Goal: Task Accomplishment & Management: Use online tool/utility

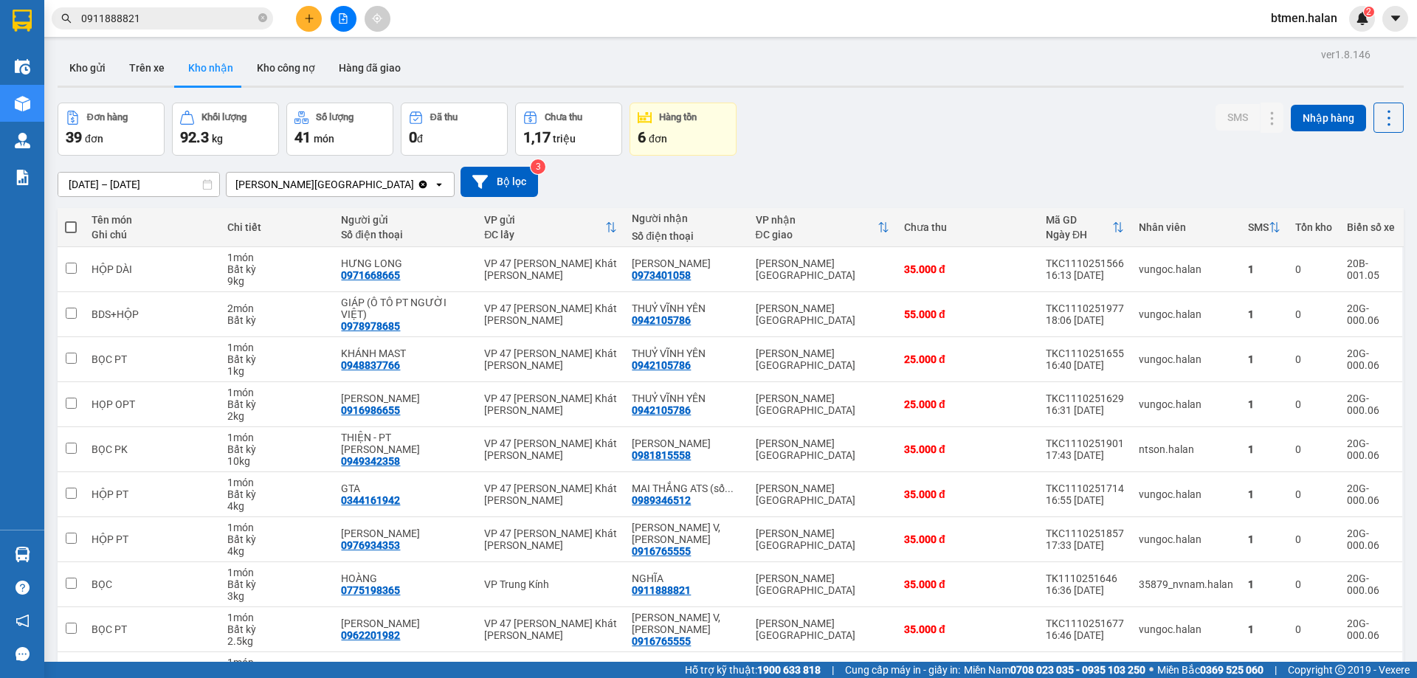
scroll to position [96, 0]
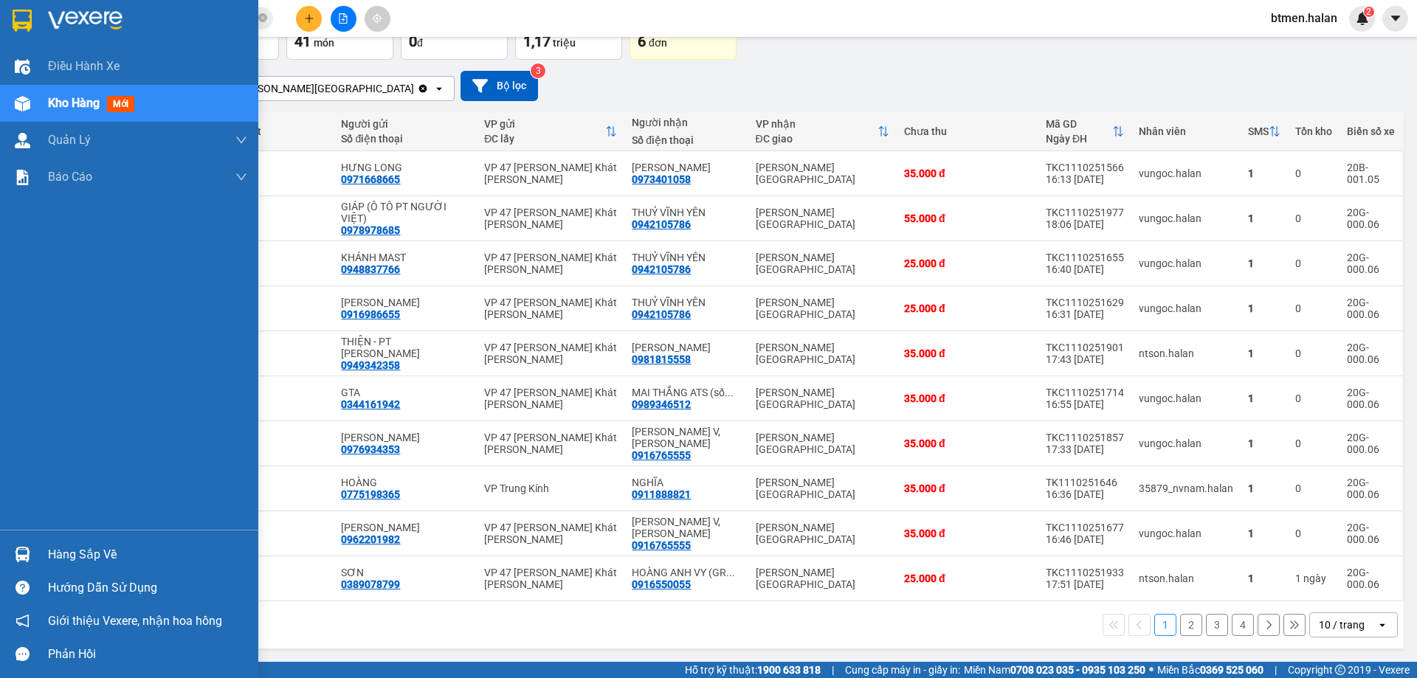
click at [77, 555] on div "Hàng sắp về" at bounding box center [147, 555] width 199 height 22
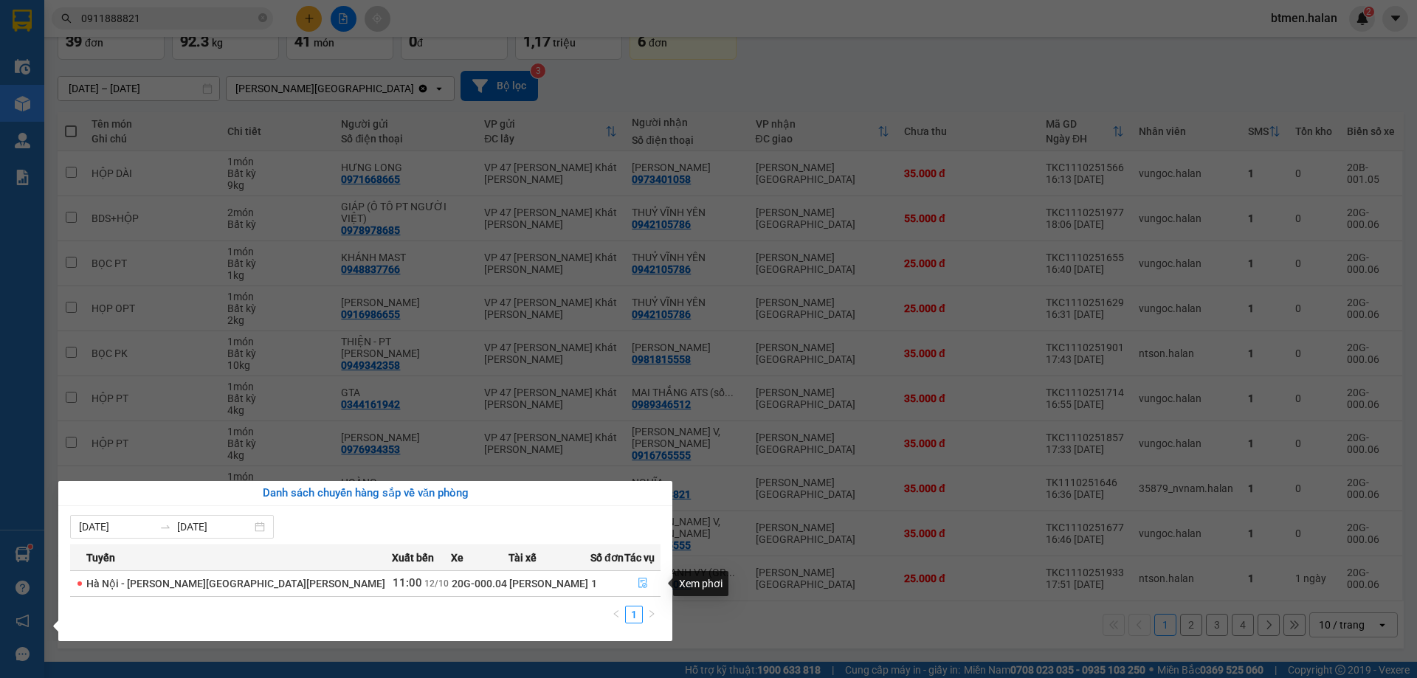
click at [638, 583] on icon "file-done" at bounding box center [643, 583] width 10 height 10
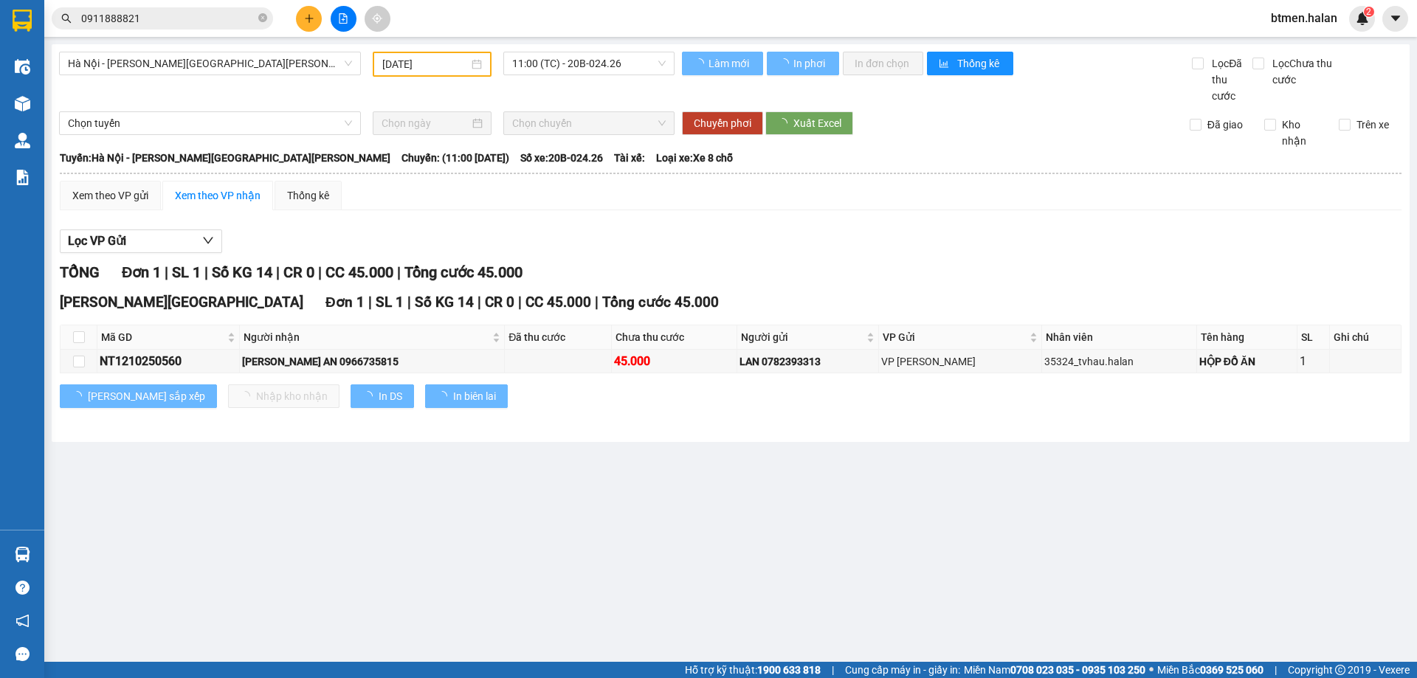
type input "[DATE]"
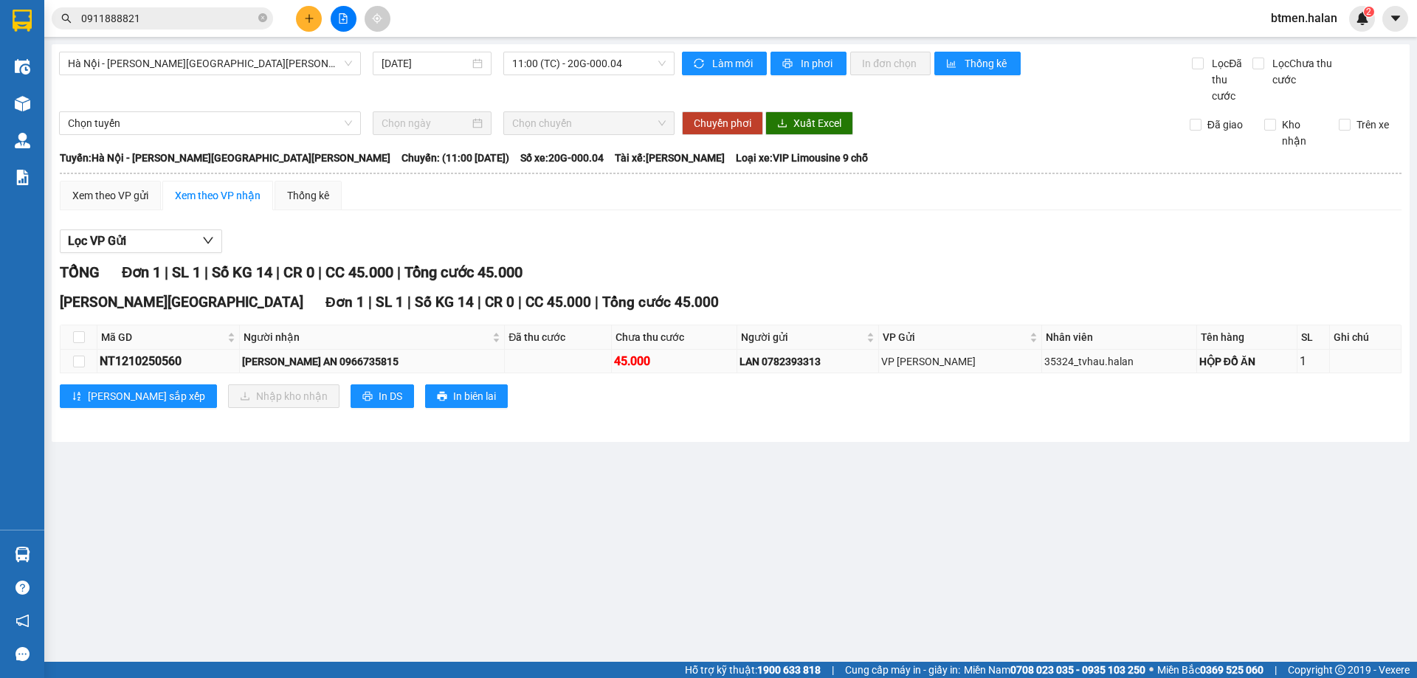
click at [322, 363] on div "[PERSON_NAME] AN 0966735815" at bounding box center [372, 361] width 260 height 16
copy div "0966735815"
click at [169, 18] on input "0911888821" at bounding box center [168, 18] width 174 height 16
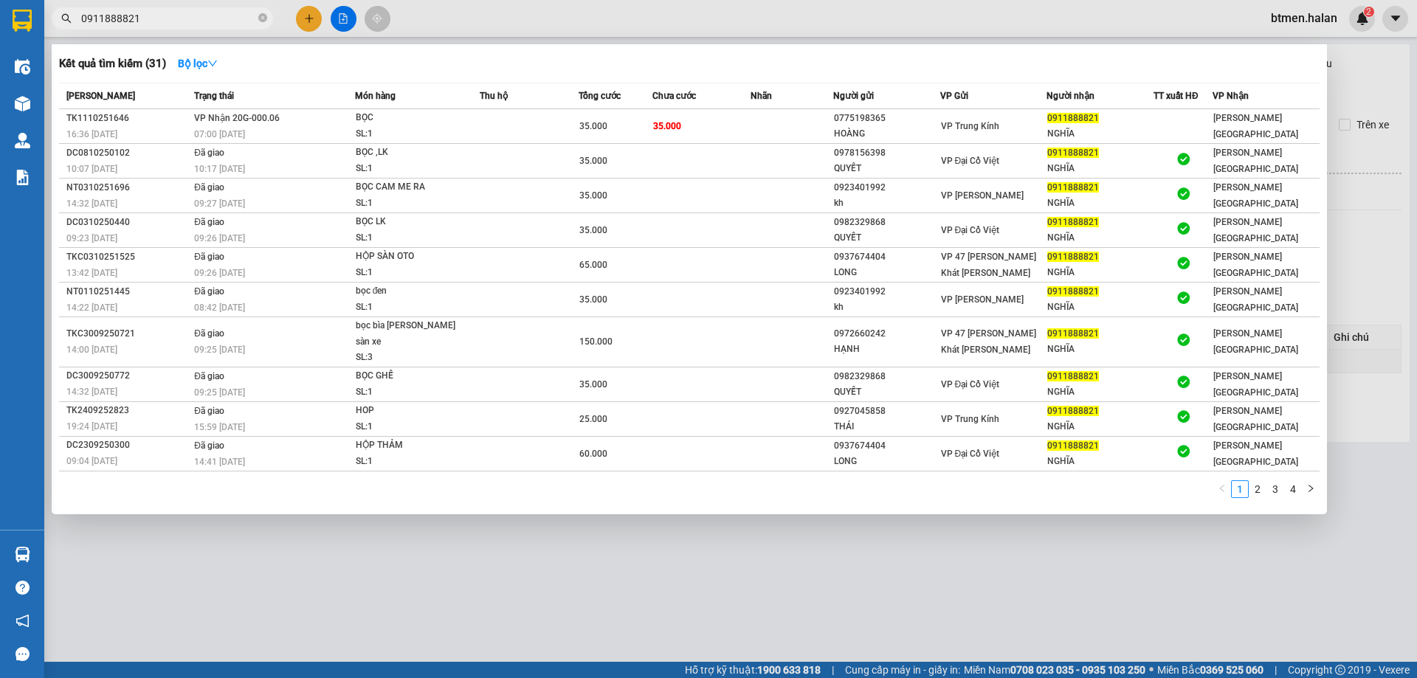
click at [169, 18] on input "0911888821" at bounding box center [168, 18] width 174 height 16
paste input "66735815"
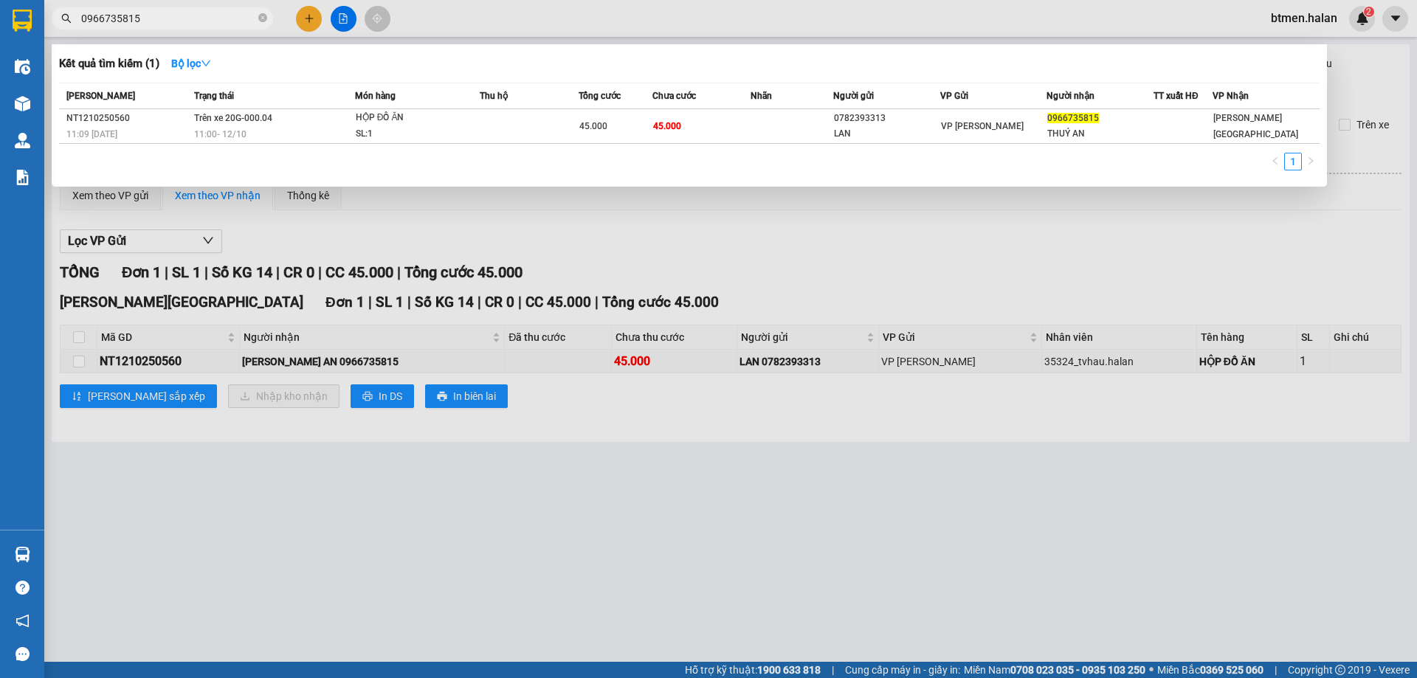
type input "0966735815"
click at [1398, 345] on div at bounding box center [708, 339] width 1417 height 678
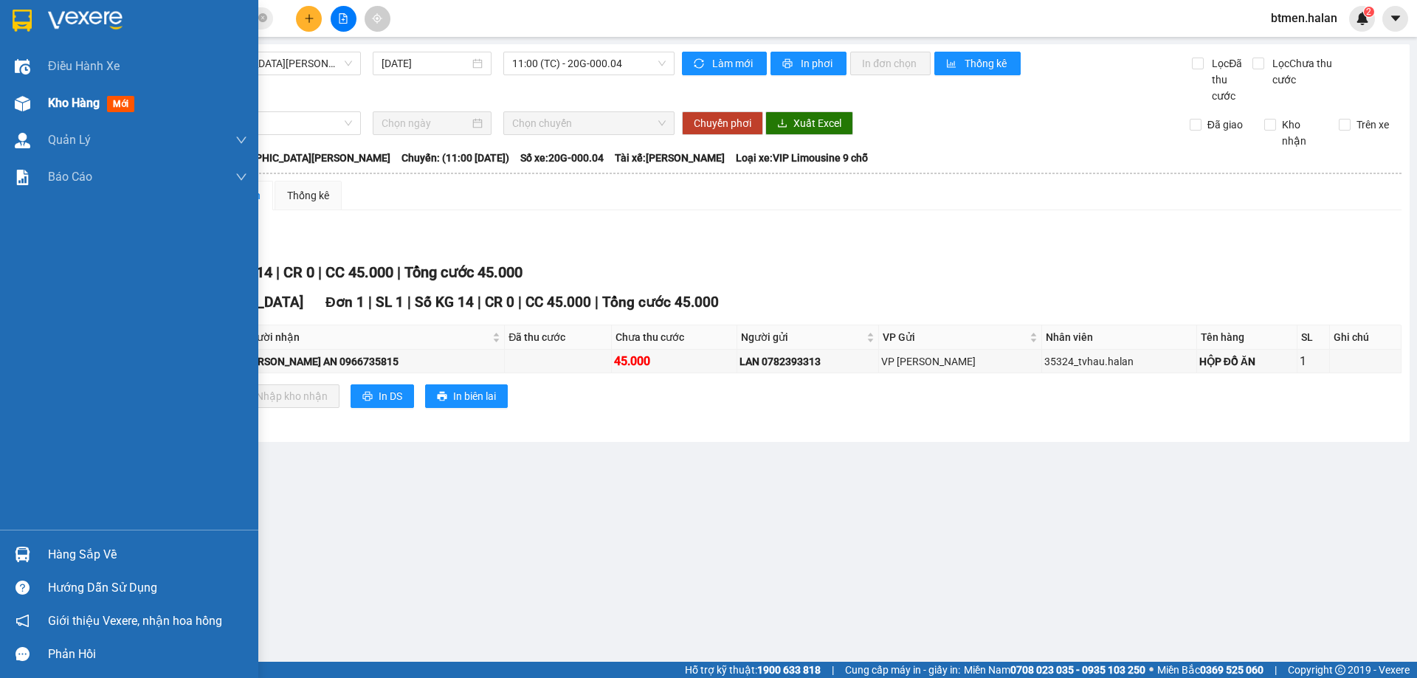
click at [50, 100] on span "Kho hàng" at bounding box center [74, 103] width 52 height 14
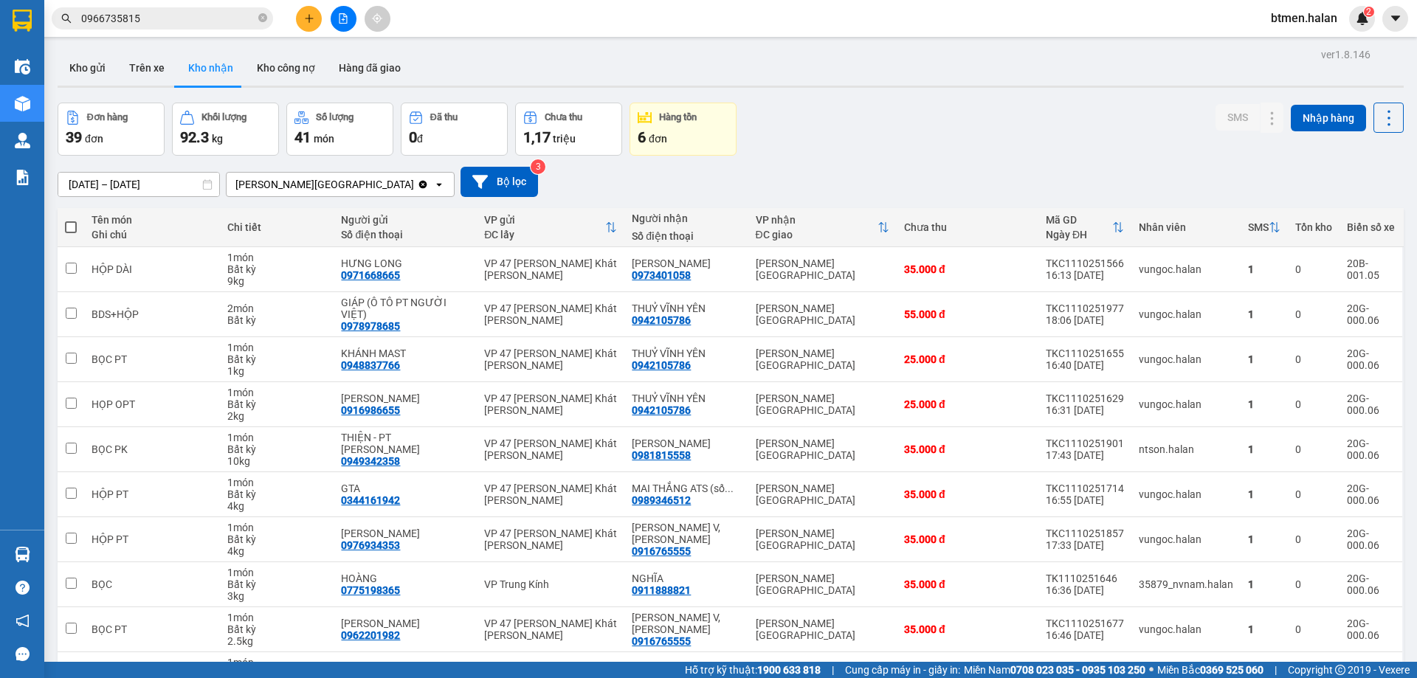
click at [1274, 207] on div "[DATE] – [DATE] Press the down arrow key to interact with the calendar and sele…" at bounding box center [731, 182] width 1346 height 52
click at [360, 60] on button "Hàng đã giao" at bounding box center [370, 67] width 86 height 35
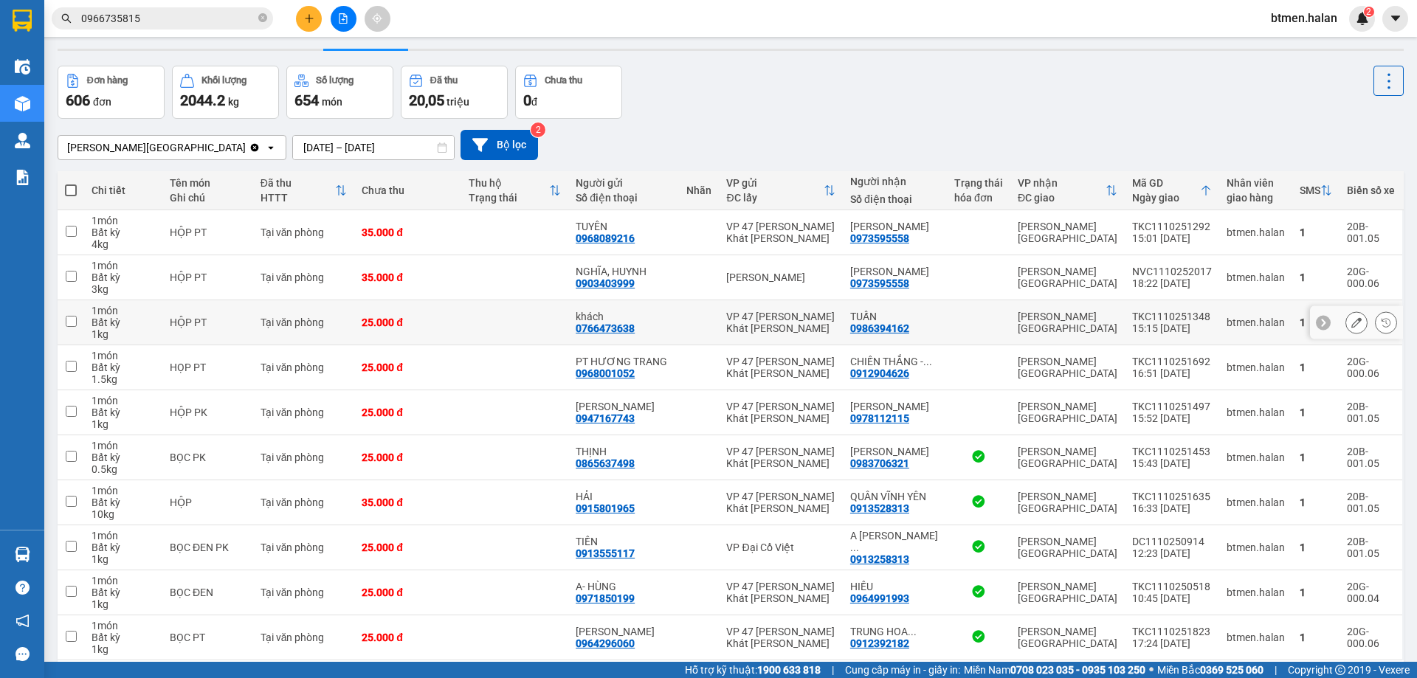
scroll to position [96, 0]
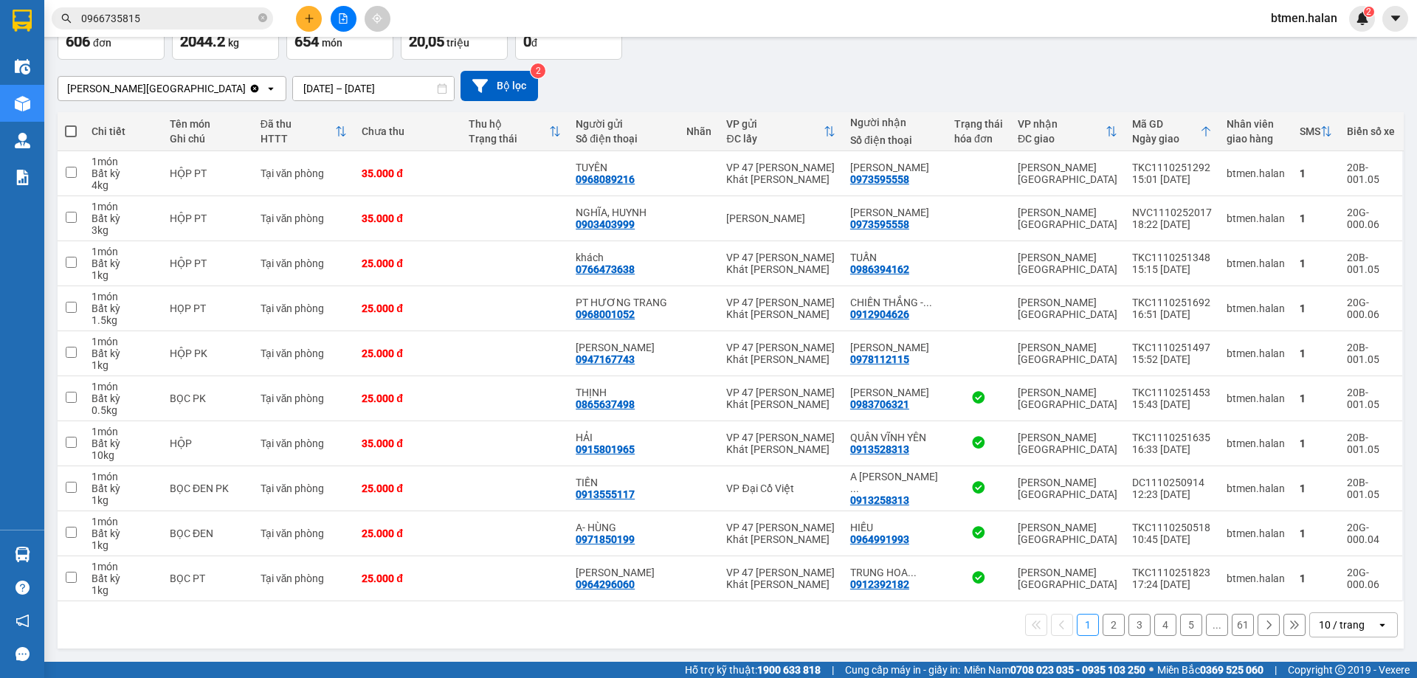
click at [1104, 624] on button "2" at bounding box center [1113, 625] width 22 height 22
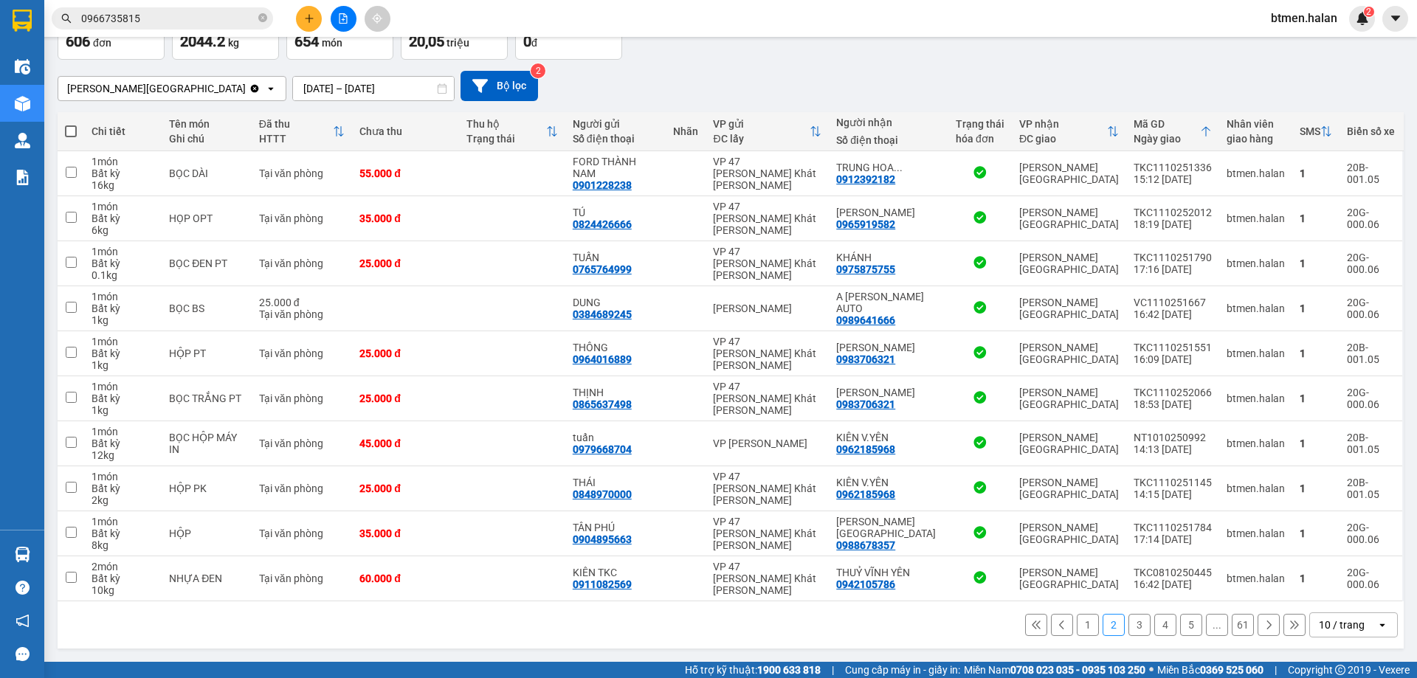
click at [328, 82] on input "[DATE] – [DATE]" at bounding box center [373, 89] width 161 height 24
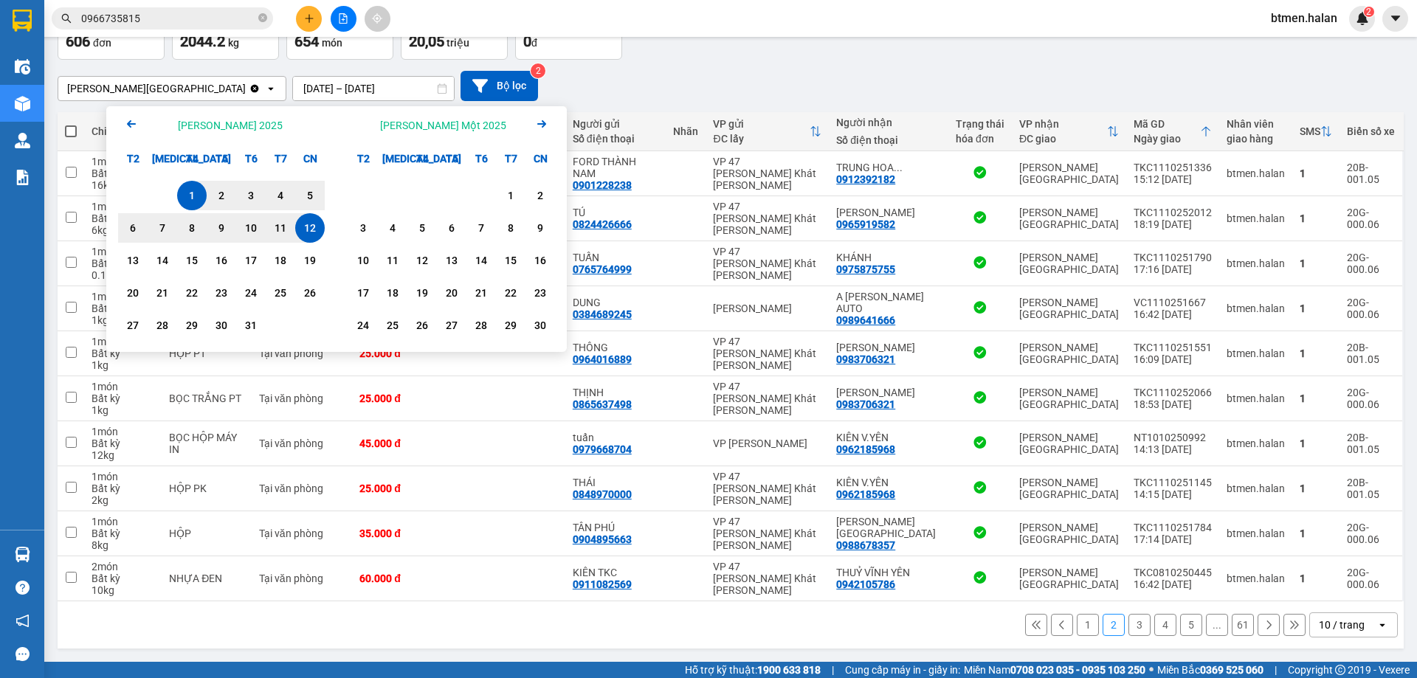
click at [317, 233] on div "12" at bounding box center [310, 228] width 21 height 18
type input "[DATE] – [DATE]"
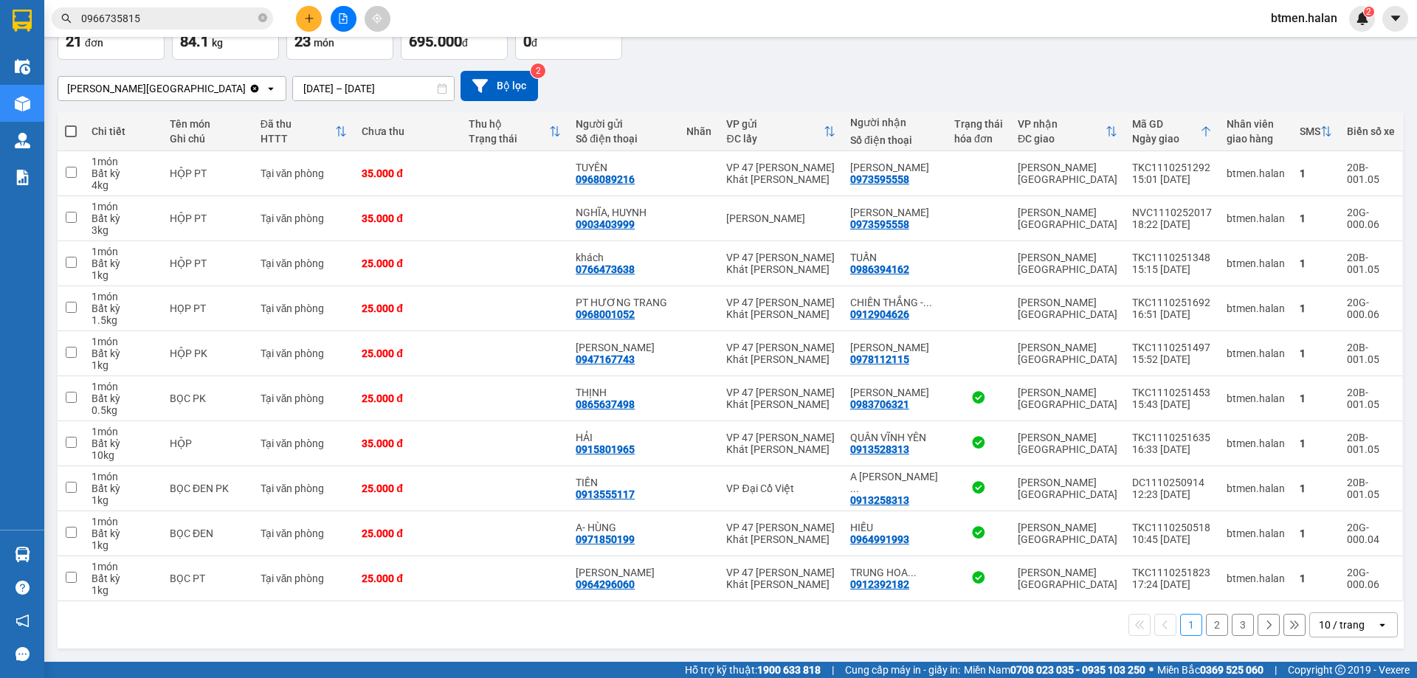
click at [1209, 625] on button "2" at bounding box center [1217, 625] width 22 height 22
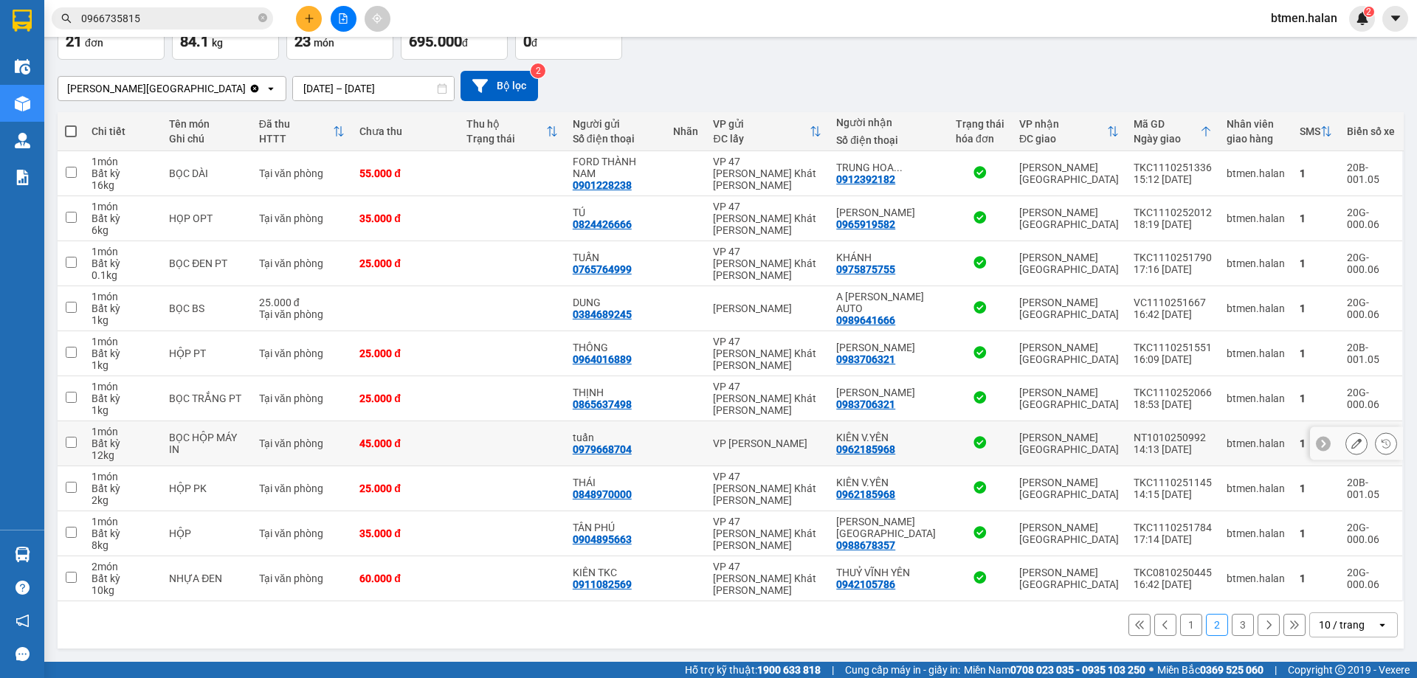
click at [893, 449] on div "0962185968" at bounding box center [865, 449] width 59 height 12
copy div "0962185968"
click at [145, 13] on input "0966735815" at bounding box center [168, 18] width 174 height 16
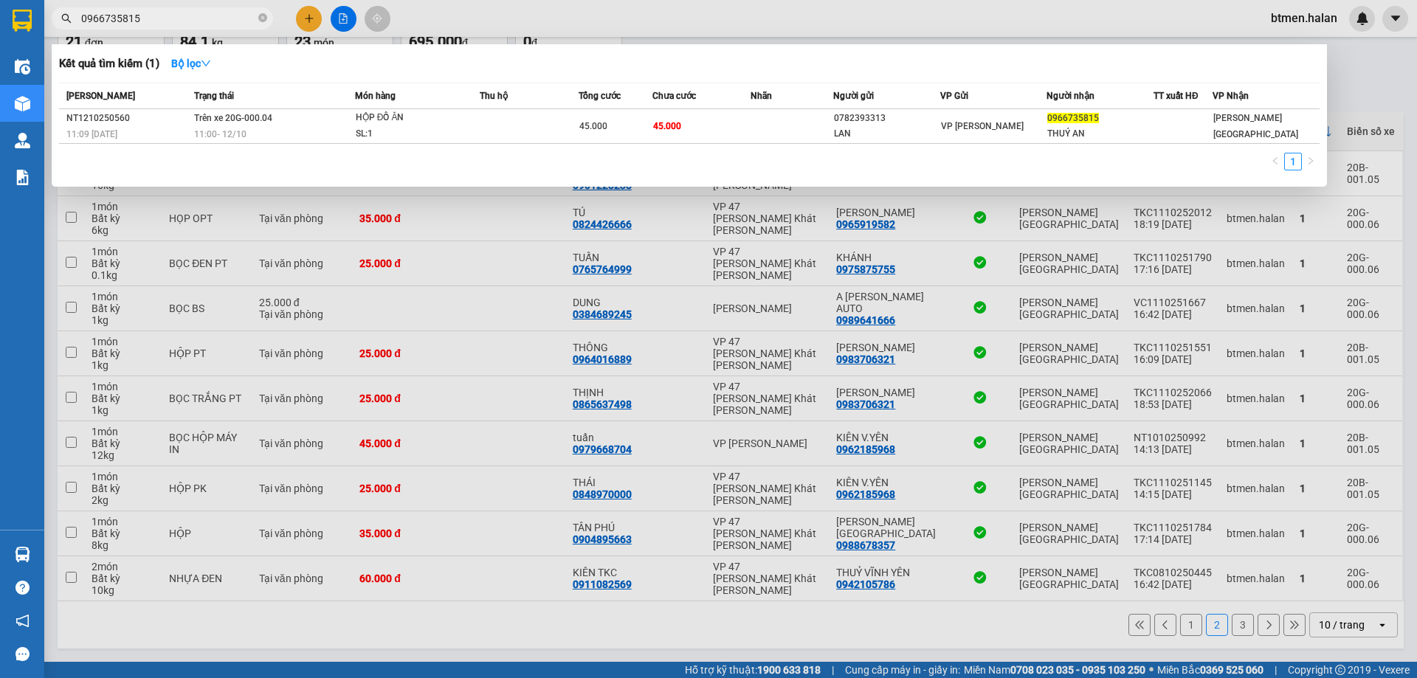
click at [145, 13] on input "0966735815" at bounding box center [168, 18] width 174 height 16
paste input "2185968"
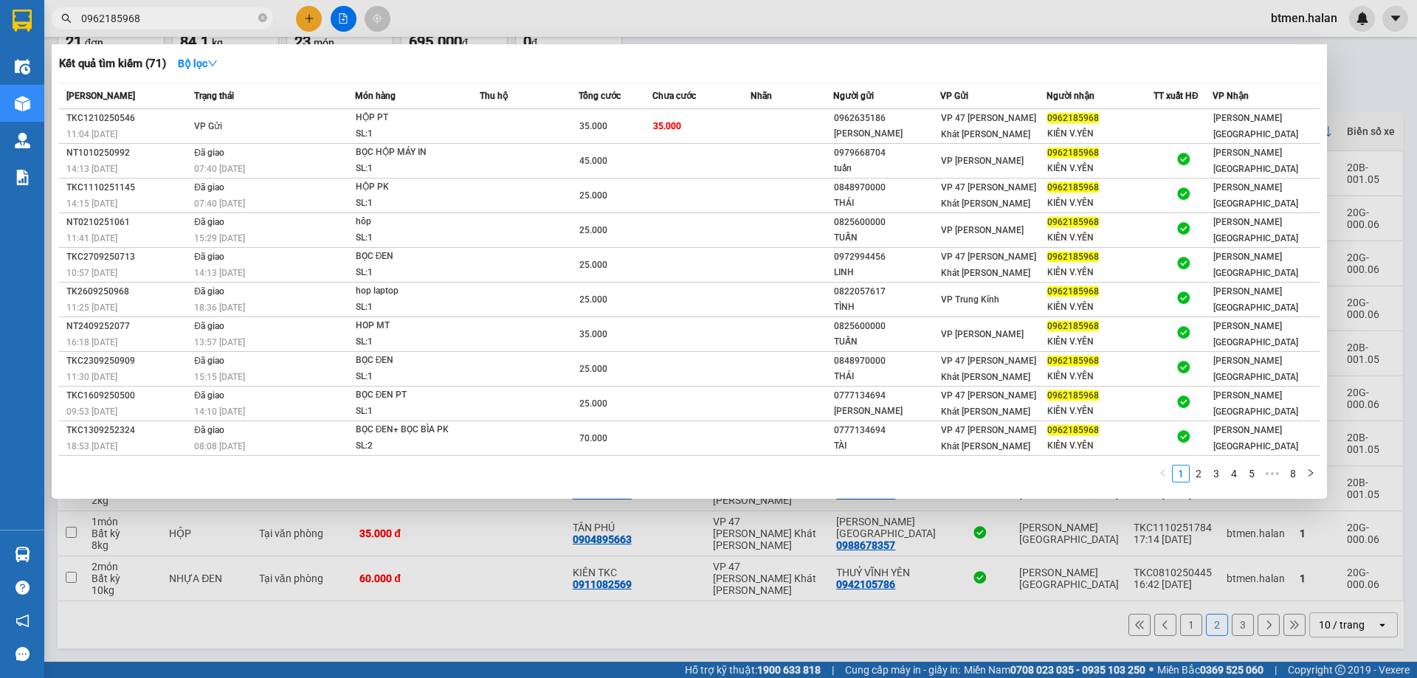
click at [1237, 67] on div "Kết quả tìm kiếm ( 71 ) Bộ lọc" at bounding box center [689, 64] width 1260 height 24
click at [733, 639] on div at bounding box center [708, 339] width 1417 height 678
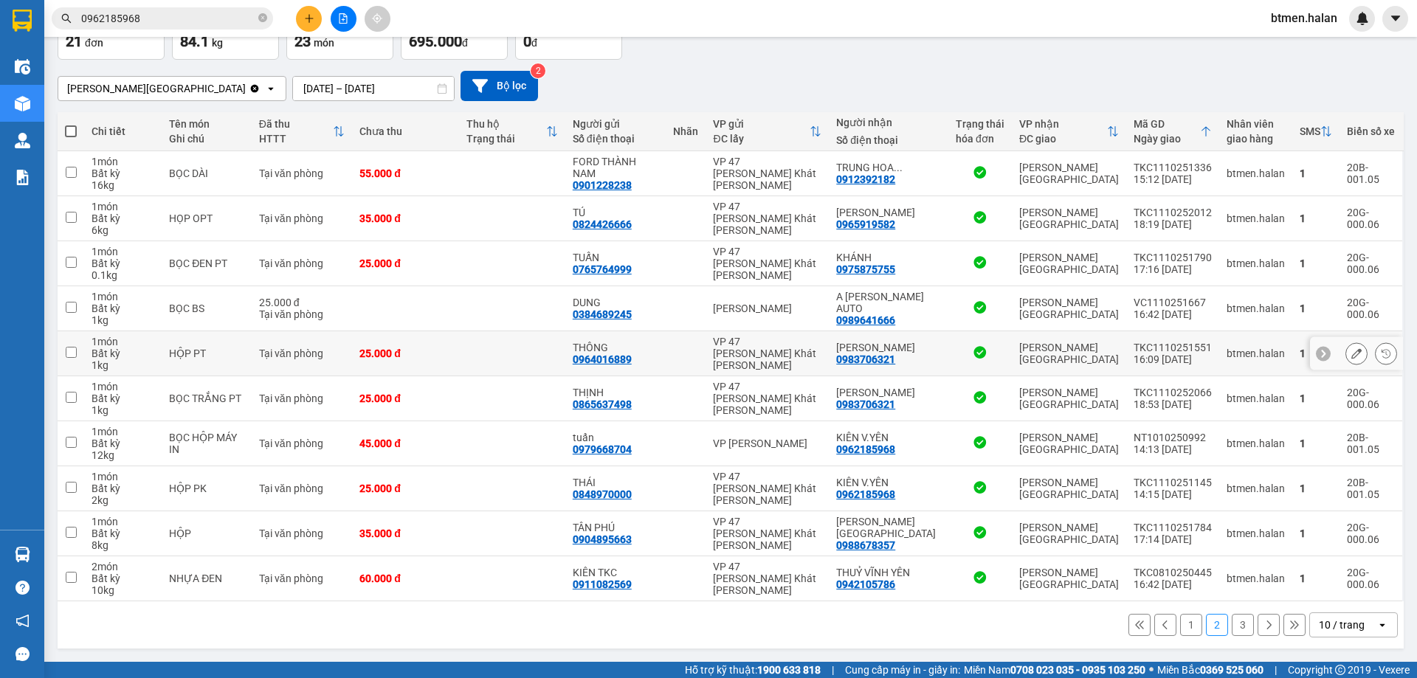
click at [895, 357] on div "0983706321" at bounding box center [865, 359] width 59 height 12
click at [895, 356] on div "0983706321" at bounding box center [865, 359] width 59 height 12
copy div "0983706321"
click at [202, 15] on input "0962185968" at bounding box center [168, 18] width 174 height 16
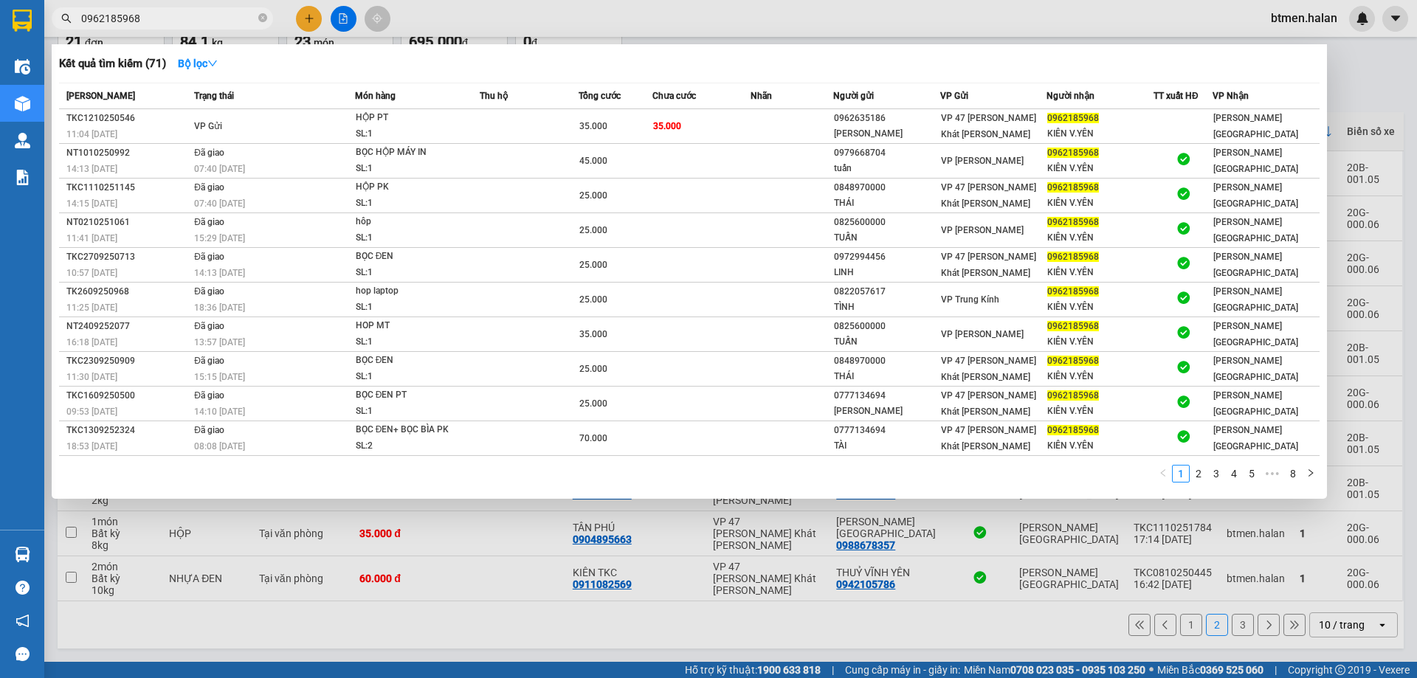
click at [202, 15] on input "0962185968" at bounding box center [168, 18] width 174 height 16
paste input "83706321"
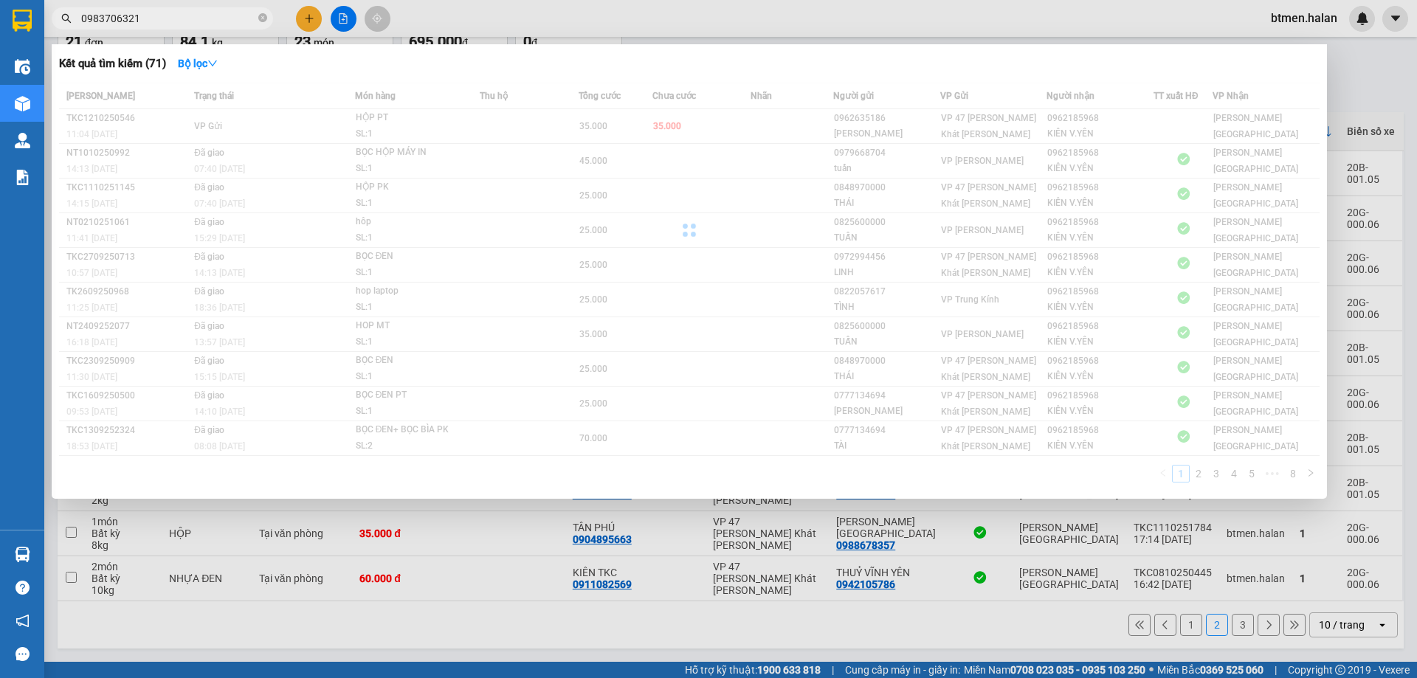
type input "0983706321"
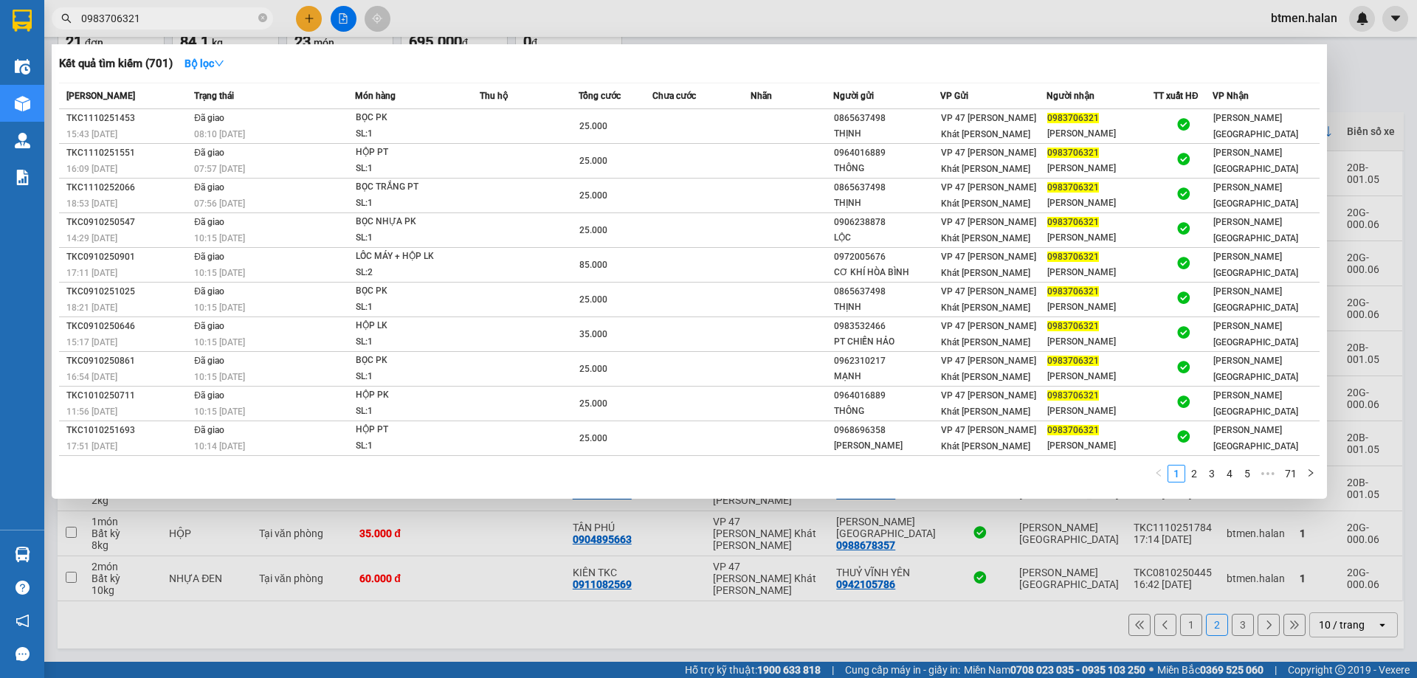
click at [240, 15] on input "0983706321" at bounding box center [168, 18] width 174 height 16
click at [1353, 79] on div at bounding box center [708, 339] width 1417 height 678
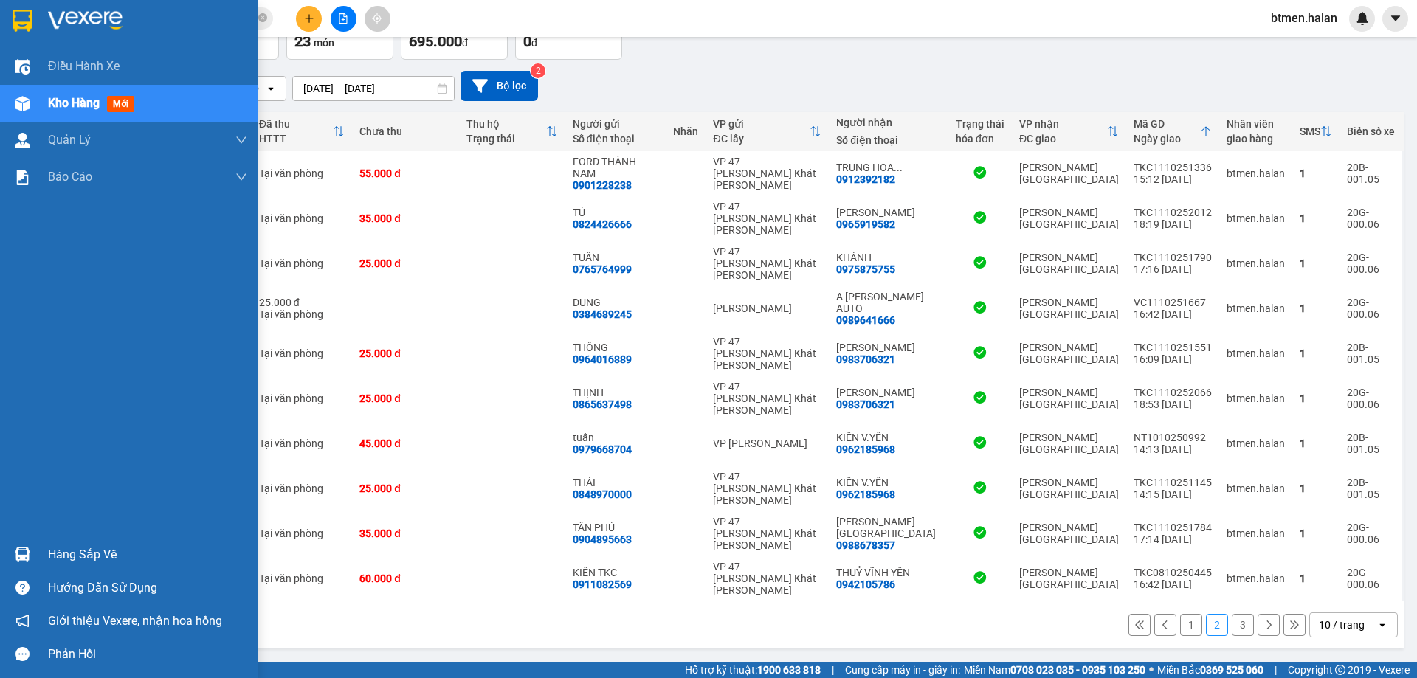
click at [92, 556] on div "Hàng sắp về" at bounding box center [147, 555] width 199 height 22
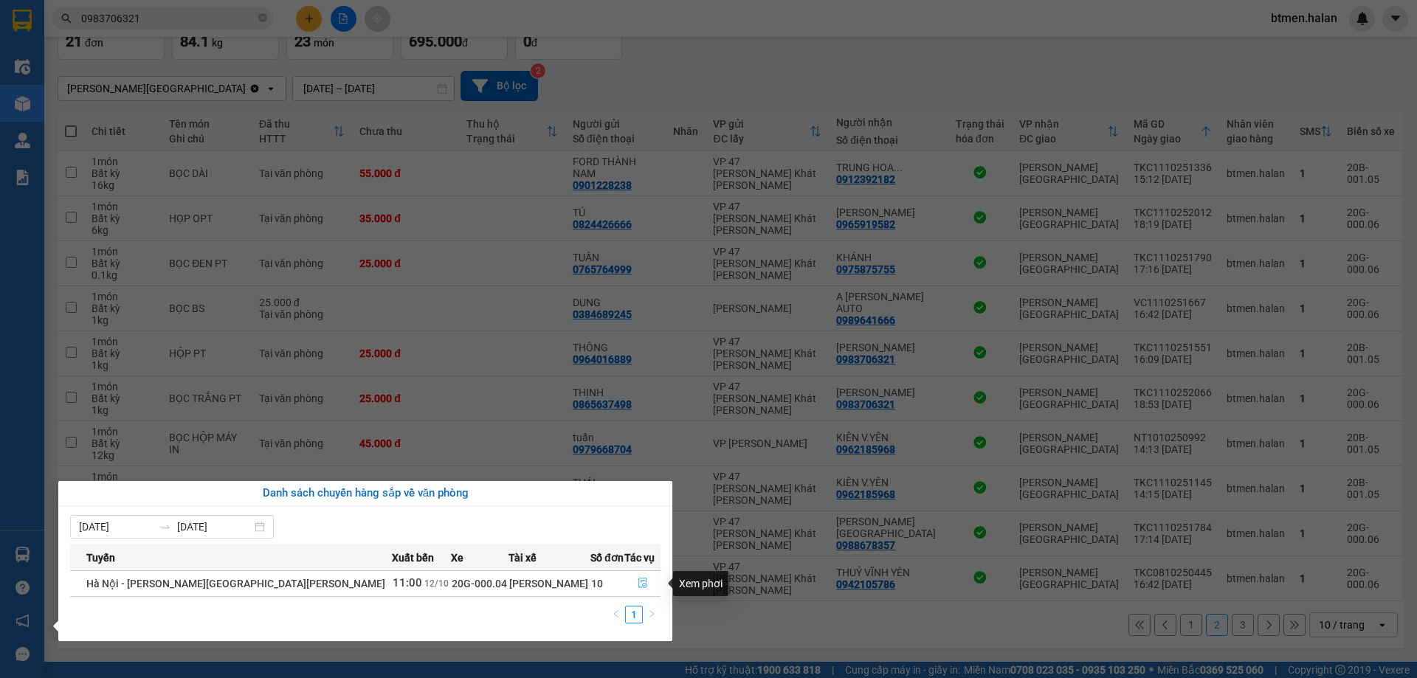
click at [638, 585] on icon "file-done" at bounding box center [642, 584] width 9 height 10
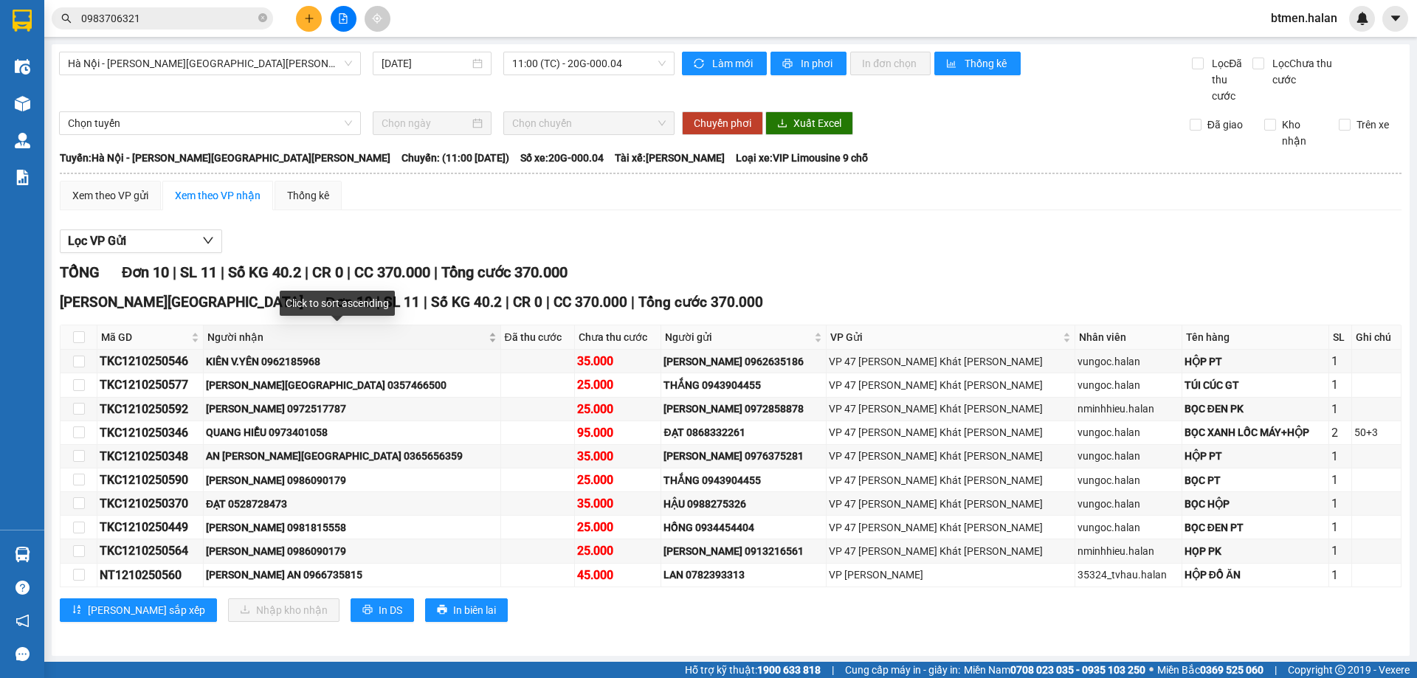
click at [265, 339] on span "Người nhận" at bounding box center [346, 337] width 278 height 16
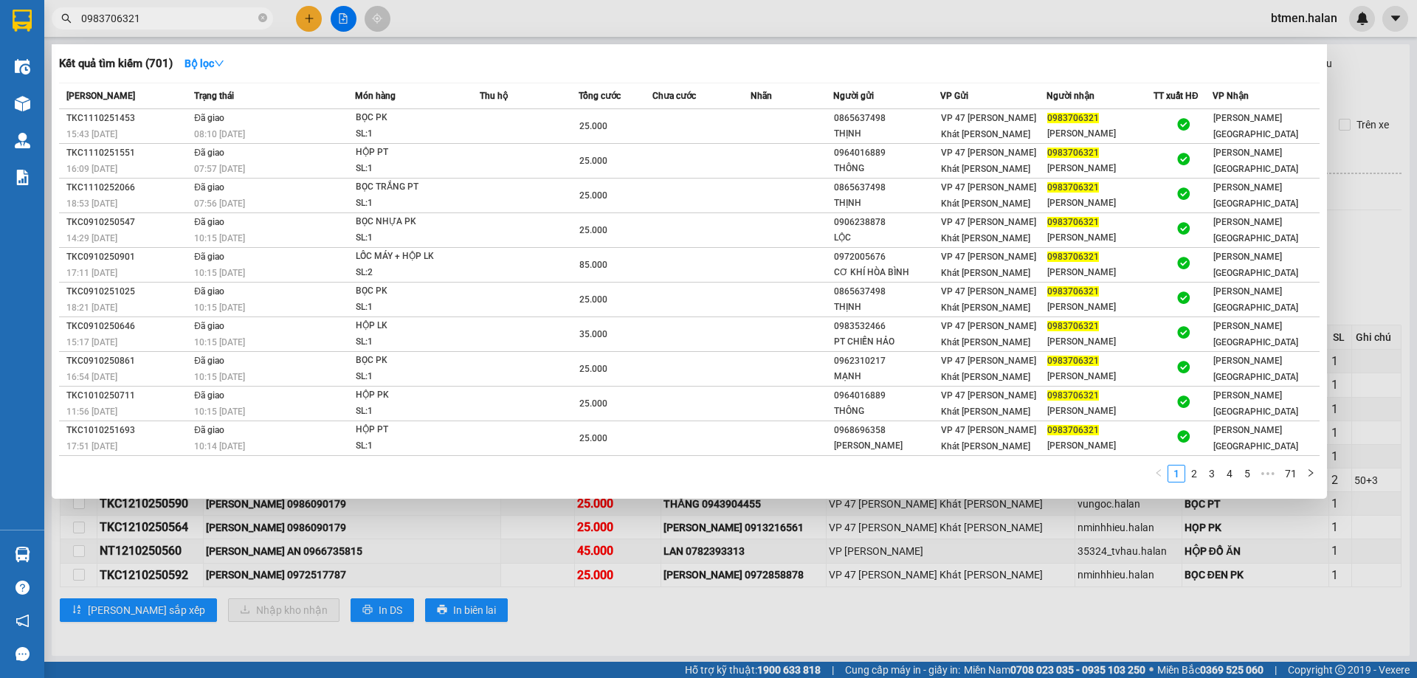
click at [164, 18] on input "0983706321" at bounding box center [168, 18] width 174 height 16
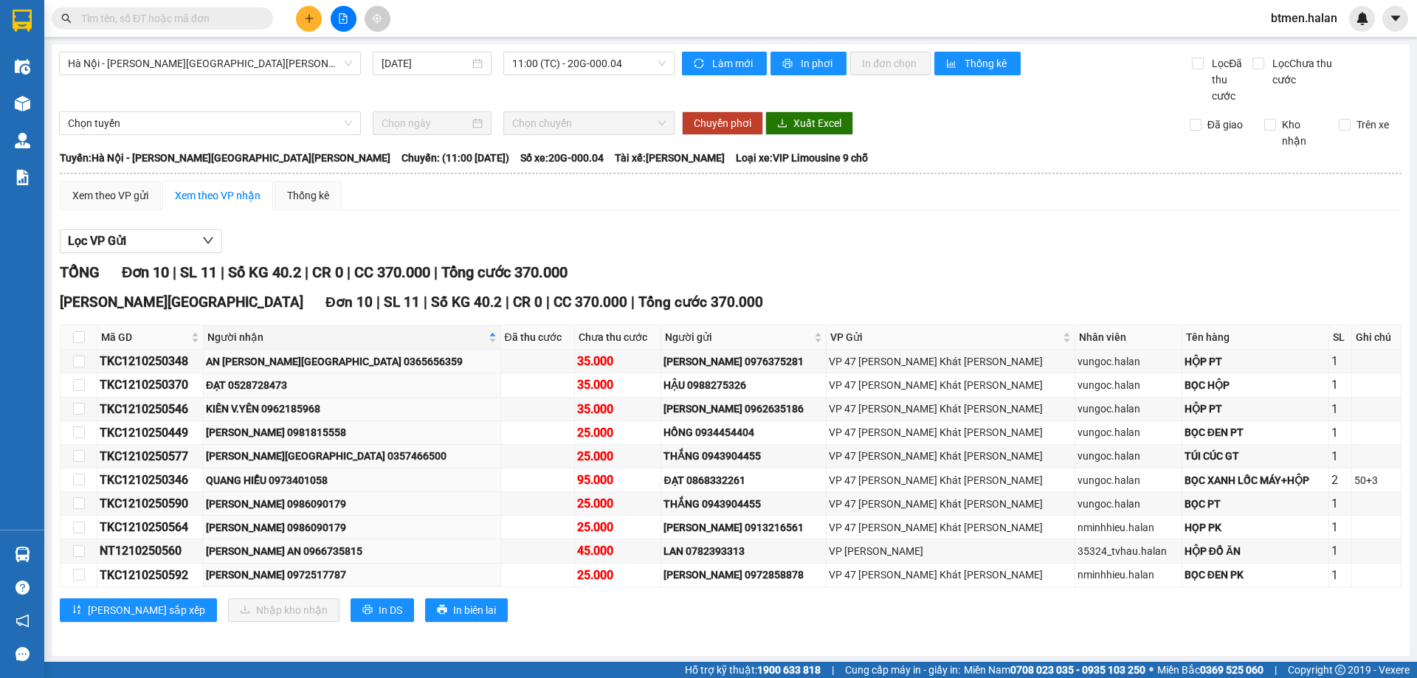
paste input "0983706321"
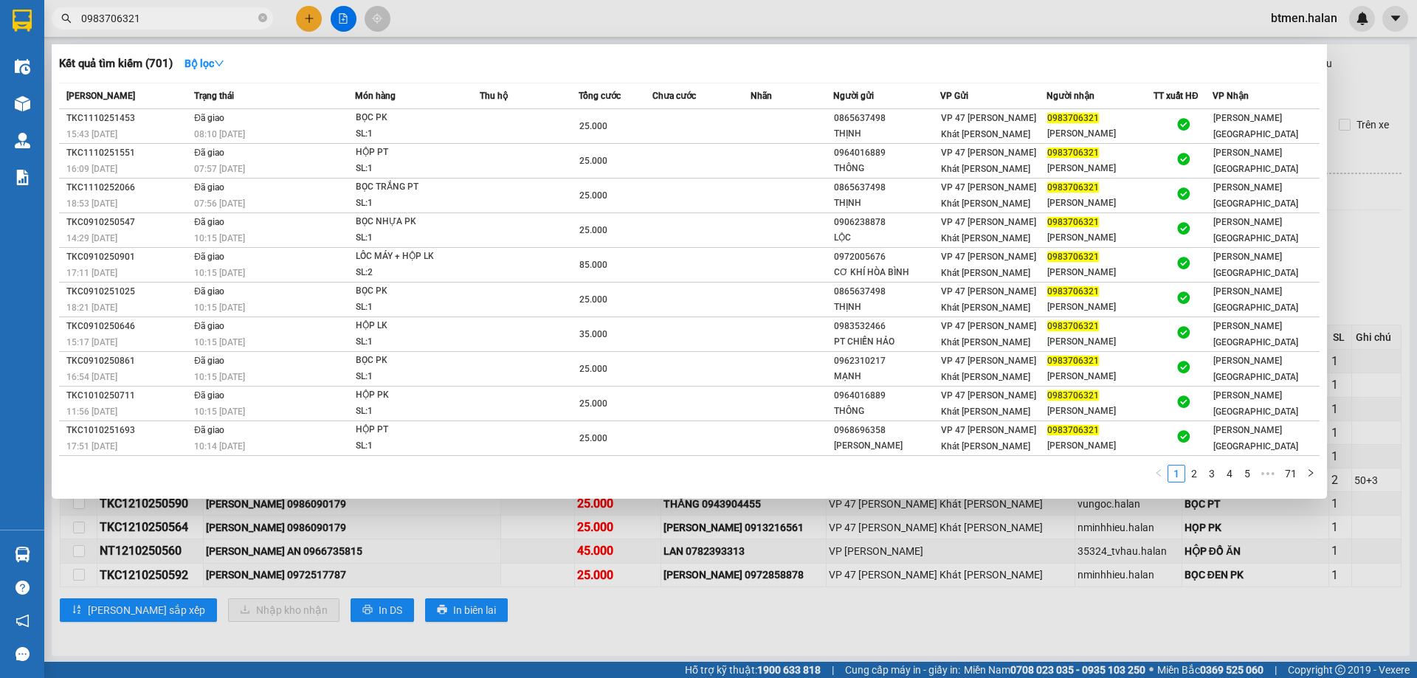
click at [1363, 89] on div at bounding box center [708, 339] width 1417 height 678
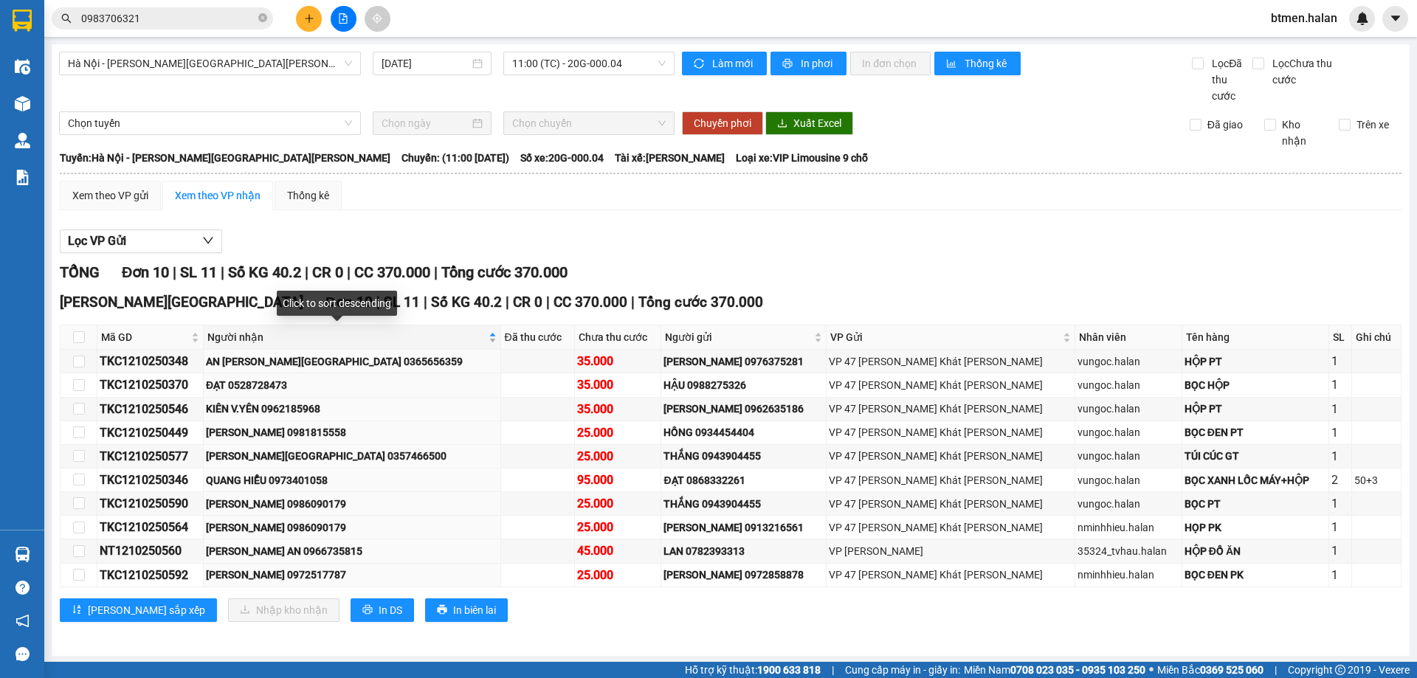
click at [283, 345] on span "Người nhận" at bounding box center [346, 337] width 278 height 16
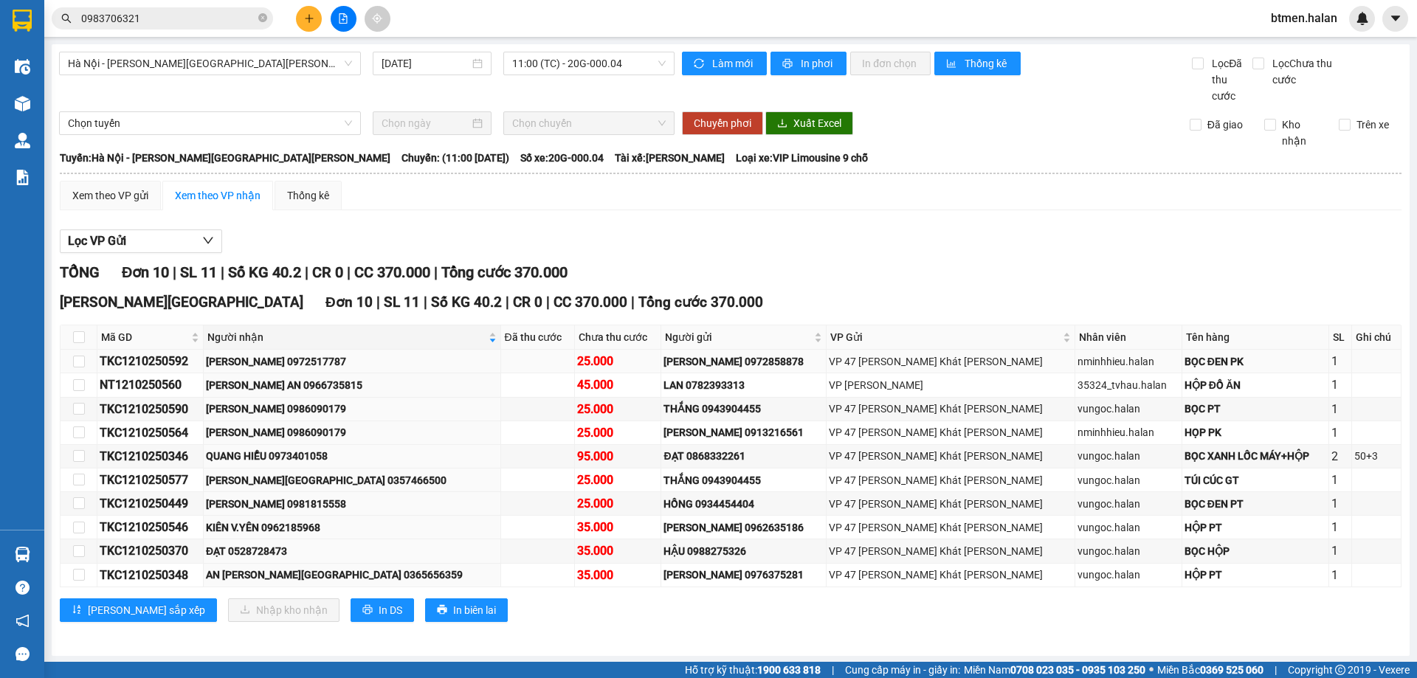
click at [294, 352] on td "[PERSON_NAME] 0972517787" at bounding box center [352, 362] width 297 height 24
click at [300, 357] on div "[PERSON_NAME] 0972517787" at bounding box center [352, 361] width 292 height 16
copy div "0972517787"
click at [184, 25] on input "0983706321" at bounding box center [168, 18] width 174 height 16
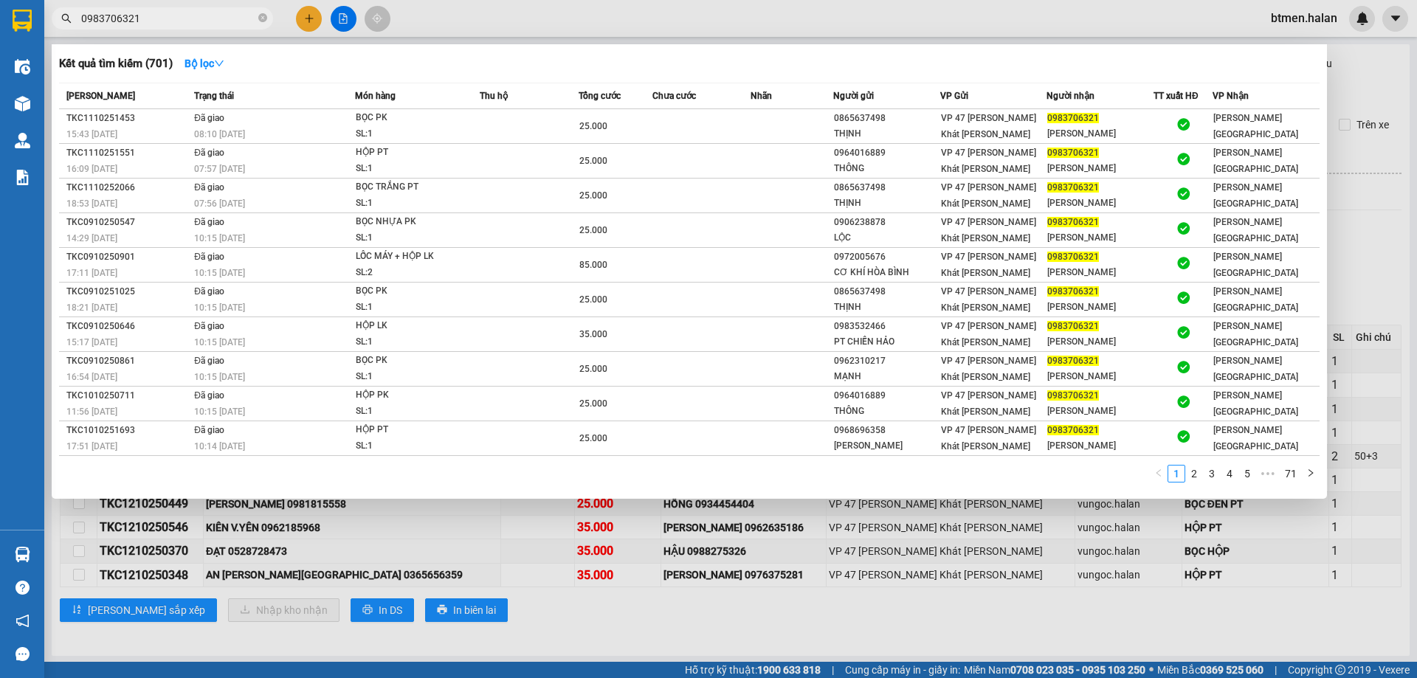
click at [184, 25] on input "0983706321" at bounding box center [168, 18] width 174 height 16
paste input "72517787"
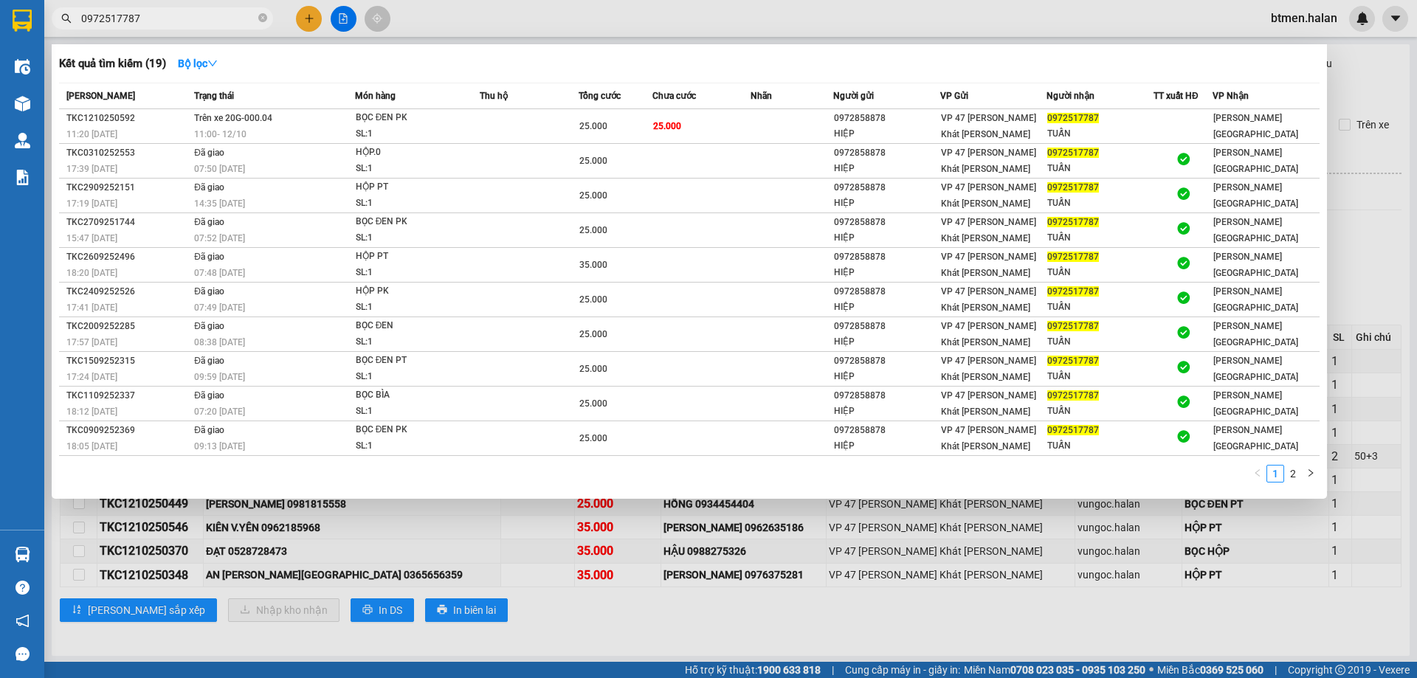
click at [1346, 89] on div at bounding box center [708, 339] width 1417 height 678
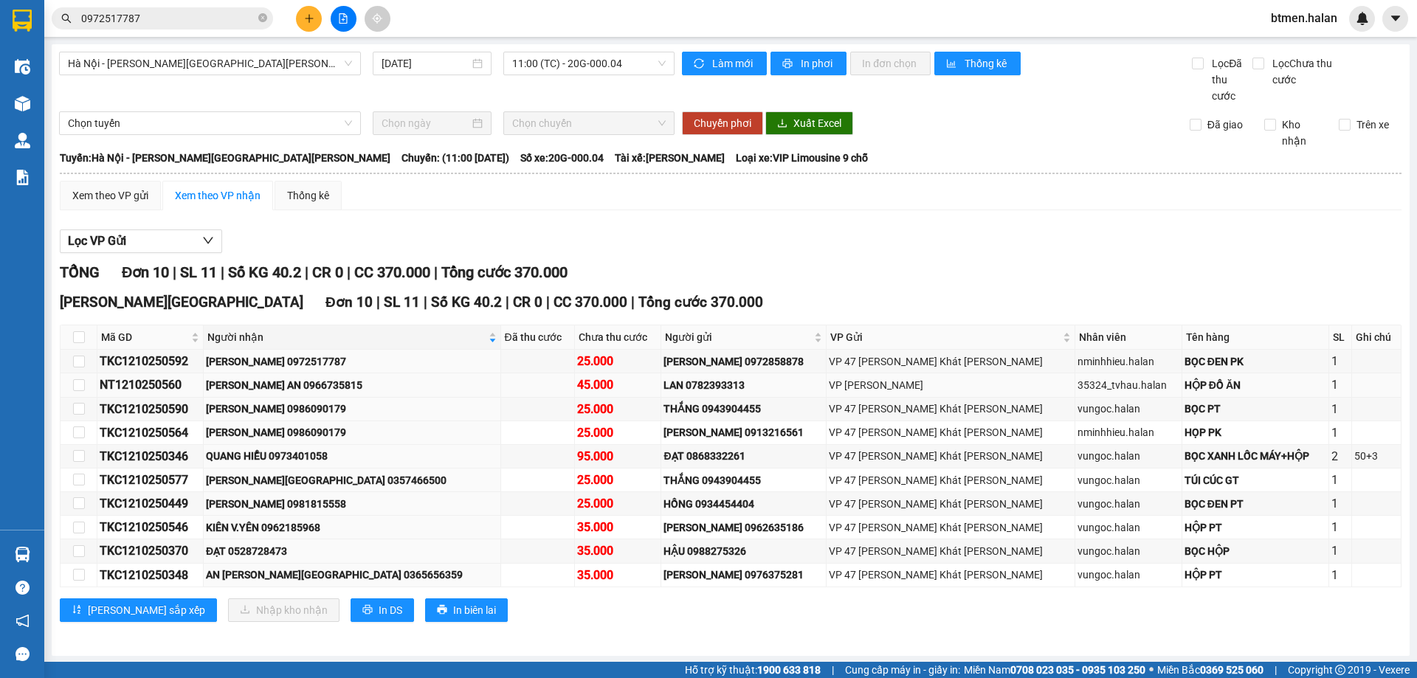
click at [320, 388] on div "[PERSON_NAME] AN 0966735815" at bounding box center [352, 385] width 292 height 16
click at [327, 460] on div "QUANG HIỂU 0973401058" at bounding box center [352, 456] width 292 height 16
click at [331, 479] on div "[PERSON_NAME][GEOGRAPHIC_DATA] 0357466500" at bounding box center [352, 480] width 292 height 16
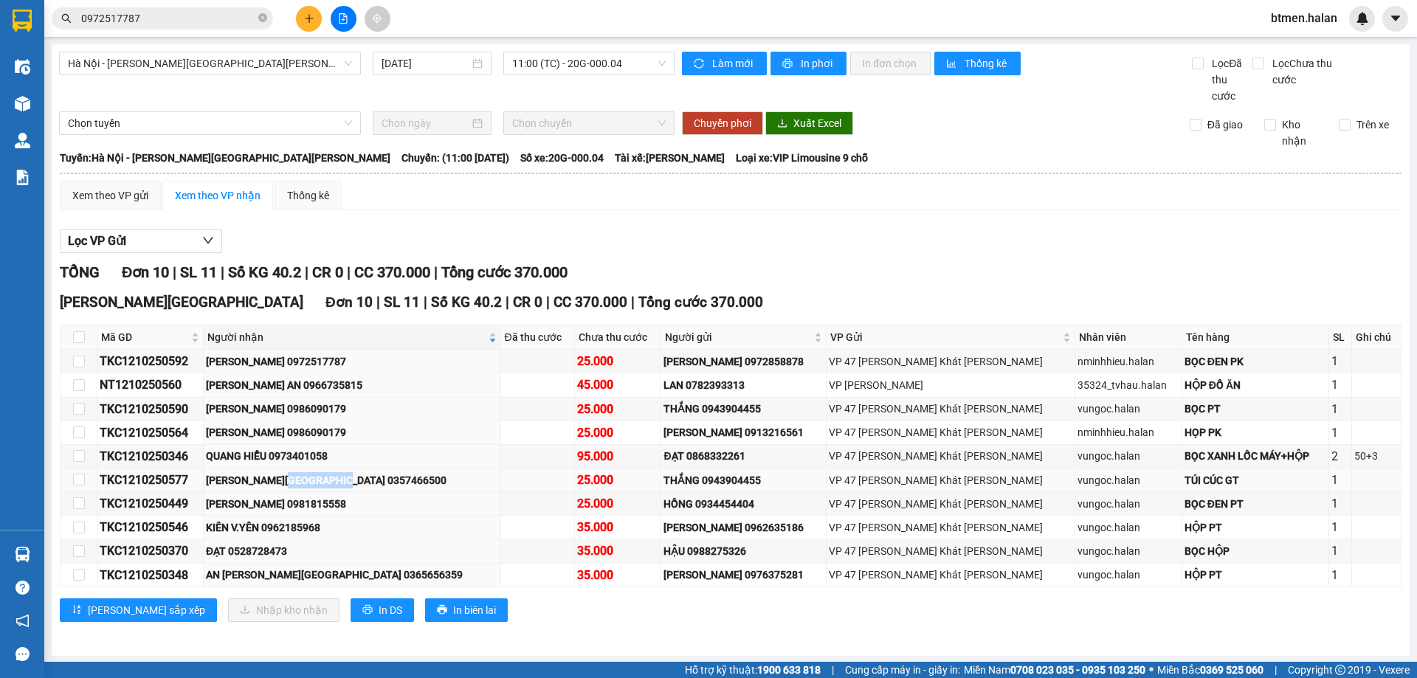
click at [331, 479] on div "[PERSON_NAME][GEOGRAPHIC_DATA] 0357466500" at bounding box center [352, 480] width 292 height 16
copy div "0357466500"
click at [146, 15] on input "0972517787" at bounding box center [168, 18] width 174 height 16
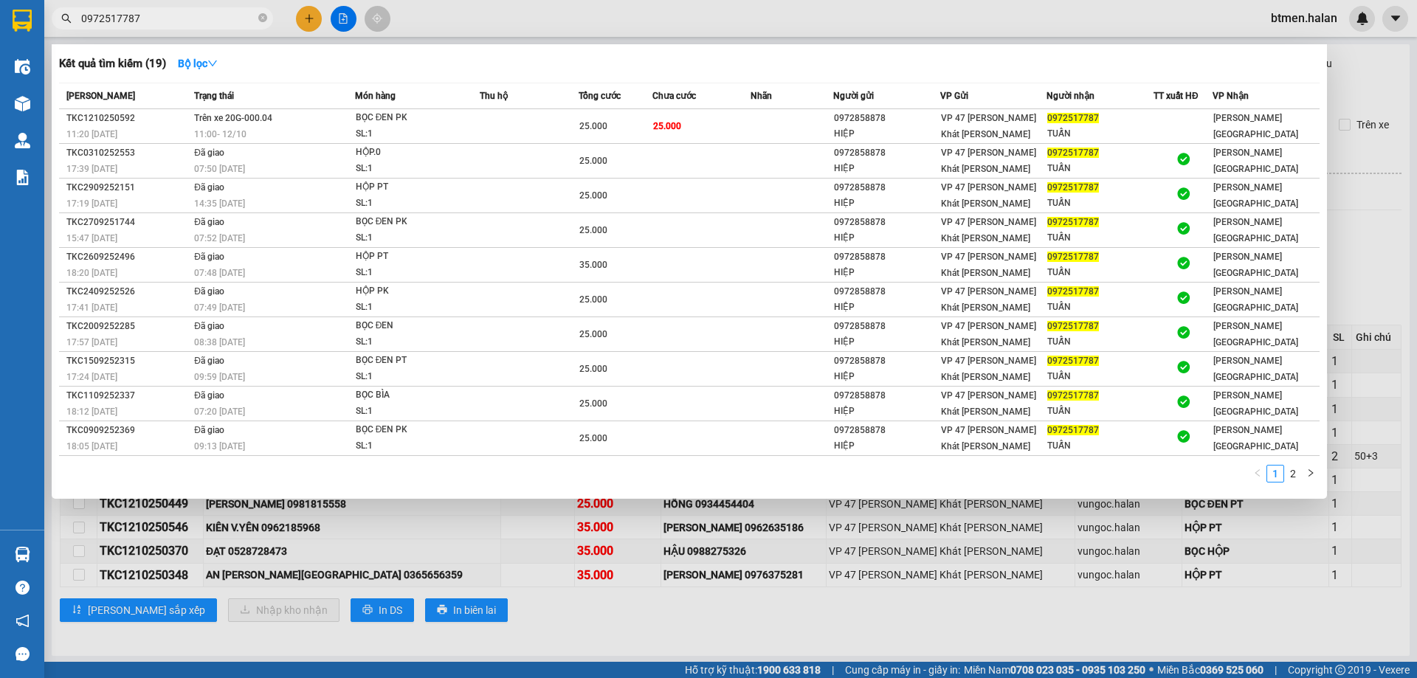
click at [146, 15] on input "0972517787" at bounding box center [168, 18] width 174 height 16
paste input "357466500"
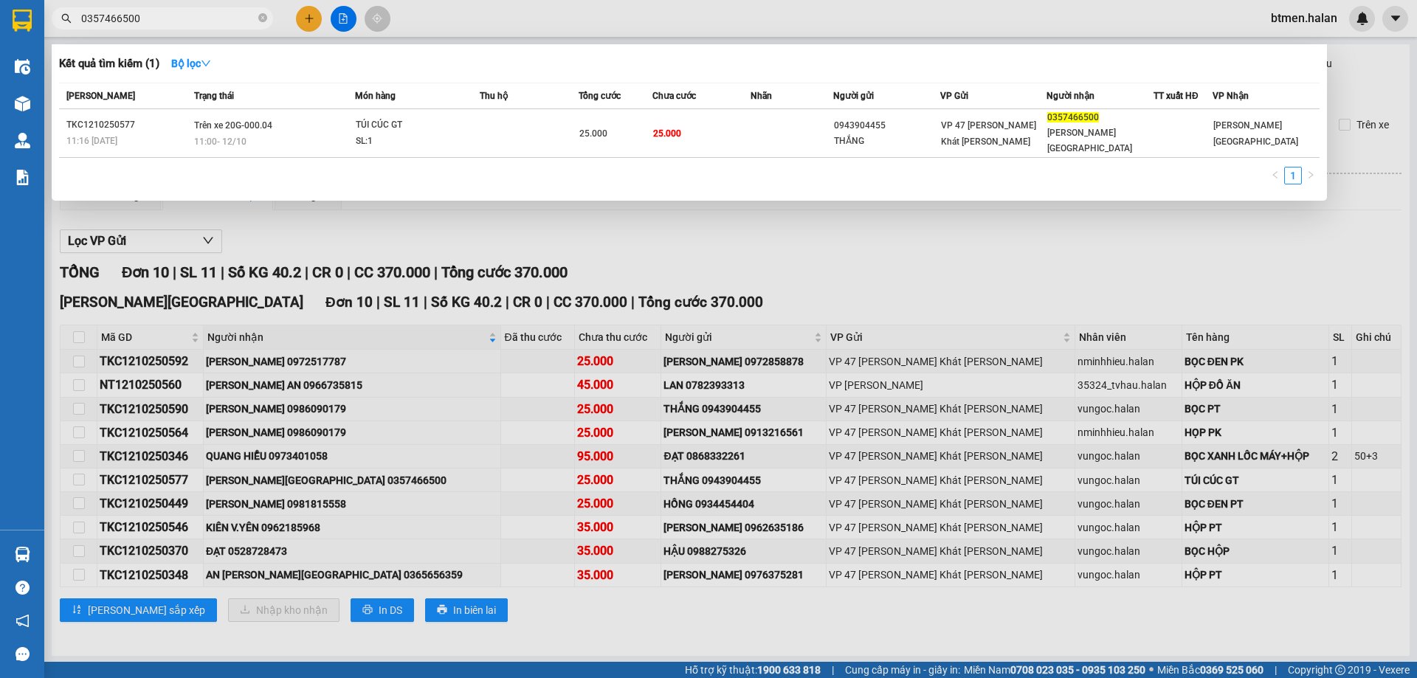
type input "0357466500"
click at [815, 212] on div at bounding box center [708, 339] width 1417 height 678
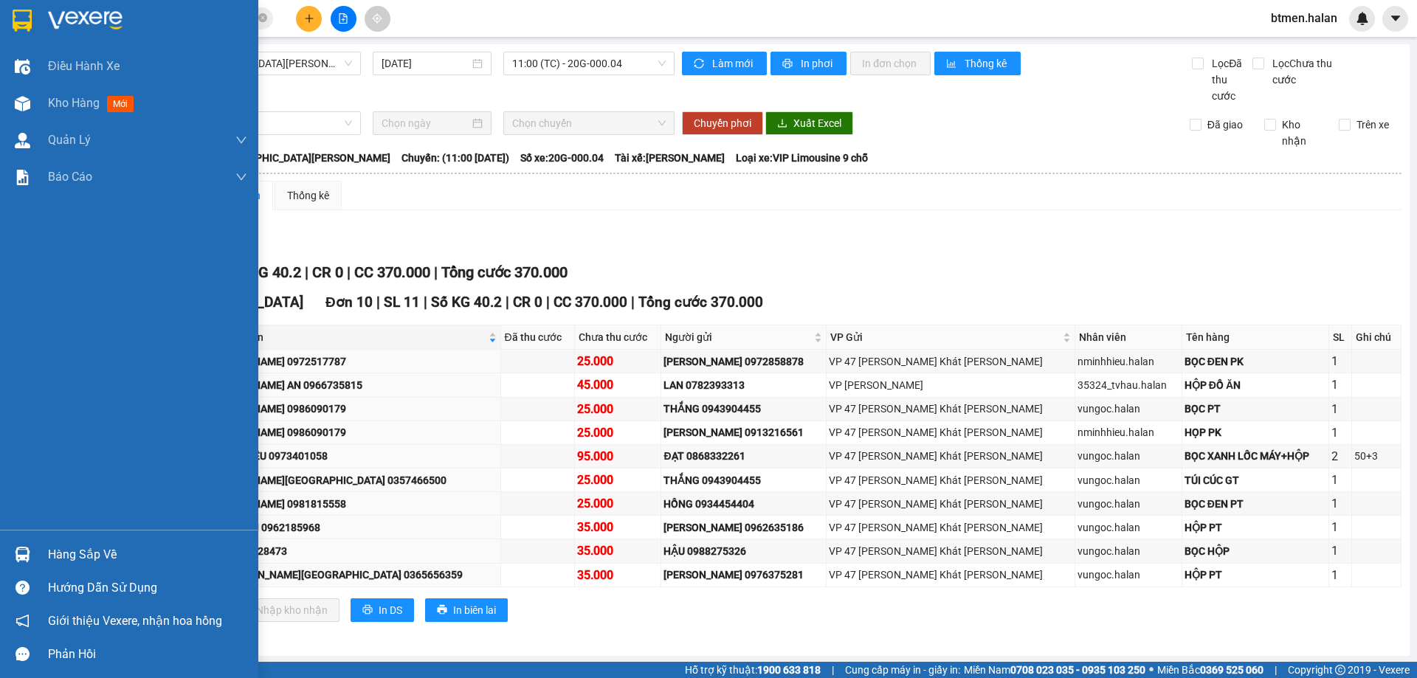
click at [68, 559] on div "Hàng sắp về" at bounding box center [147, 555] width 199 height 22
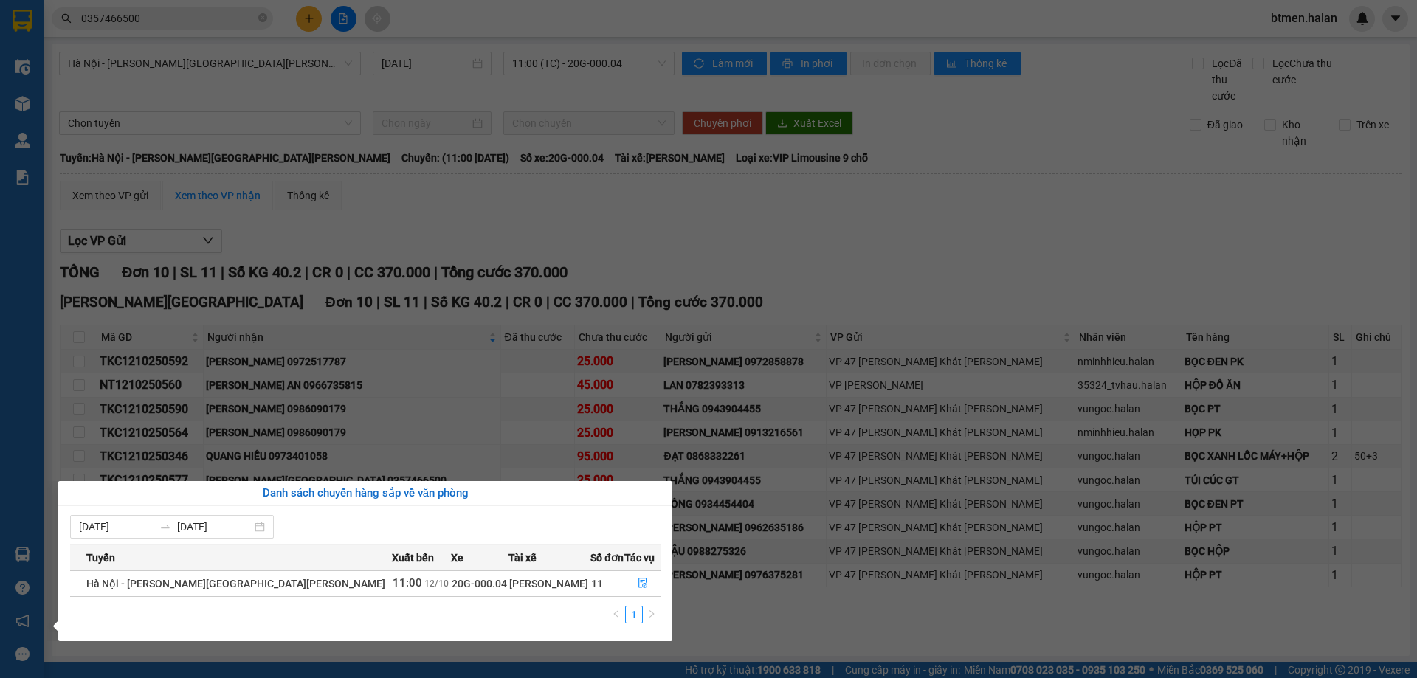
click at [849, 184] on section "Kết quả [PERSON_NAME] ( 1 ) Bộ lọc Mã ĐH Trạng thái Món hàng Thu hộ Tổng [PERSO…" at bounding box center [708, 339] width 1417 height 678
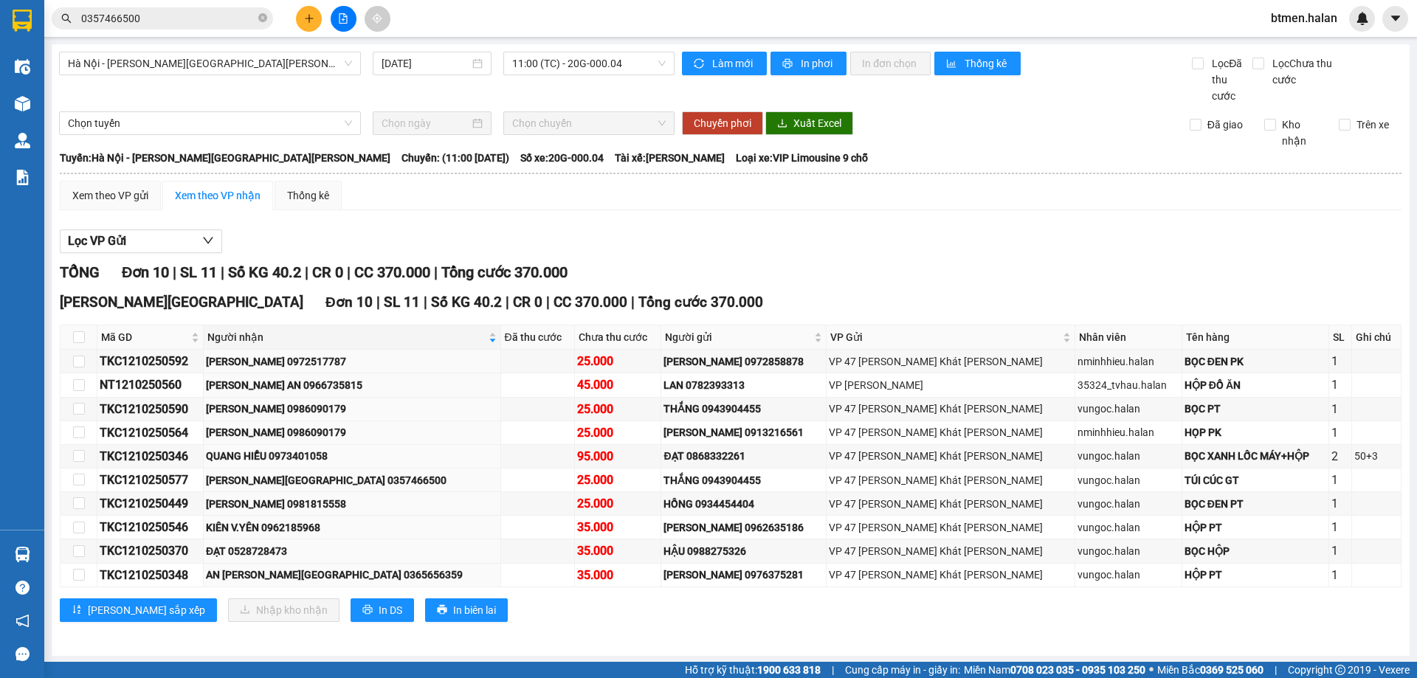
click at [210, 19] on input "0357466500" at bounding box center [168, 18] width 174 height 16
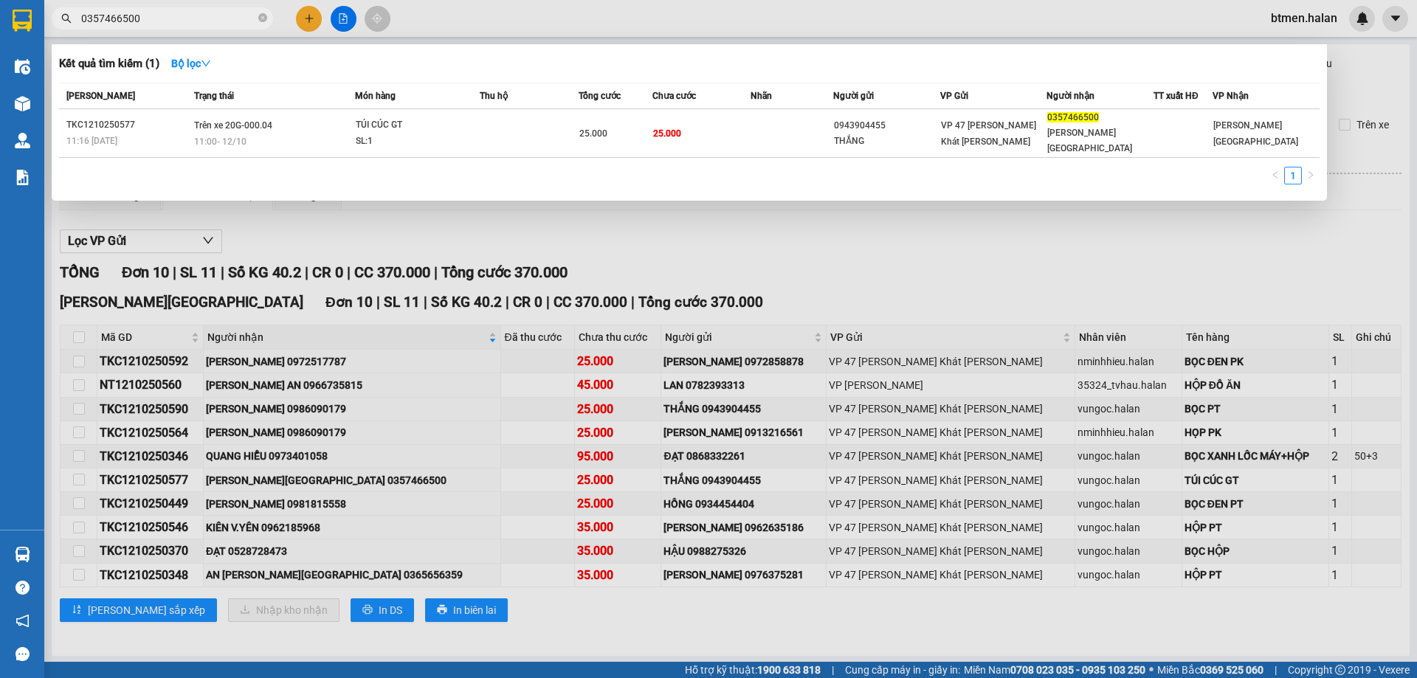
click at [210, 19] on input "0357466500" at bounding box center [168, 18] width 174 height 16
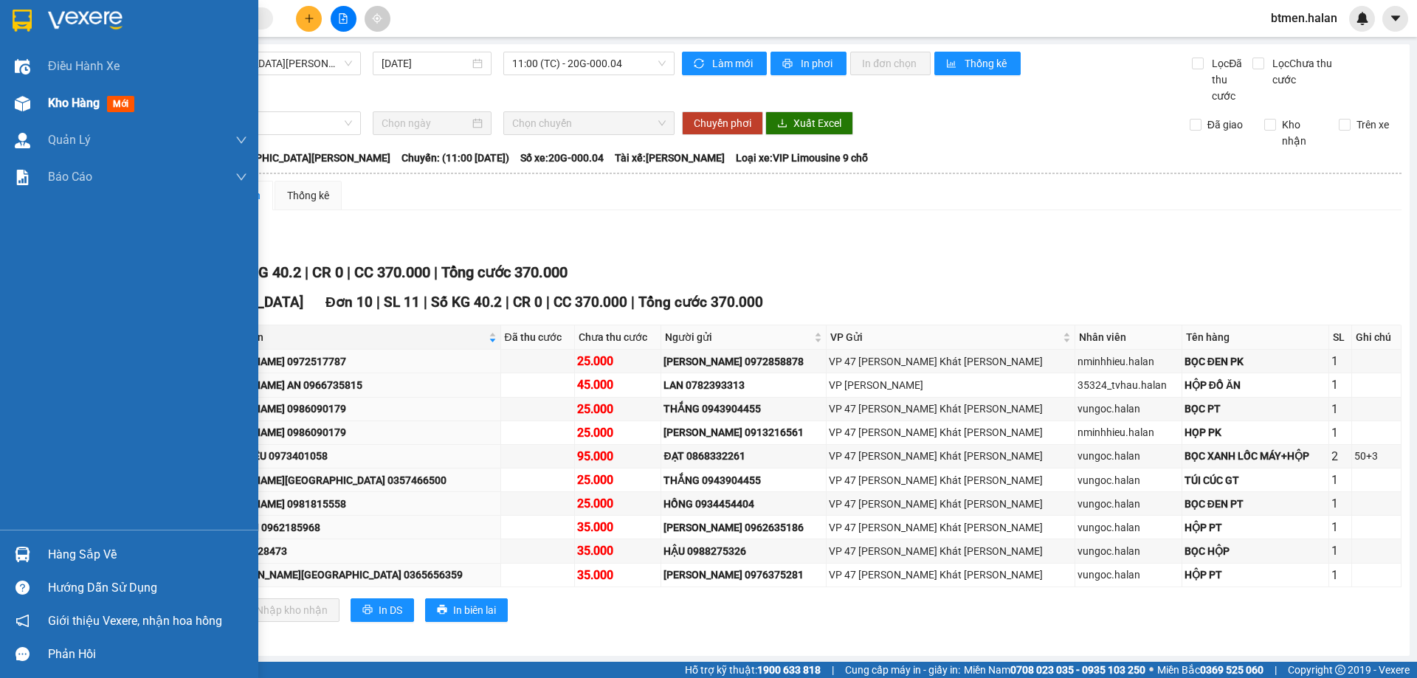
click at [12, 95] on div at bounding box center [23, 104] width 26 height 26
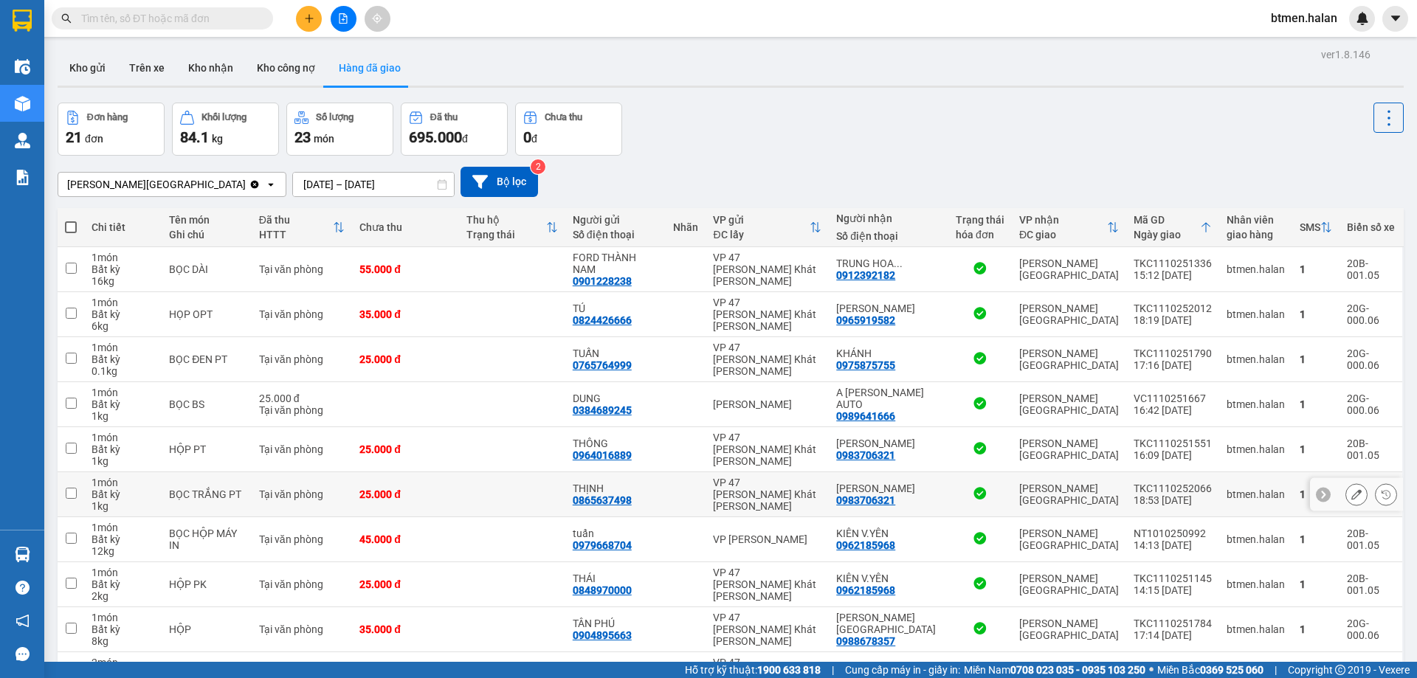
click at [895, 498] on div "0983706321" at bounding box center [865, 500] width 59 height 12
copy div "0983706321"
click at [198, 19] on input "text" at bounding box center [168, 18] width 174 height 16
paste input "0983706321"
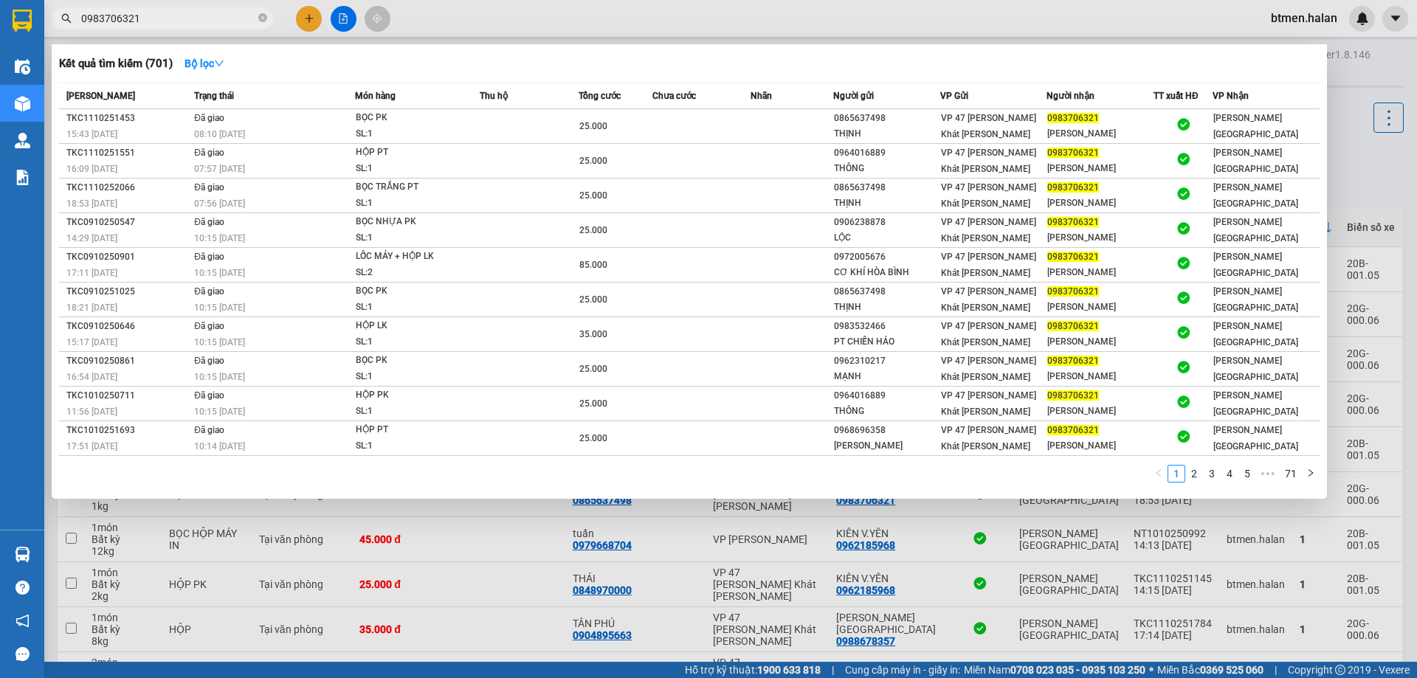
type input "0983706321"
click at [1352, 81] on div at bounding box center [708, 339] width 1417 height 678
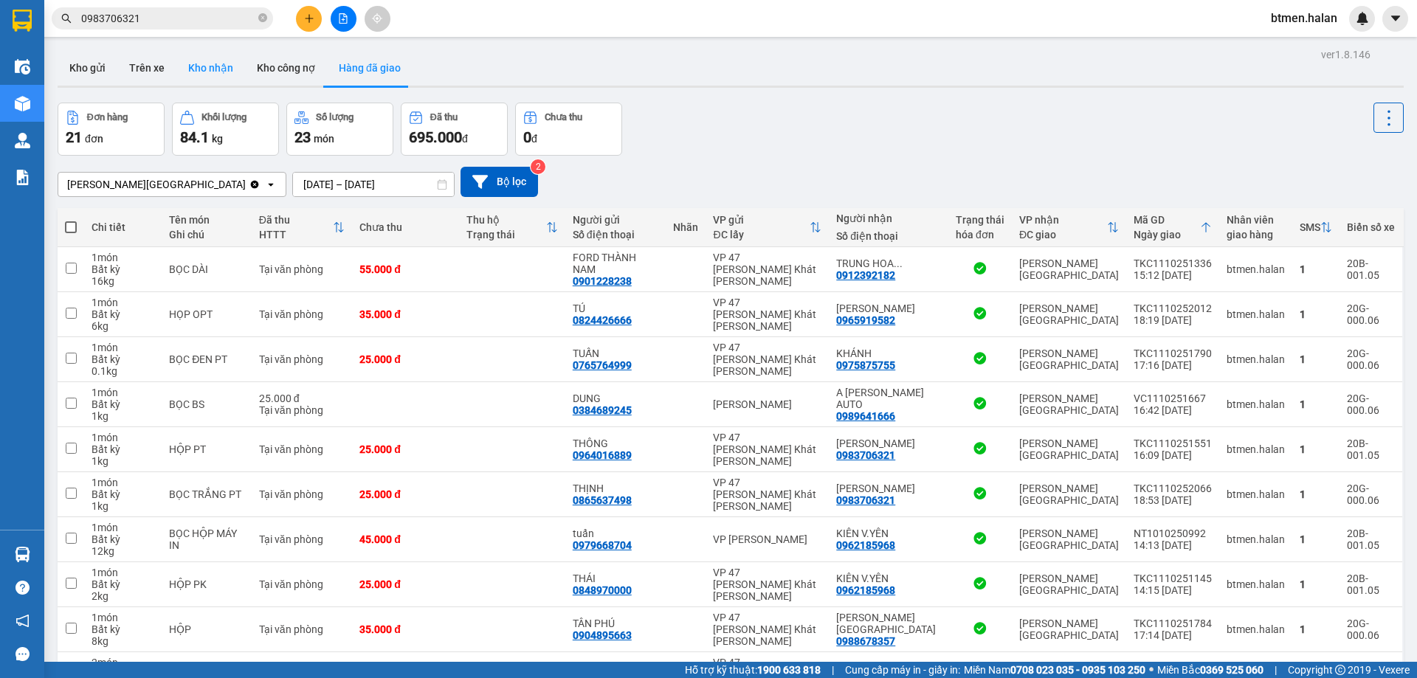
click at [199, 55] on button "Kho nhận" at bounding box center [210, 67] width 69 height 35
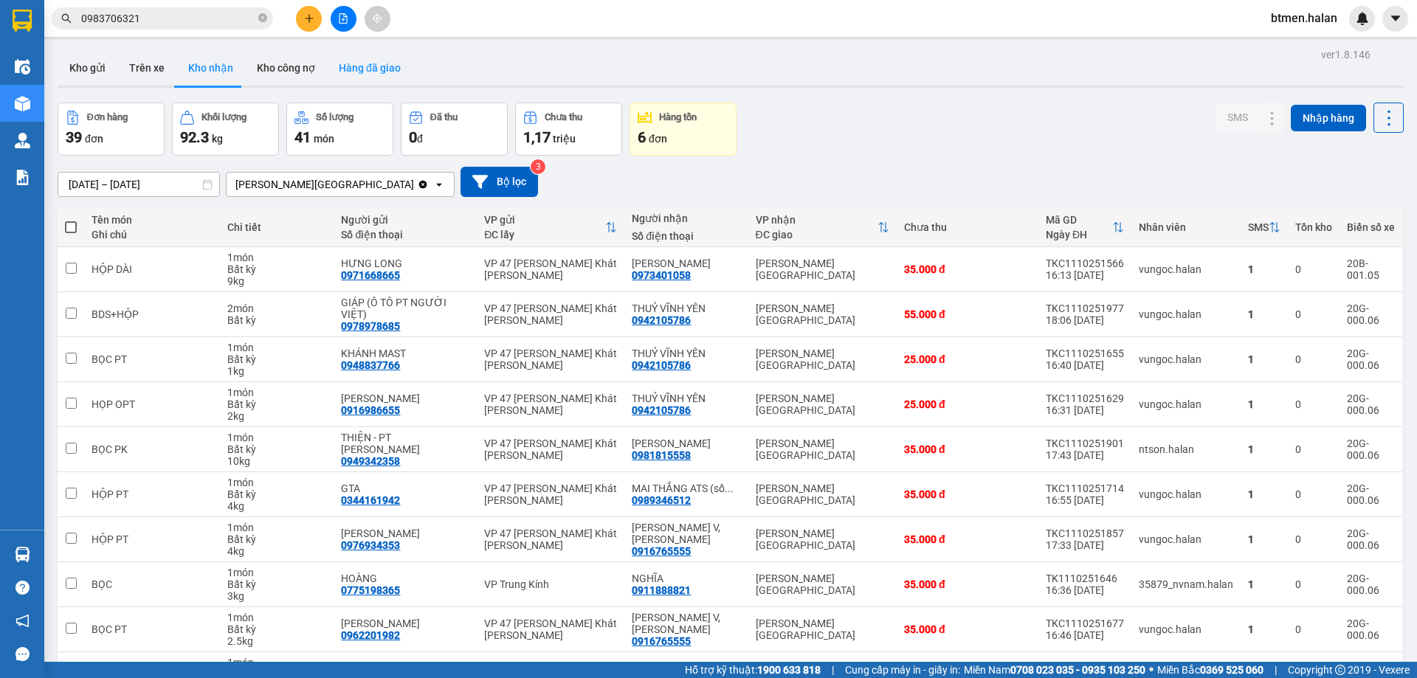
click at [357, 69] on button "Hàng đã giao" at bounding box center [370, 67] width 86 height 35
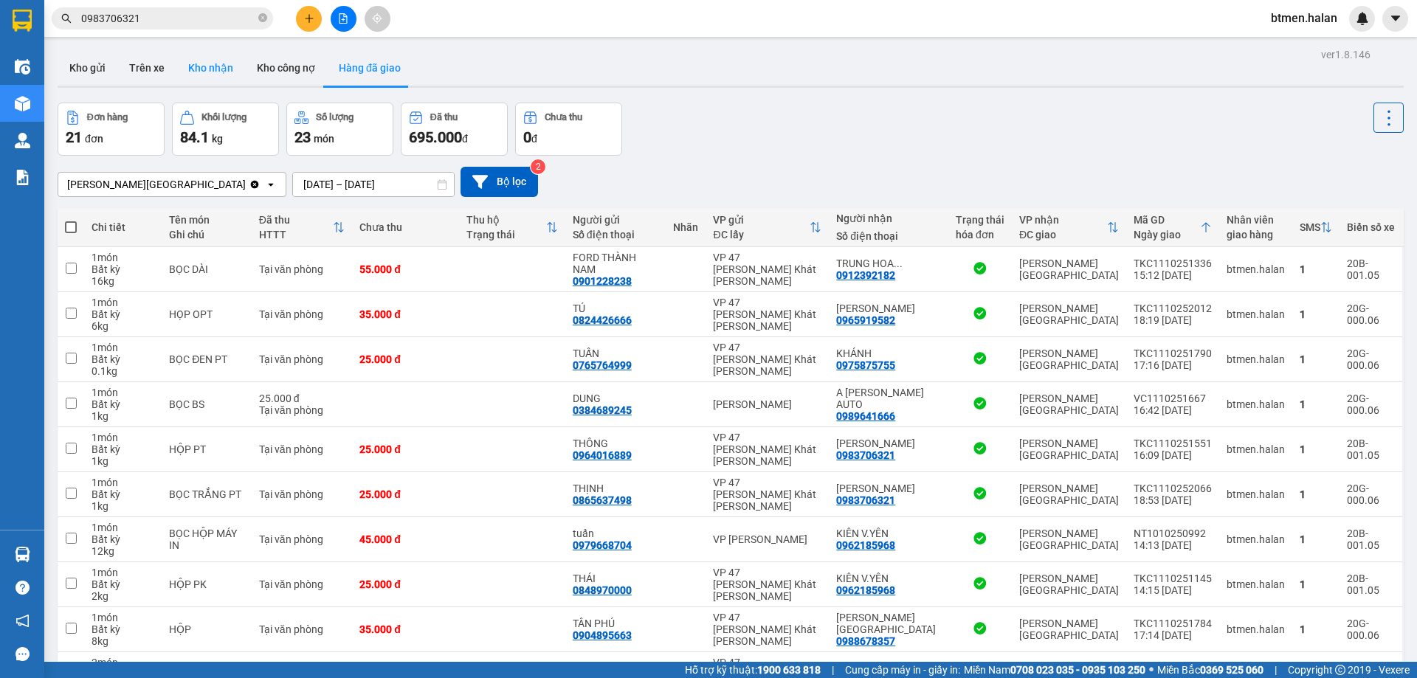
click at [197, 57] on button "Kho nhận" at bounding box center [210, 67] width 69 height 35
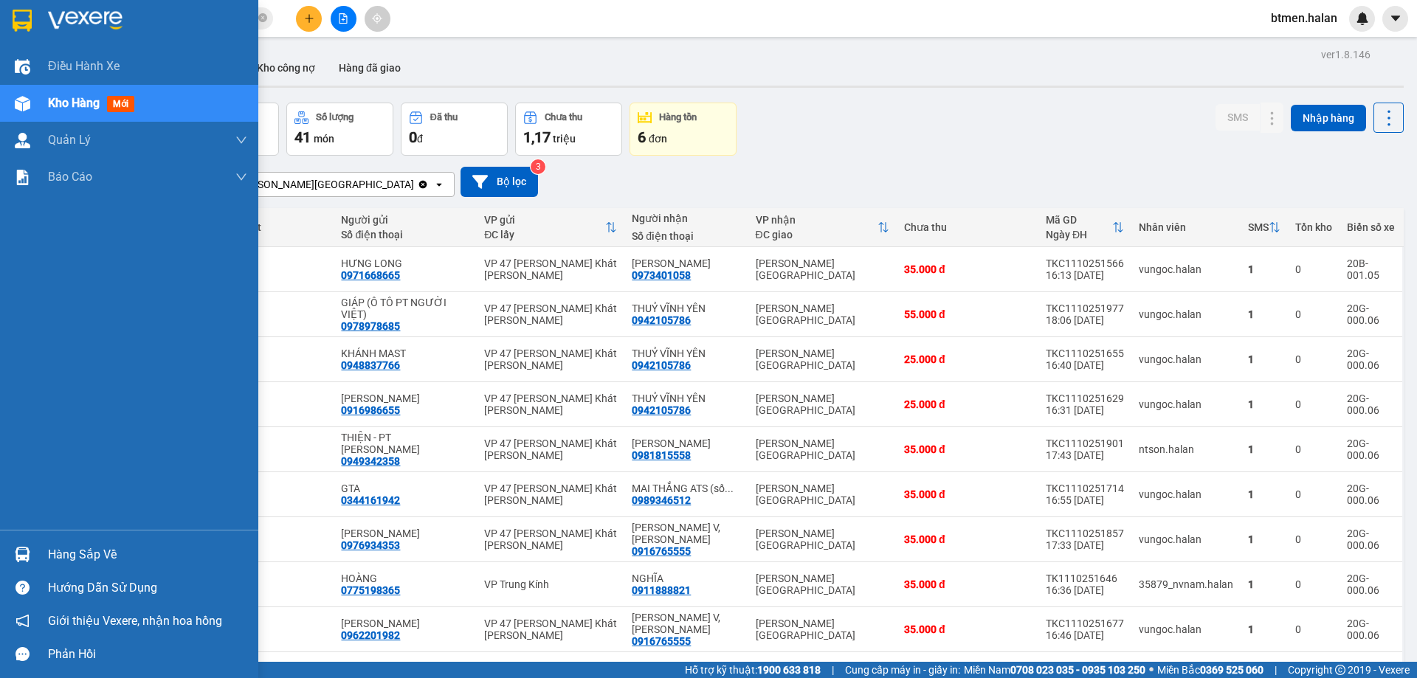
click at [83, 556] on div "Hàng sắp về" at bounding box center [147, 555] width 199 height 22
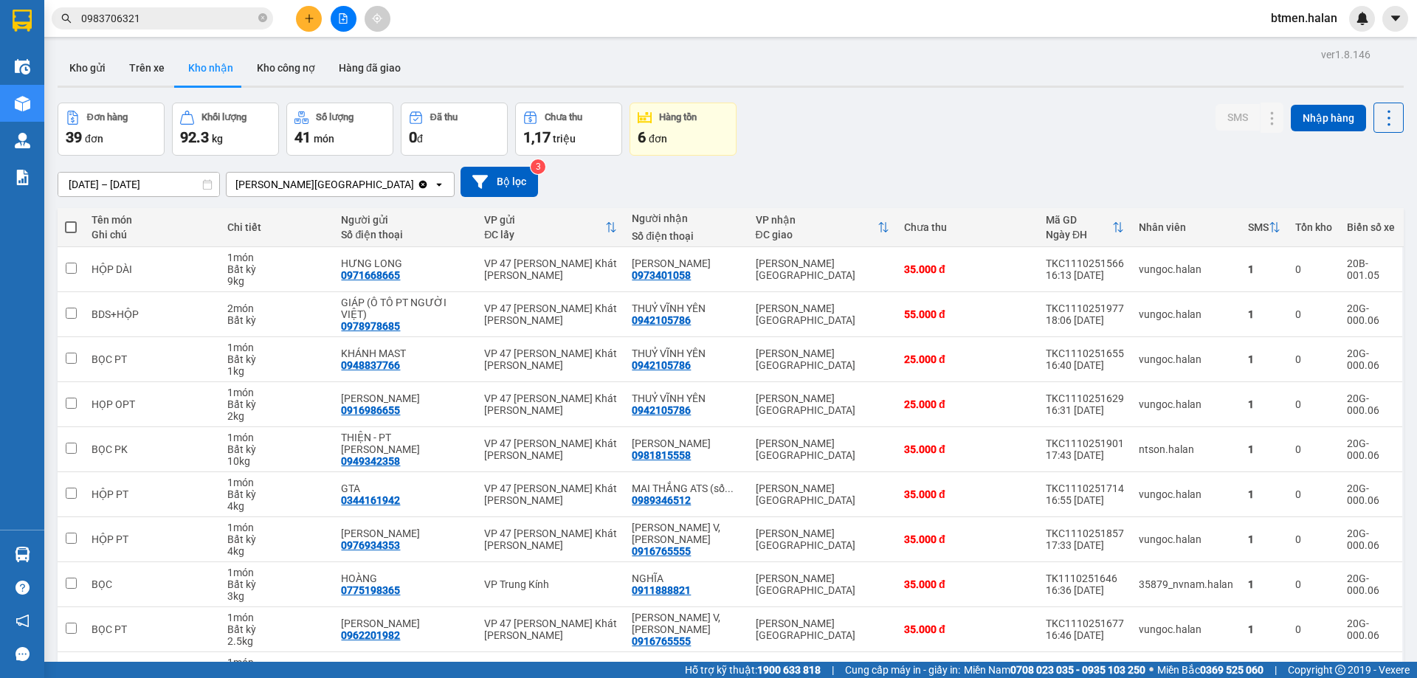
click at [889, 50] on section "Kết quả [PERSON_NAME] ( 701 ) Bộ lọc Mã ĐH Trạng thái Món hàng Thu hộ Tổng [PER…" at bounding box center [708, 339] width 1417 height 678
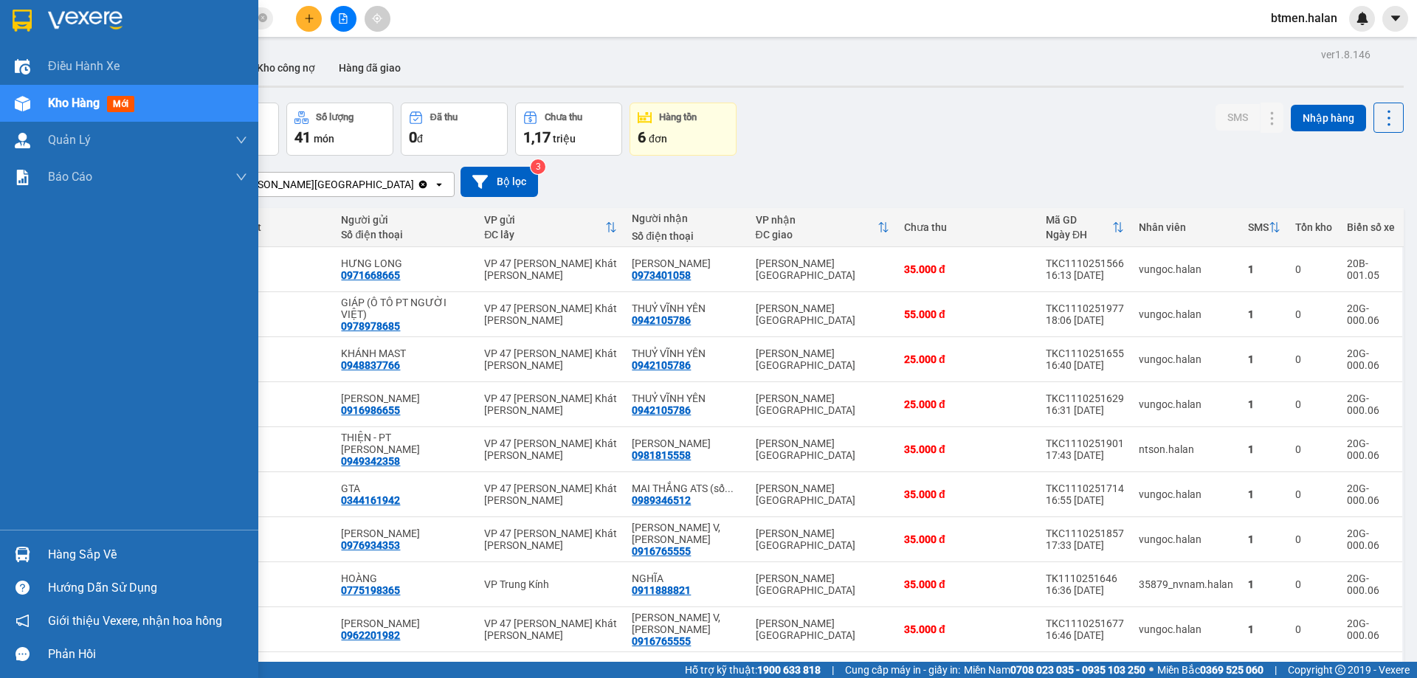
drag, startPoint x: 86, startPoint y: 556, endPoint x: 556, endPoint y: 670, distance: 482.9
click at [87, 556] on div "Hàng sắp về" at bounding box center [147, 555] width 199 height 22
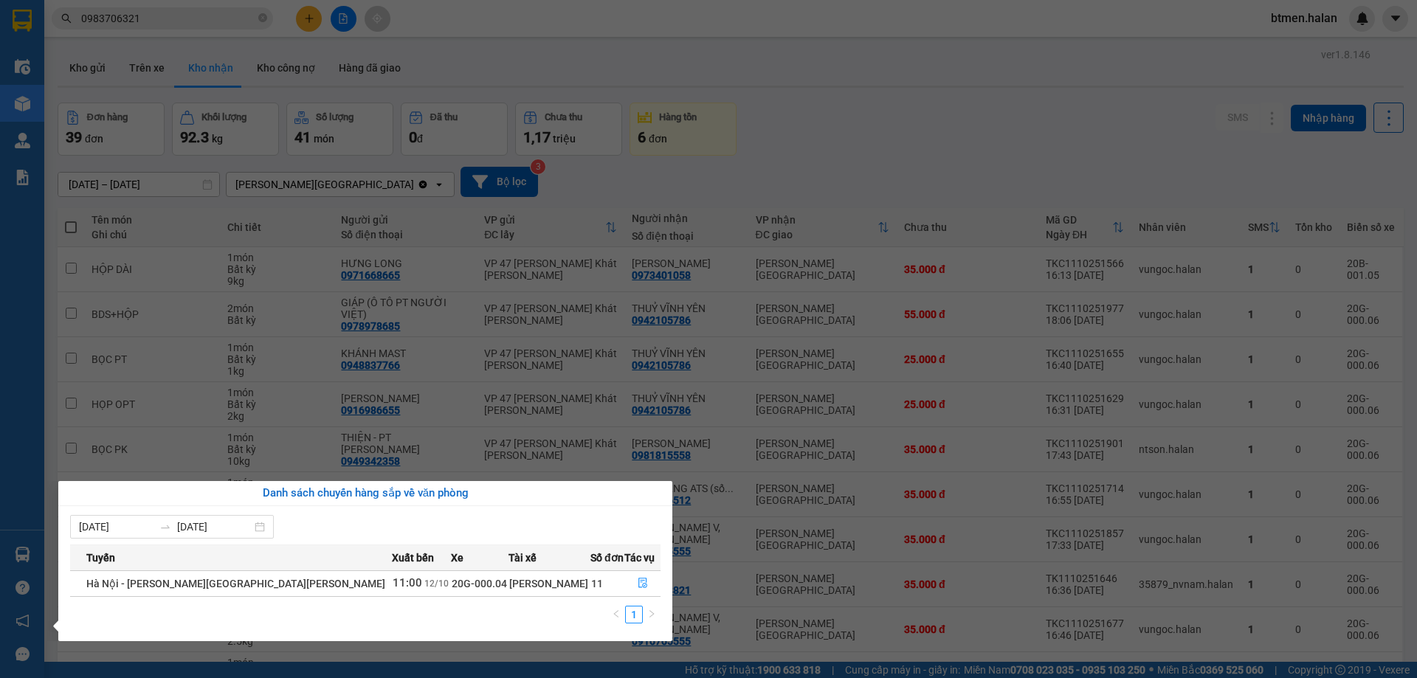
click at [957, 218] on section "Kết quả [PERSON_NAME] ( 701 ) Bộ lọc Mã ĐH Trạng thái Món hàng Thu hộ Tổng [PER…" at bounding box center [708, 339] width 1417 height 678
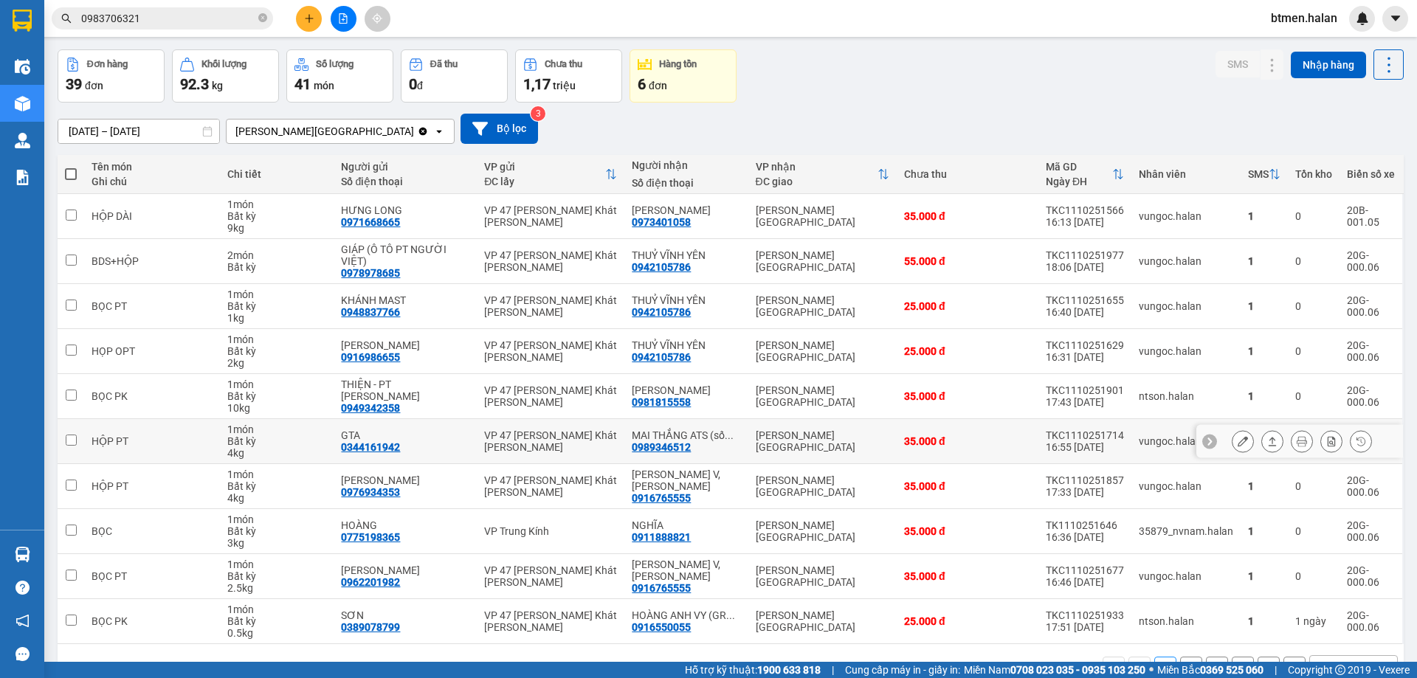
scroll to position [96, 0]
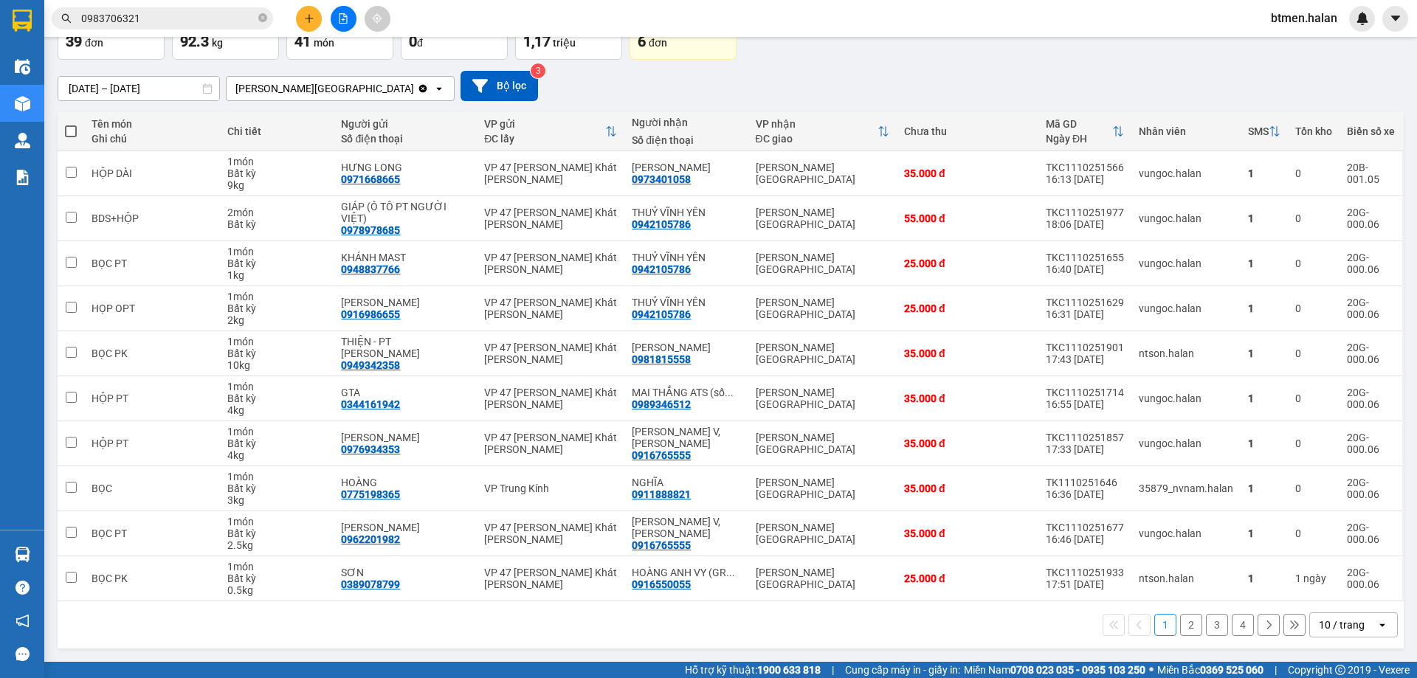
click at [1232, 626] on button "4" at bounding box center [1243, 625] width 22 height 22
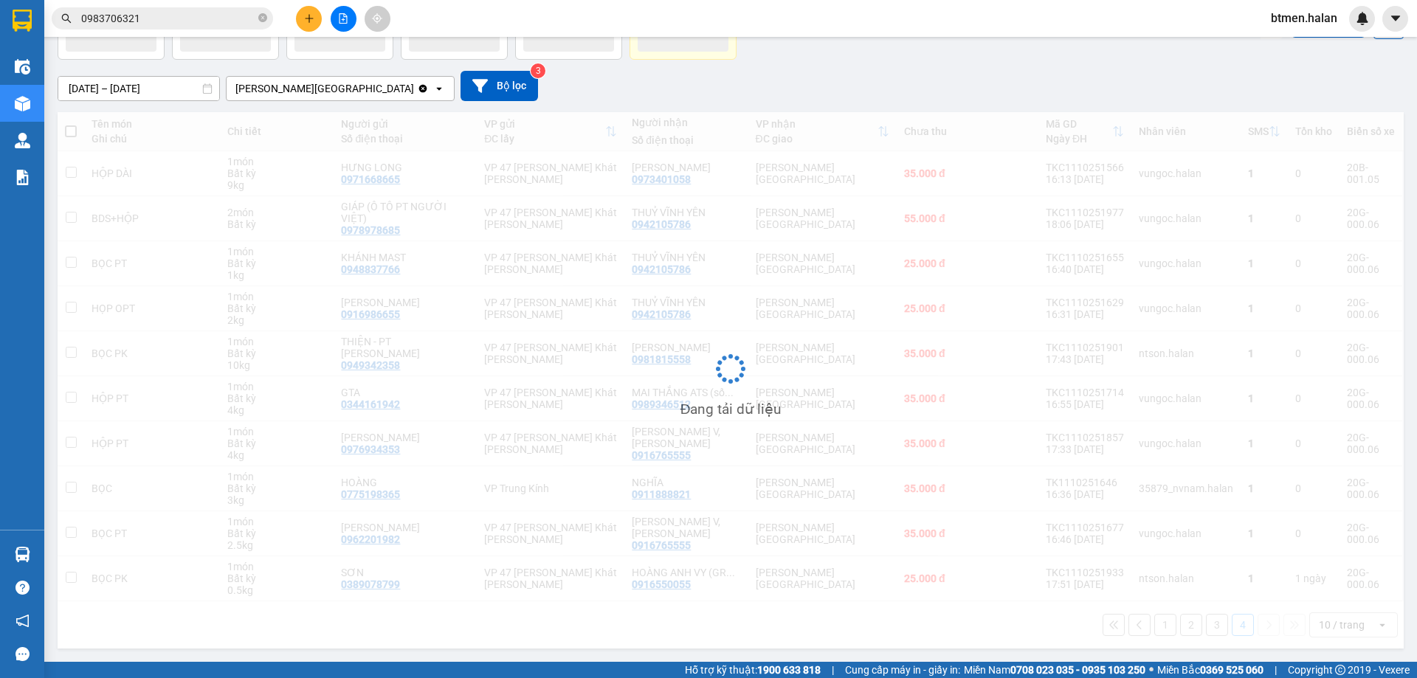
scroll to position [68, 0]
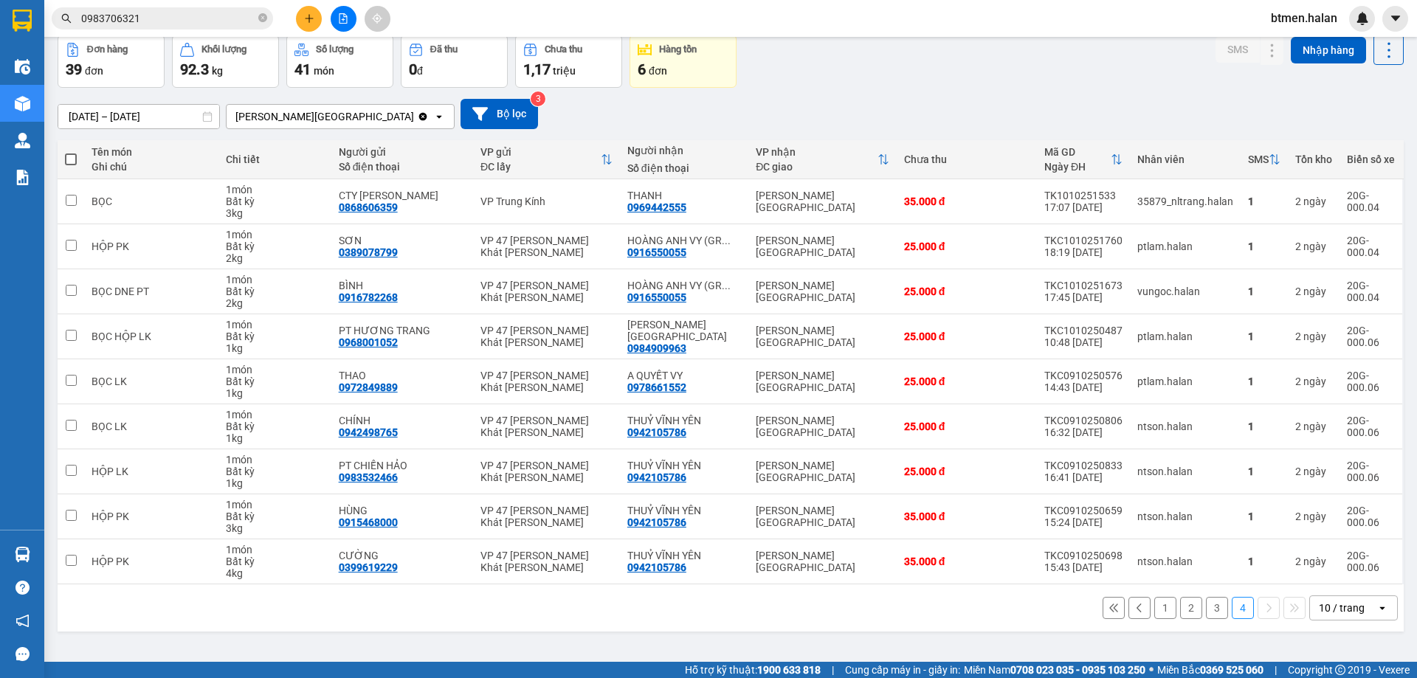
click at [1210, 604] on button "3" at bounding box center [1217, 608] width 22 height 22
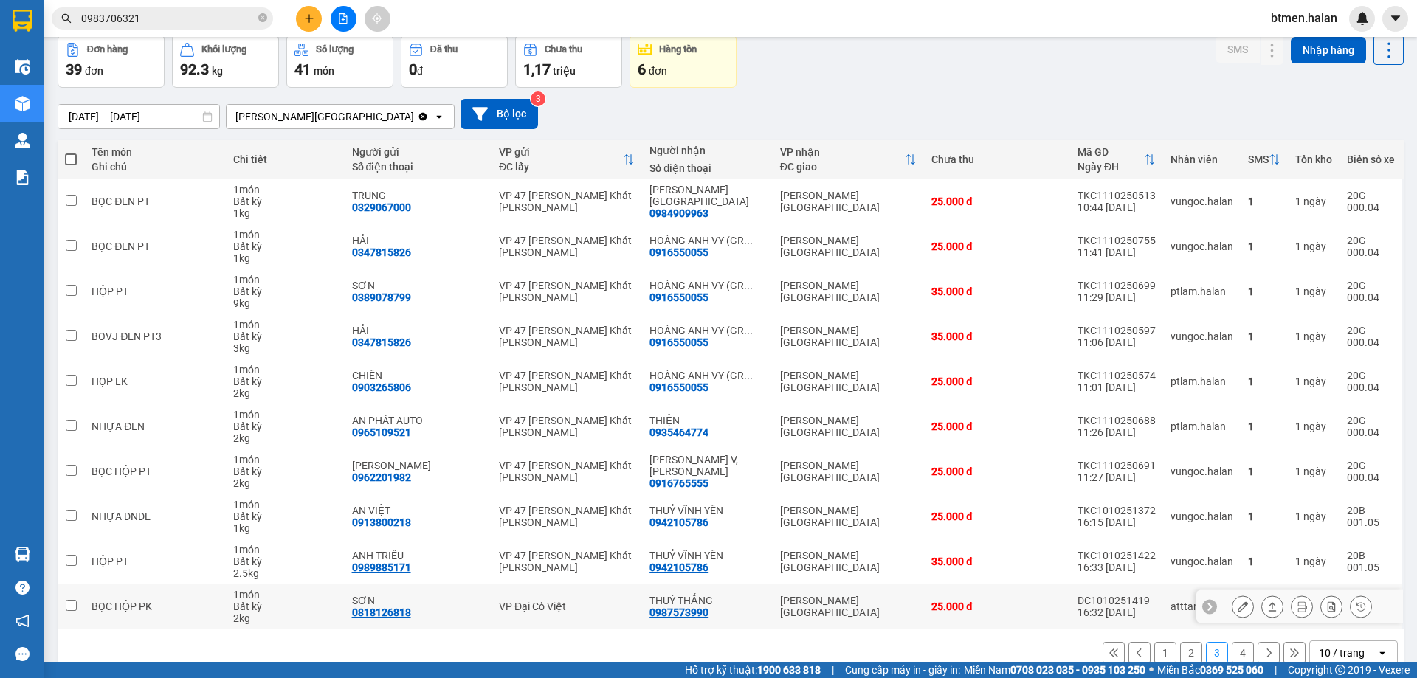
click at [1237, 611] on icon at bounding box center [1242, 606] width 10 height 10
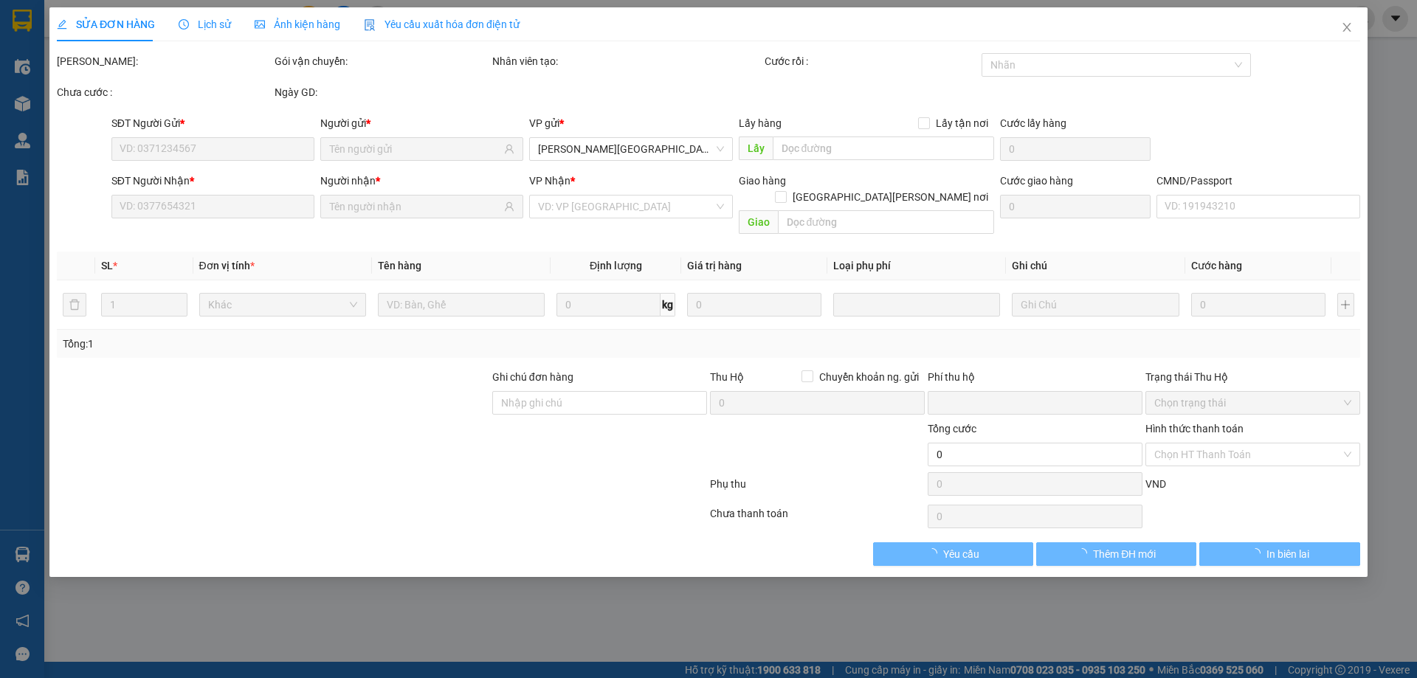
type input "0818126818"
type input "SƠN"
type input "0987573990"
type input "THUÝ THẮNG"
type input "0"
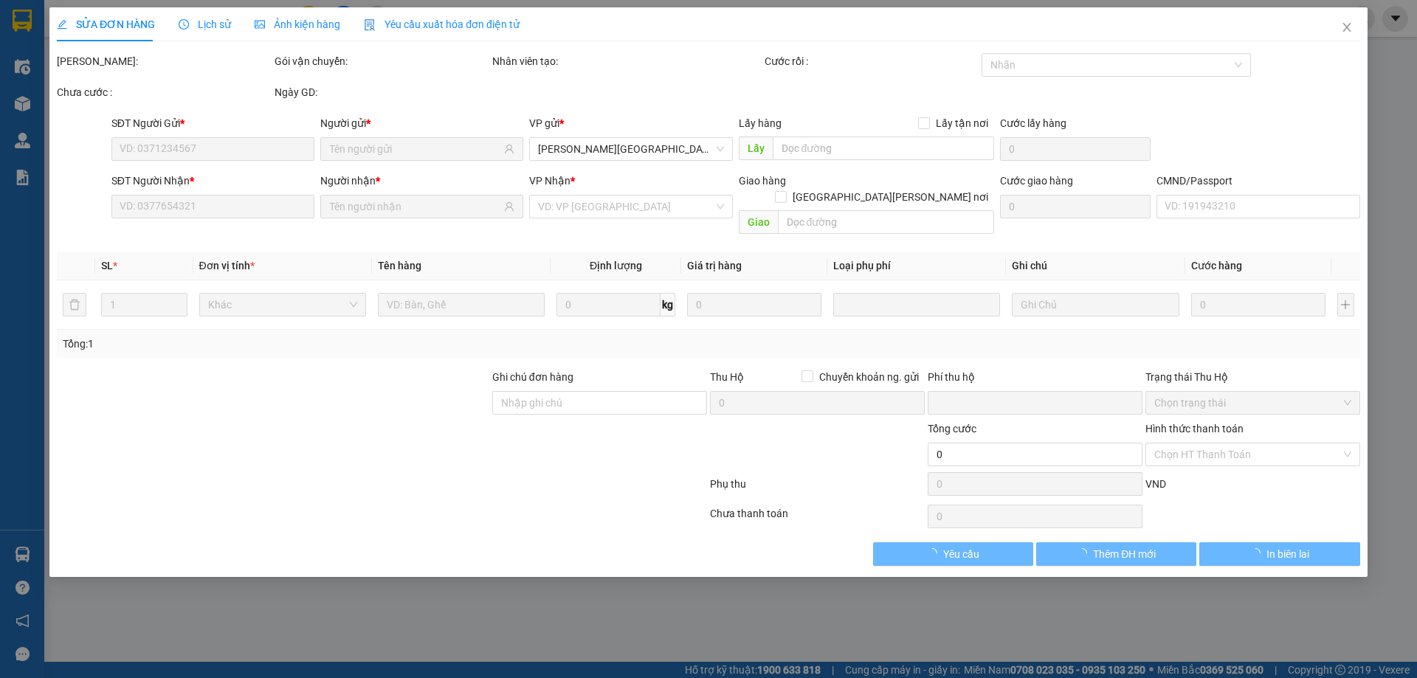
type input "25.000"
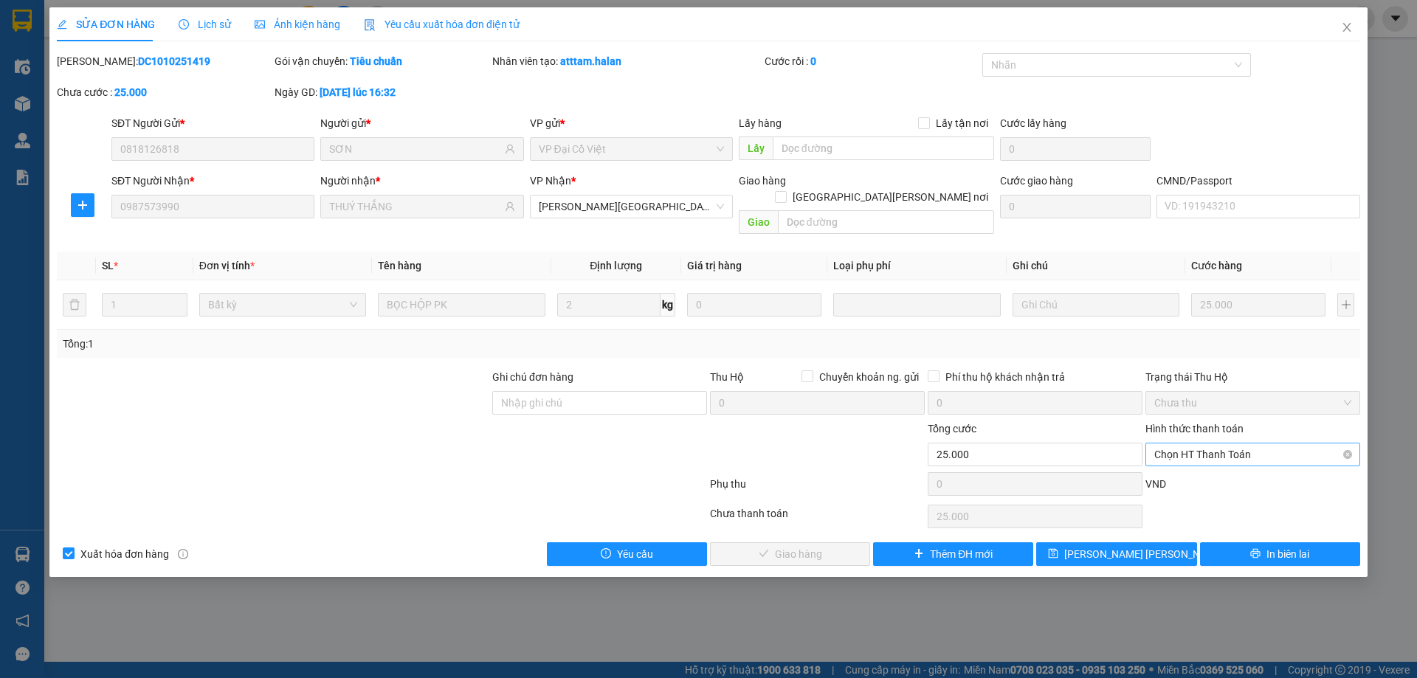
drag, startPoint x: 1187, startPoint y: 443, endPoint x: 1180, endPoint y: 450, distance: 9.9
click at [1185, 443] on span "Chọn HT Thanh Toán" at bounding box center [1252, 454] width 197 height 22
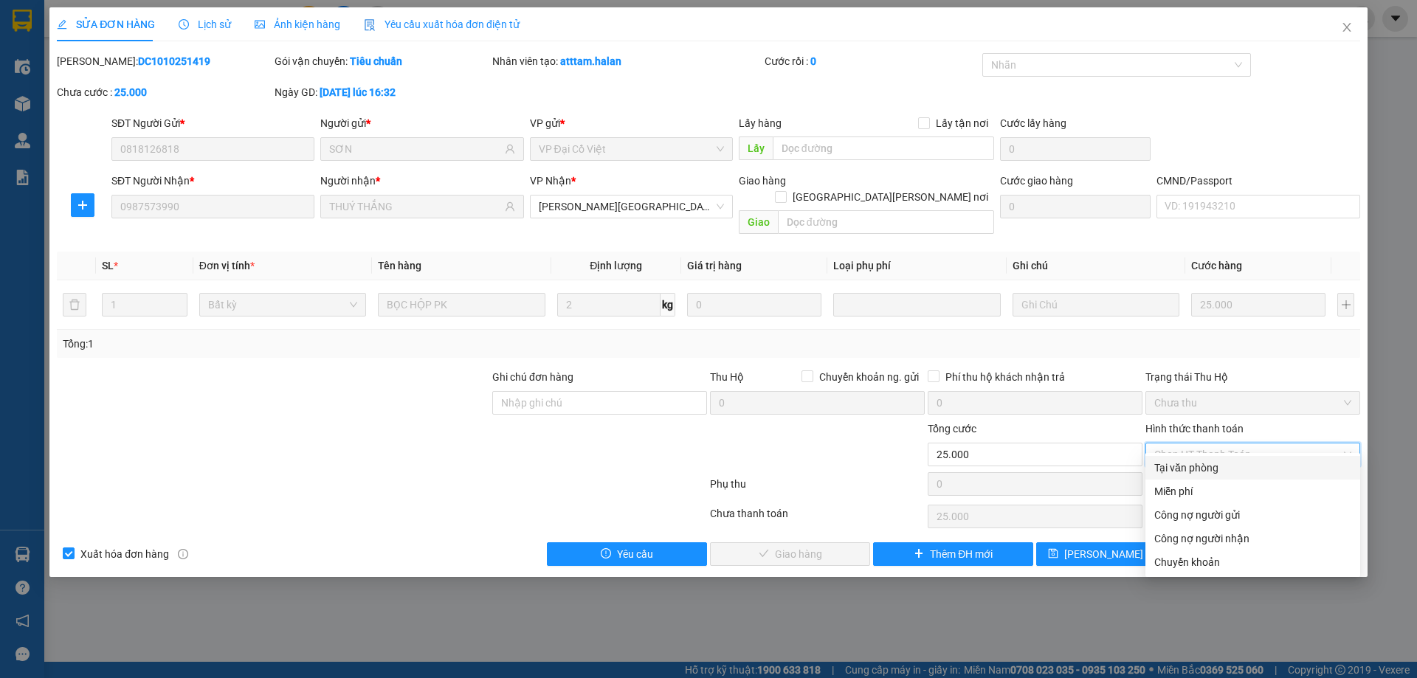
drag, startPoint x: 1175, startPoint y: 474, endPoint x: 1063, endPoint y: 497, distance: 113.7
click at [1173, 476] on div "Tại văn phòng" at bounding box center [1252, 468] width 215 height 24
type input "0"
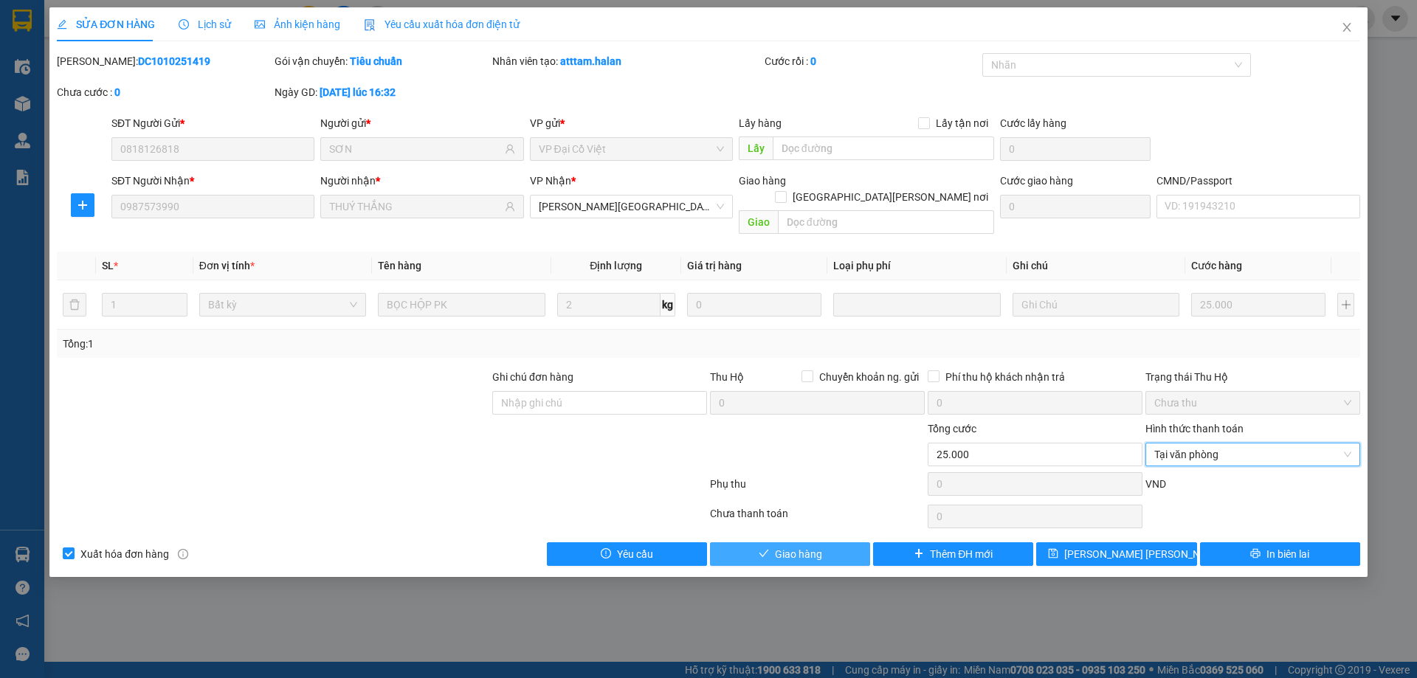
click at [823, 543] on button "Giao hàng" at bounding box center [790, 554] width 160 height 24
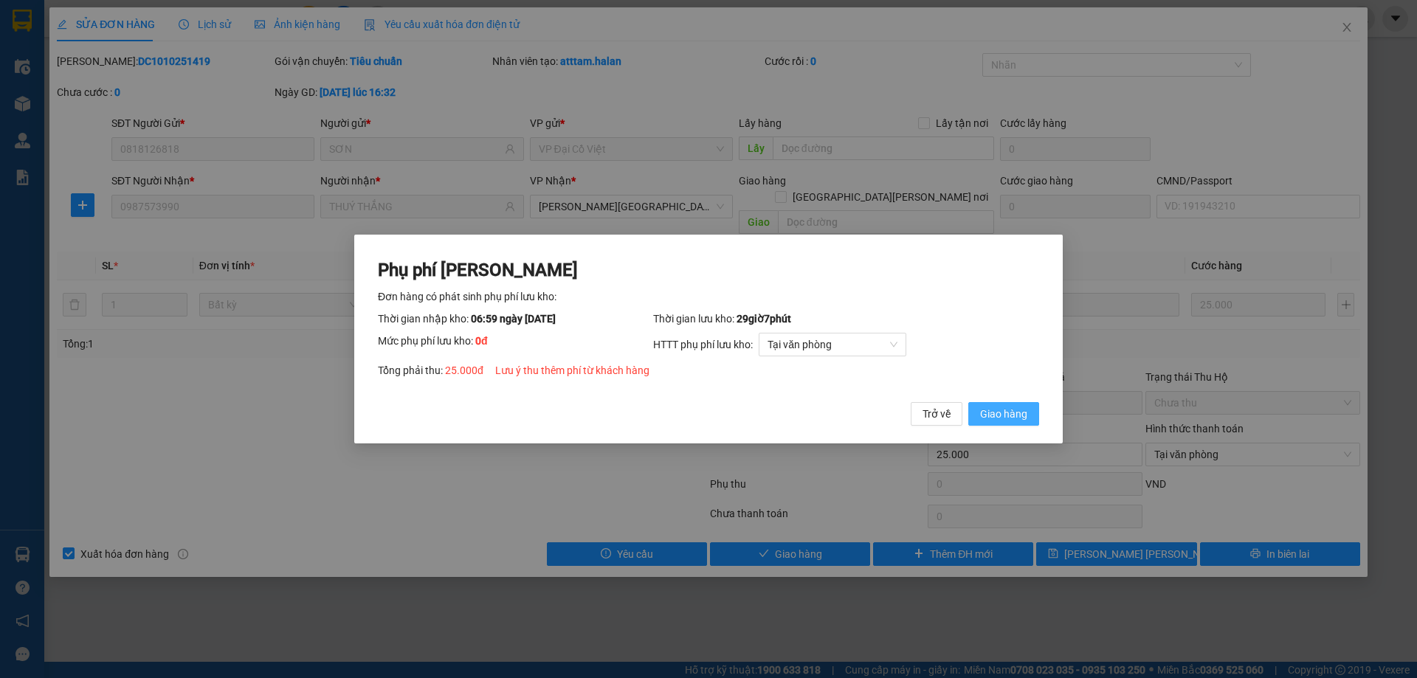
click at [1001, 418] on span "Giao hàng" at bounding box center [1003, 414] width 47 height 16
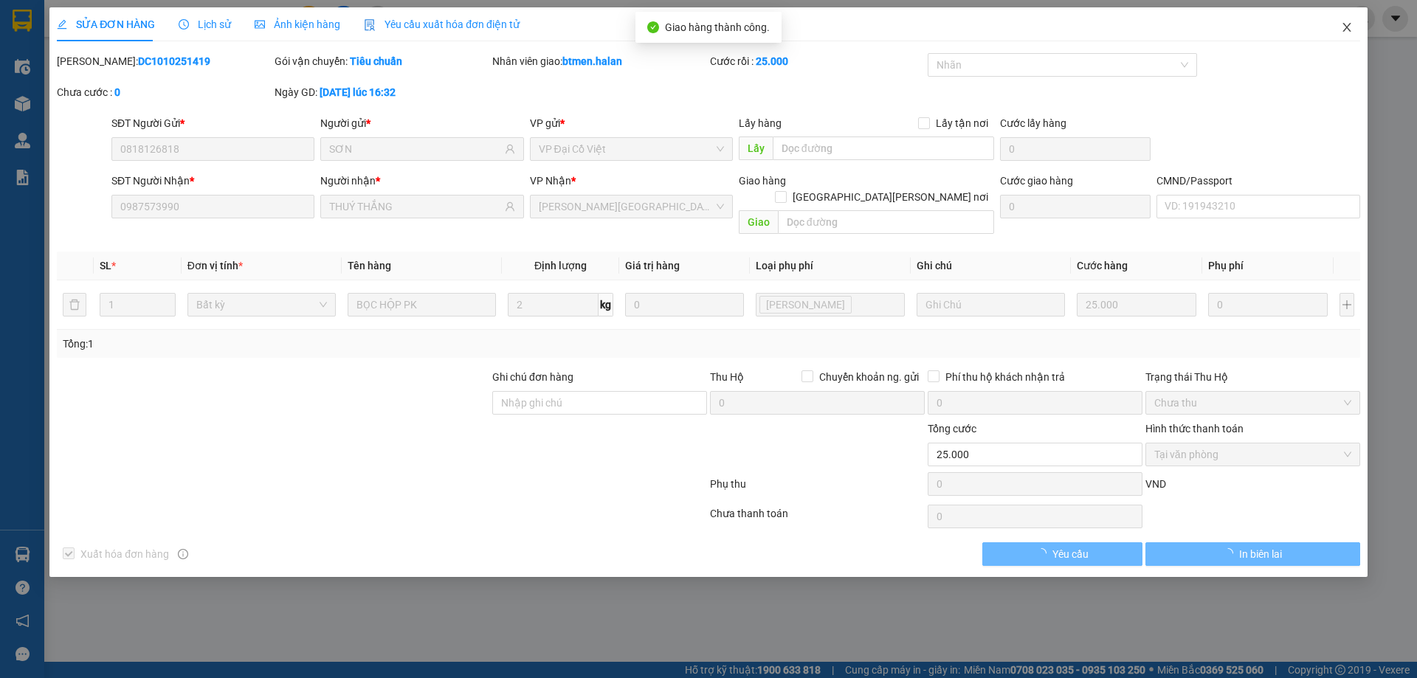
click at [1341, 33] on icon "close" at bounding box center [1347, 27] width 12 height 12
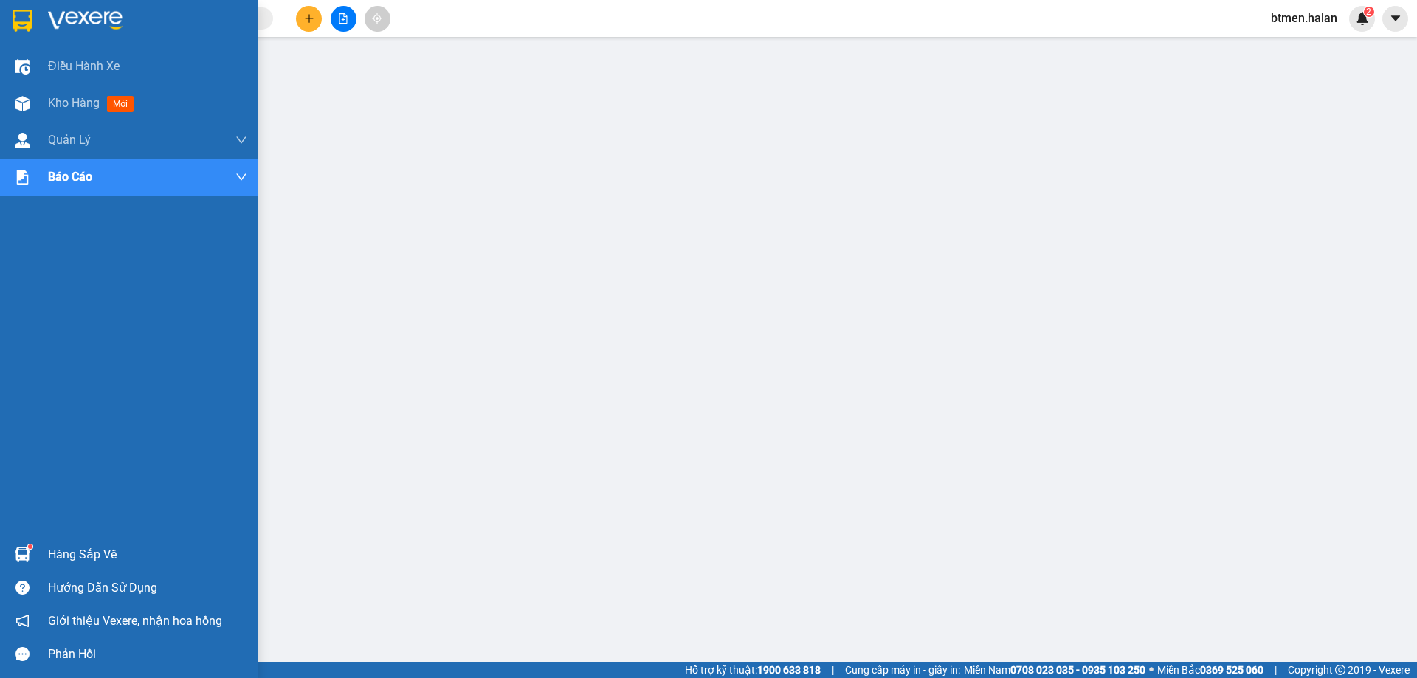
click at [69, 567] on div "Hàng sắp về" at bounding box center [129, 554] width 258 height 33
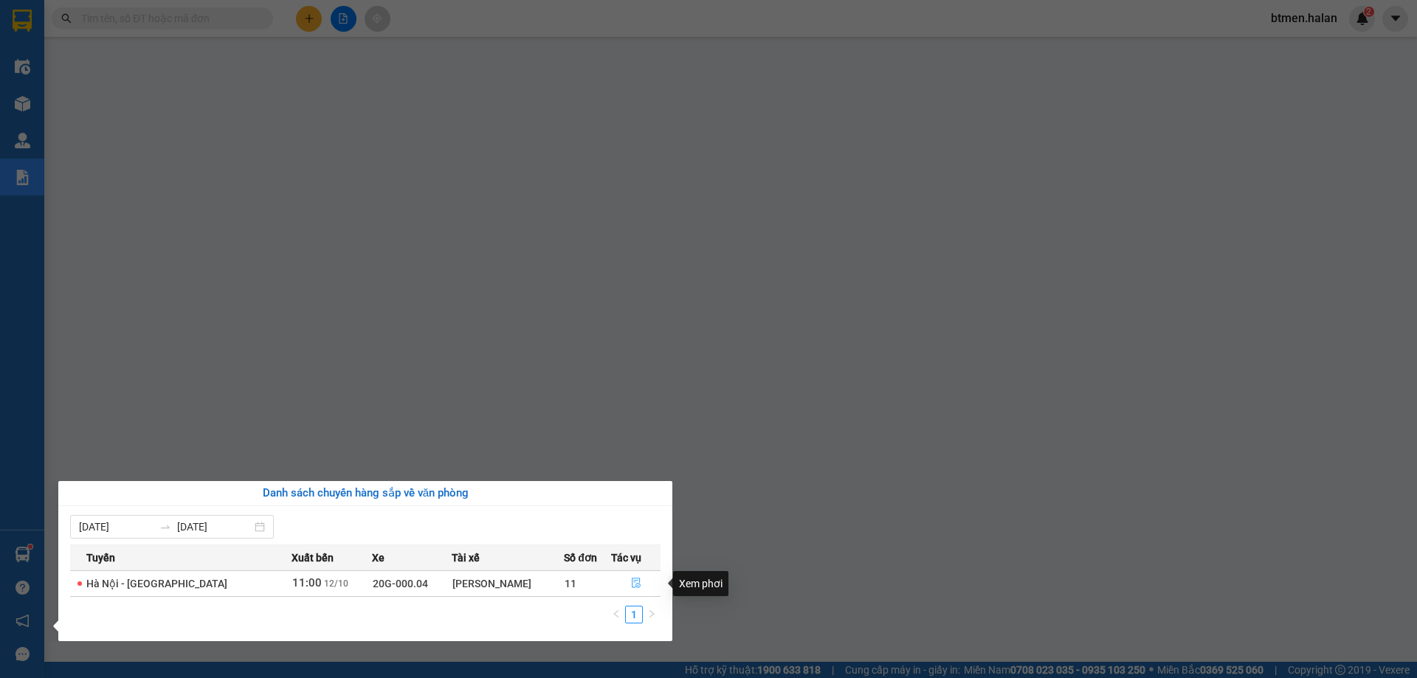
click at [631, 586] on icon "file-done" at bounding box center [636, 583] width 10 height 10
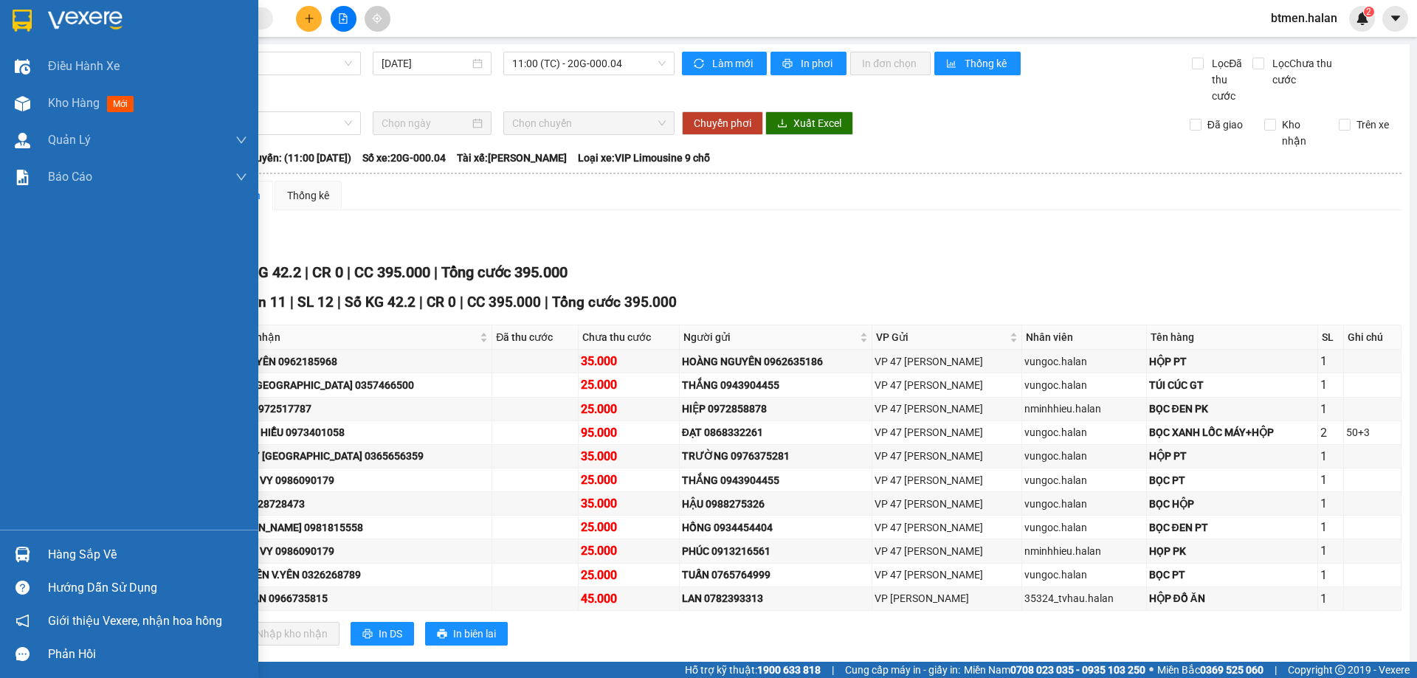
click at [74, 544] on div "Hàng sắp về" at bounding box center [147, 555] width 199 height 22
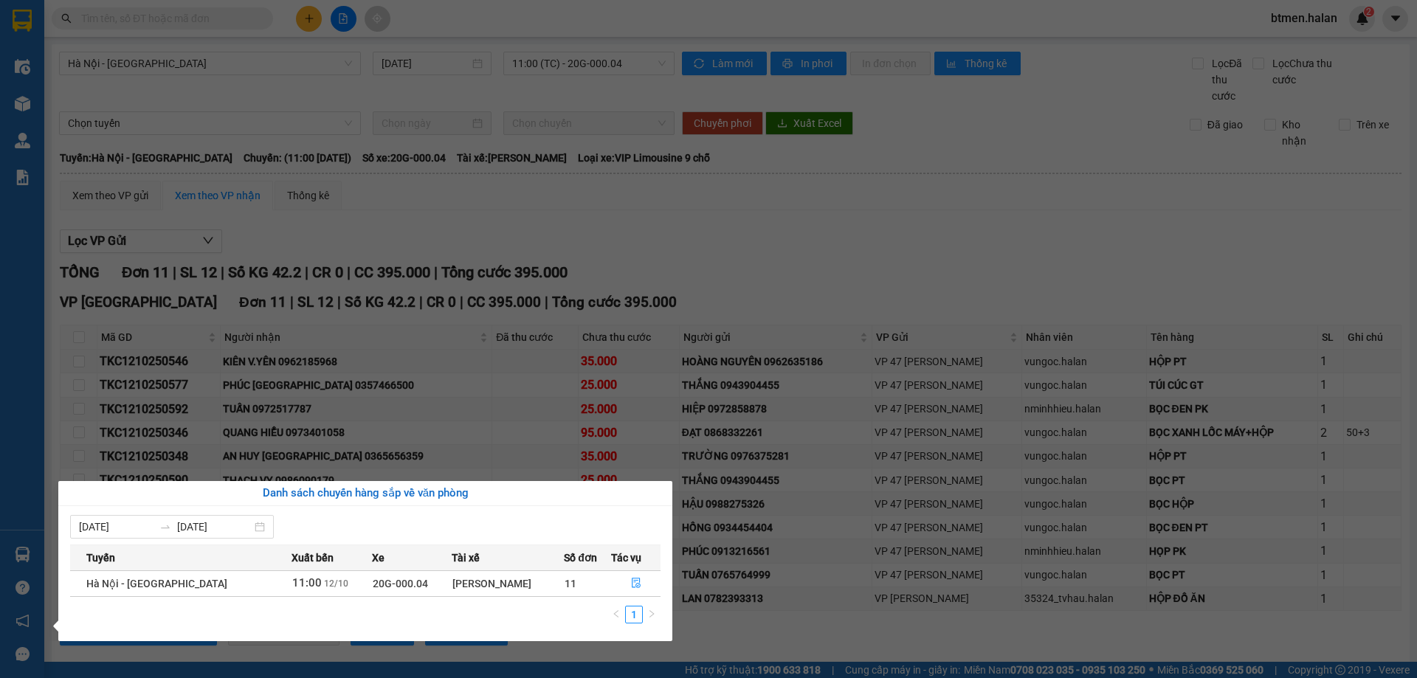
click at [799, 257] on section "Kết quả tìm kiếm ( 0 ) Bộ lọc No Data btmen.halan 2 Điều hành xe Kho hàng mới Q…" at bounding box center [708, 339] width 1417 height 678
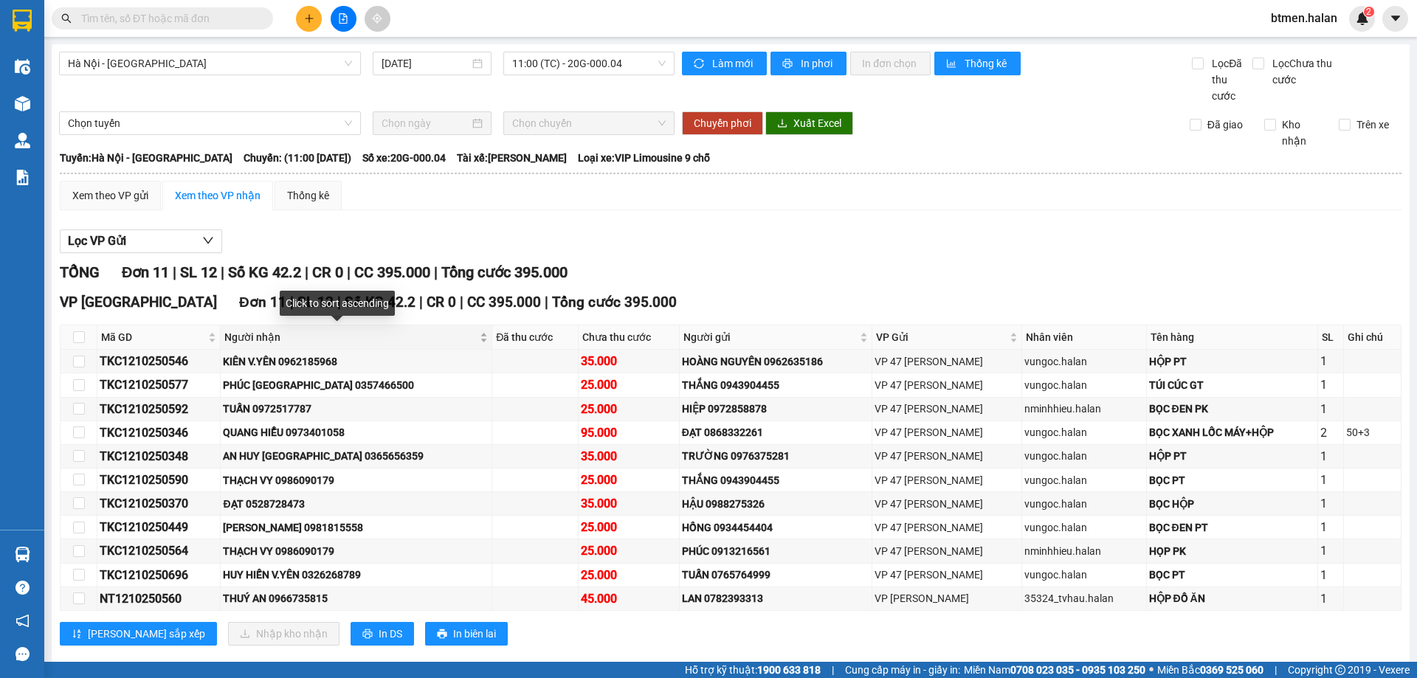
click at [271, 340] on span "Người nhận" at bounding box center [350, 337] width 252 height 16
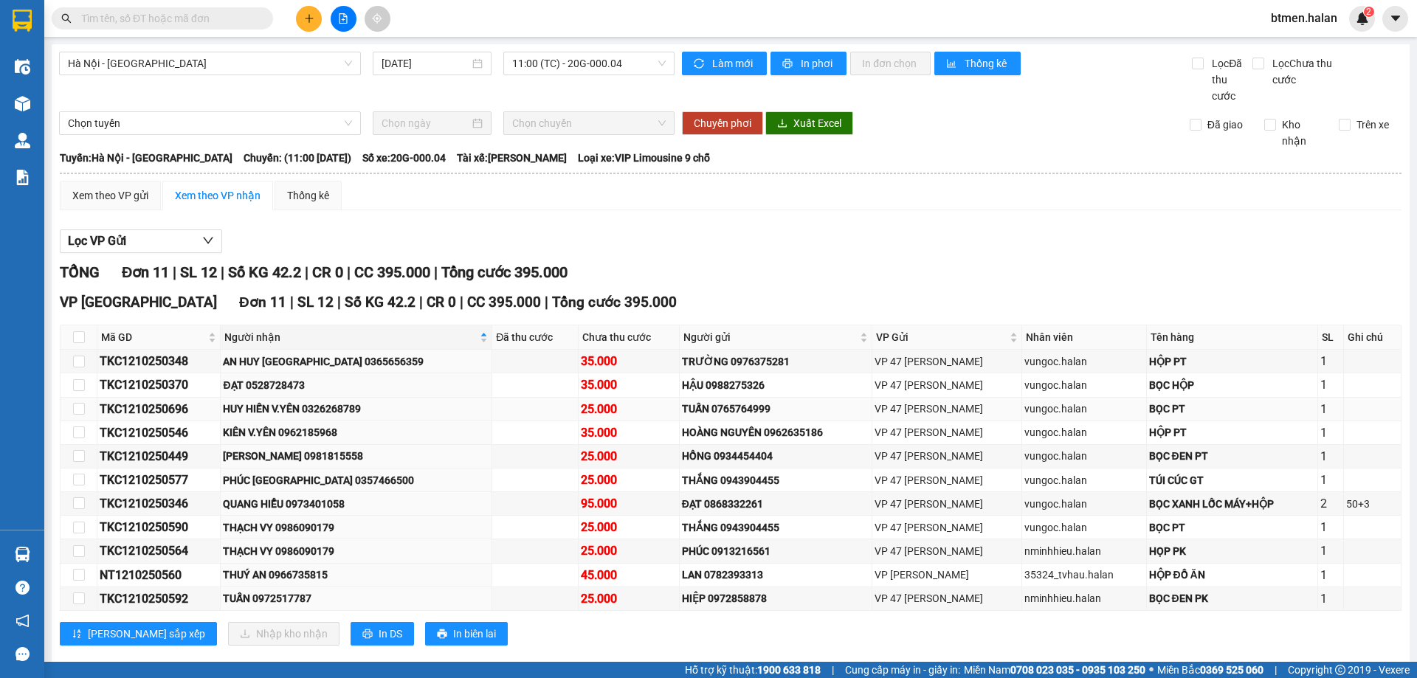
click at [356, 398] on td "HUY HIẾN V.YÊN 0326268789" at bounding box center [357, 410] width 272 height 24
click at [363, 407] on div "HUY HIẾN V.YÊN 0326268789" at bounding box center [356, 409] width 266 height 16
click at [157, 24] on input "text" at bounding box center [168, 18] width 174 height 16
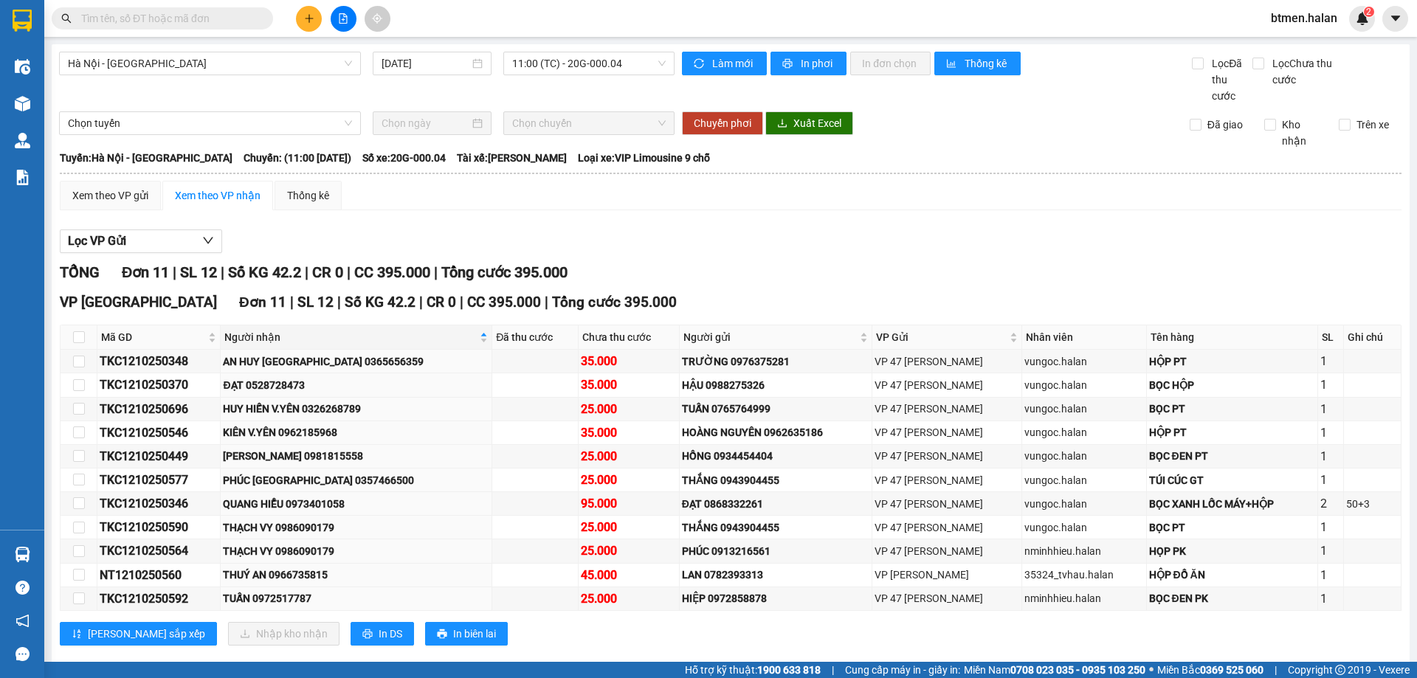
paste input "0326268789"
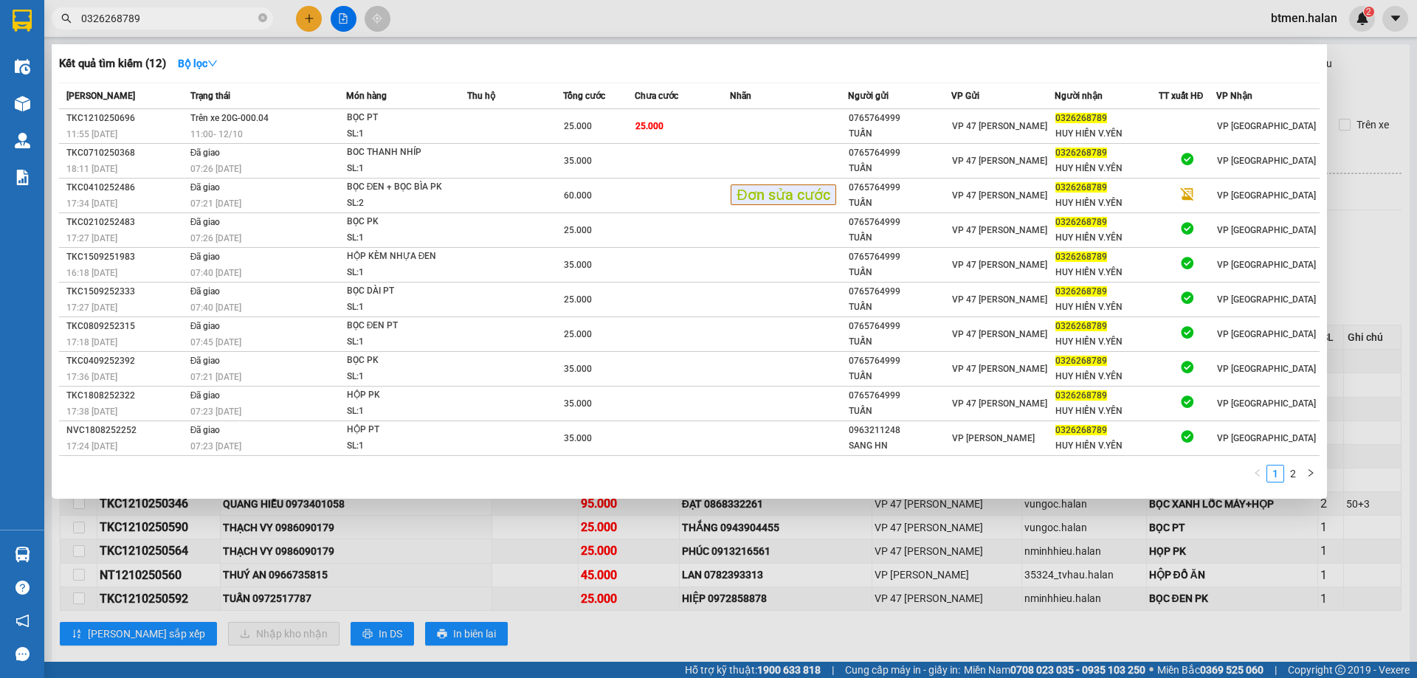
type input "0326268789"
drag, startPoint x: 1361, startPoint y: 91, endPoint x: 1292, endPoint y: 91, distance: 68.6
click at [1361, 91] on div at bounding box center [708, 339] width 1417 height 678
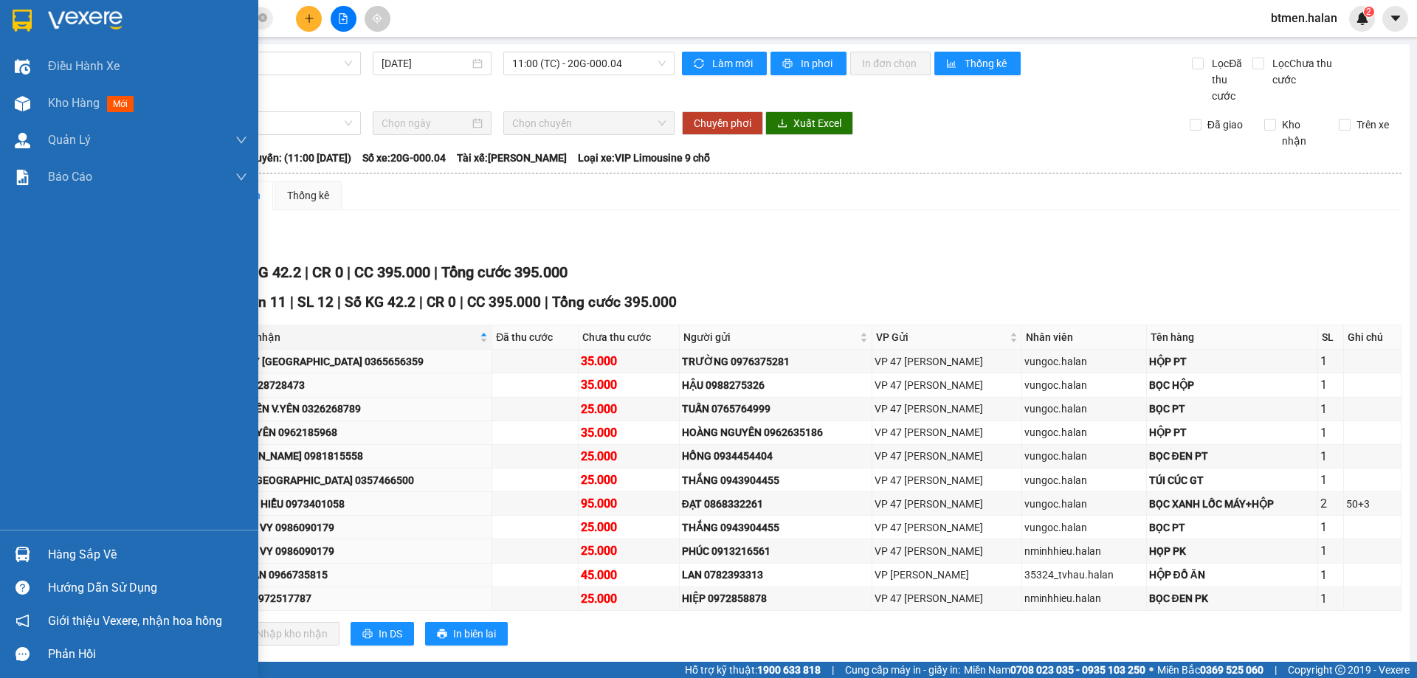
click at [59, 557] on div "Hàng sắp về" at bounding box center [147, 555] width 199 height 22
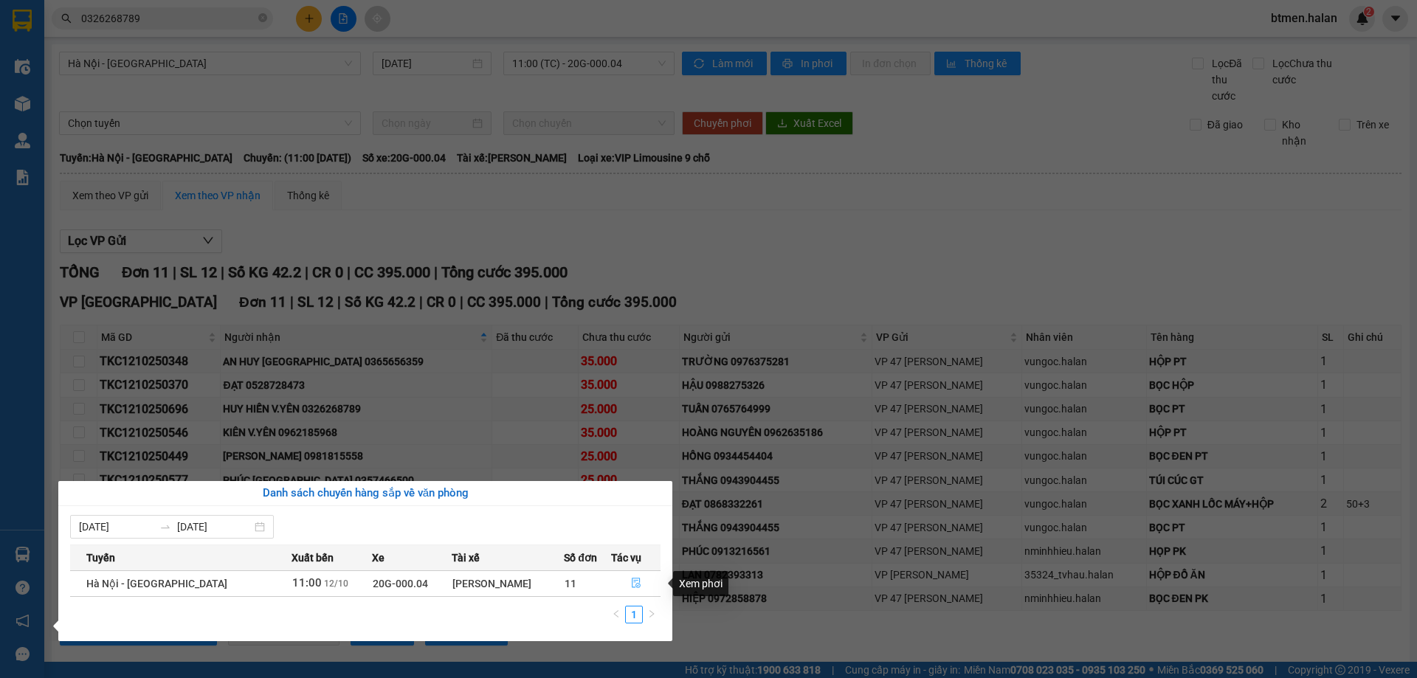
click at [641, 584] on button "button" at bounding box center [636, 584] width 48 height 24
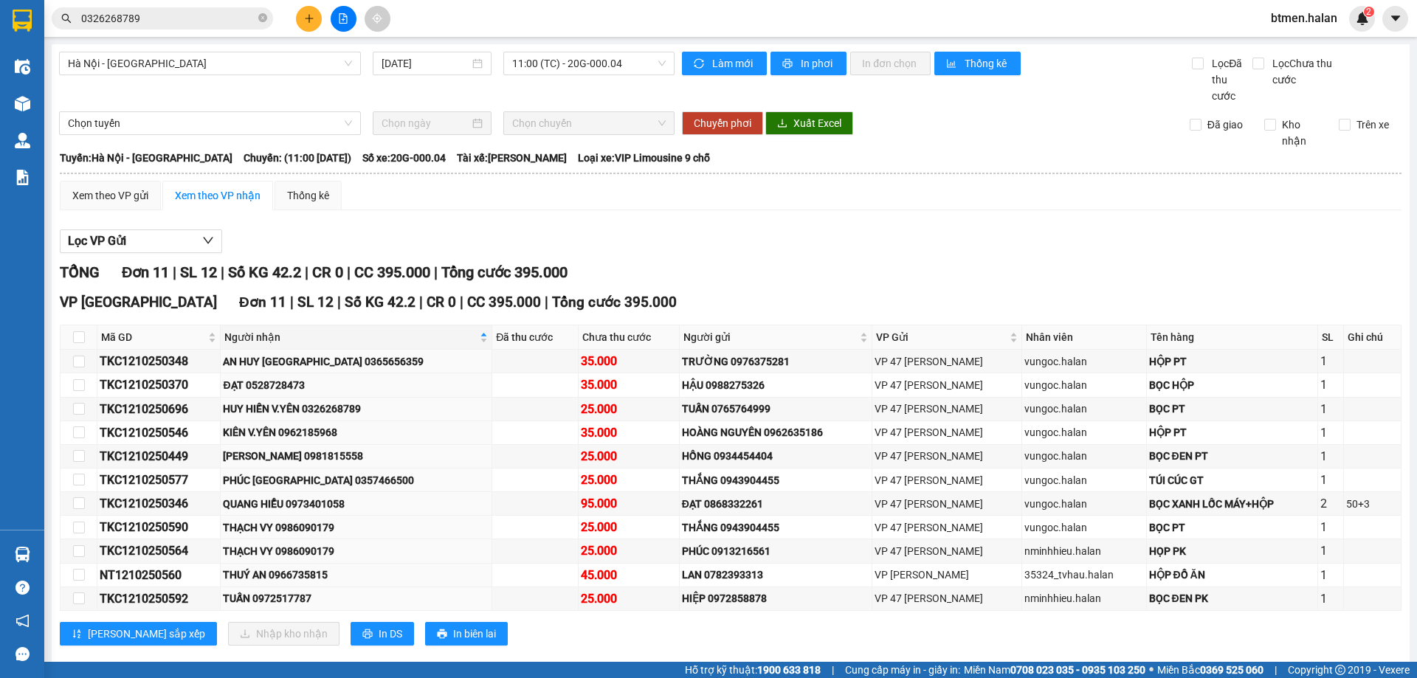
click at [150, 10] on input "0326268789" at bounding box center [168, 18] width 174 height 16
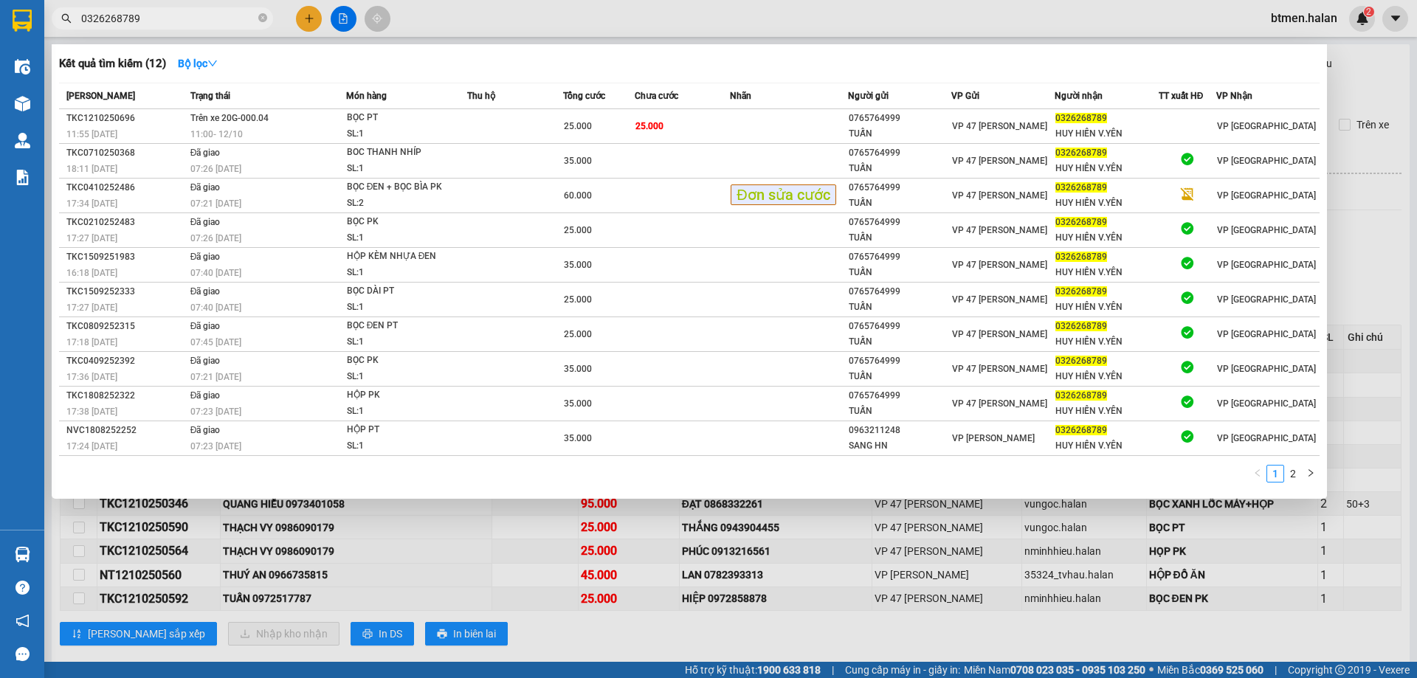
click at [150, 10] on input "0326268789" at bounding box center [168, 18] width 174 height 16
drag, startPoint x: 150, startPoint y: 10, endPoint x: 1348, endPoint y: 128, distance: 1204.1
click at [1348, 128] on div at bounding box center [708, 339] width 1417 height 678
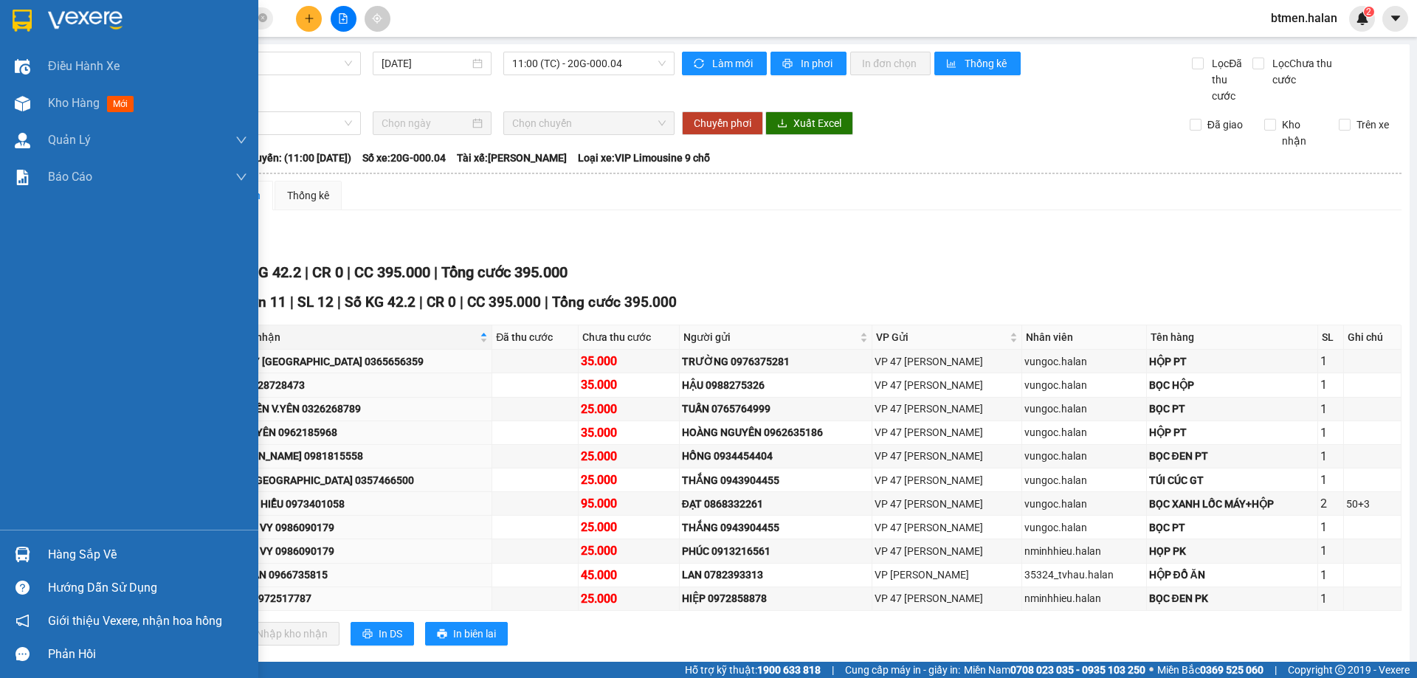
click at [54, 560] on div "Hàng sắp về" at bounding box center [147, 555] width 199 height 22
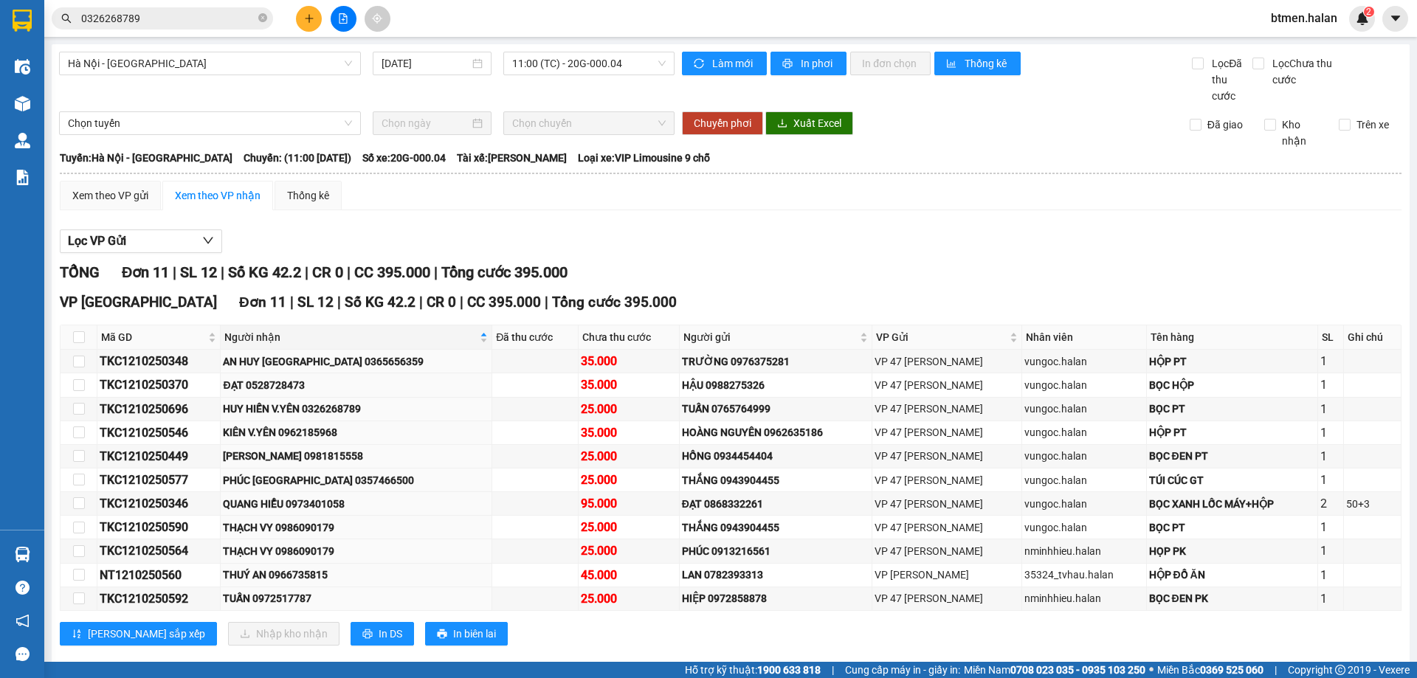
click at [1071, 200] on section "Kết quả tìm kiếm ( 12 ) Bộ lọc Mã ĐH Trạng thái Món hàng Thu hộ Tổng cước Chưa …" at bounding box center [708, 339] width 1417 height 678
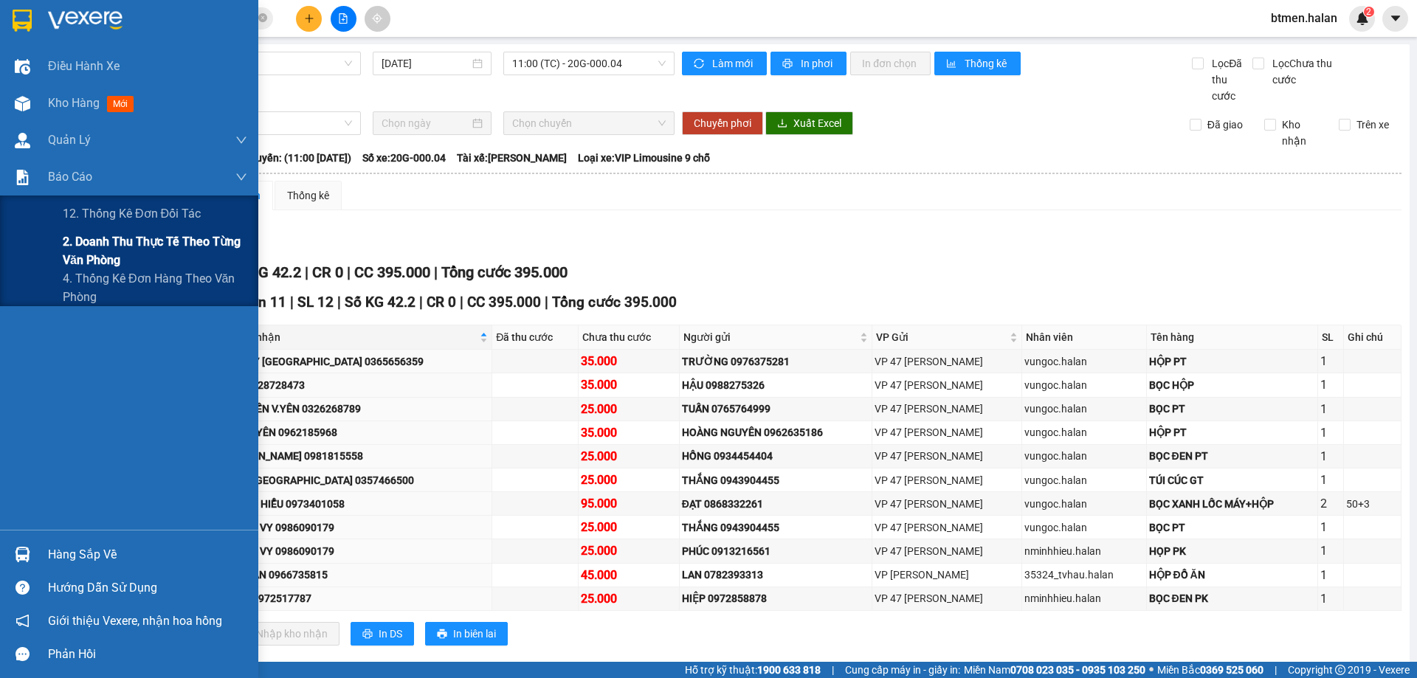
click at [75, 257] on span "2. Doanh thu thực tế theo từng văn phòng" at bounding box center [155, 250] width 184 height 37
